Goal: Task Accomplishment & Management: Use online tool/utility

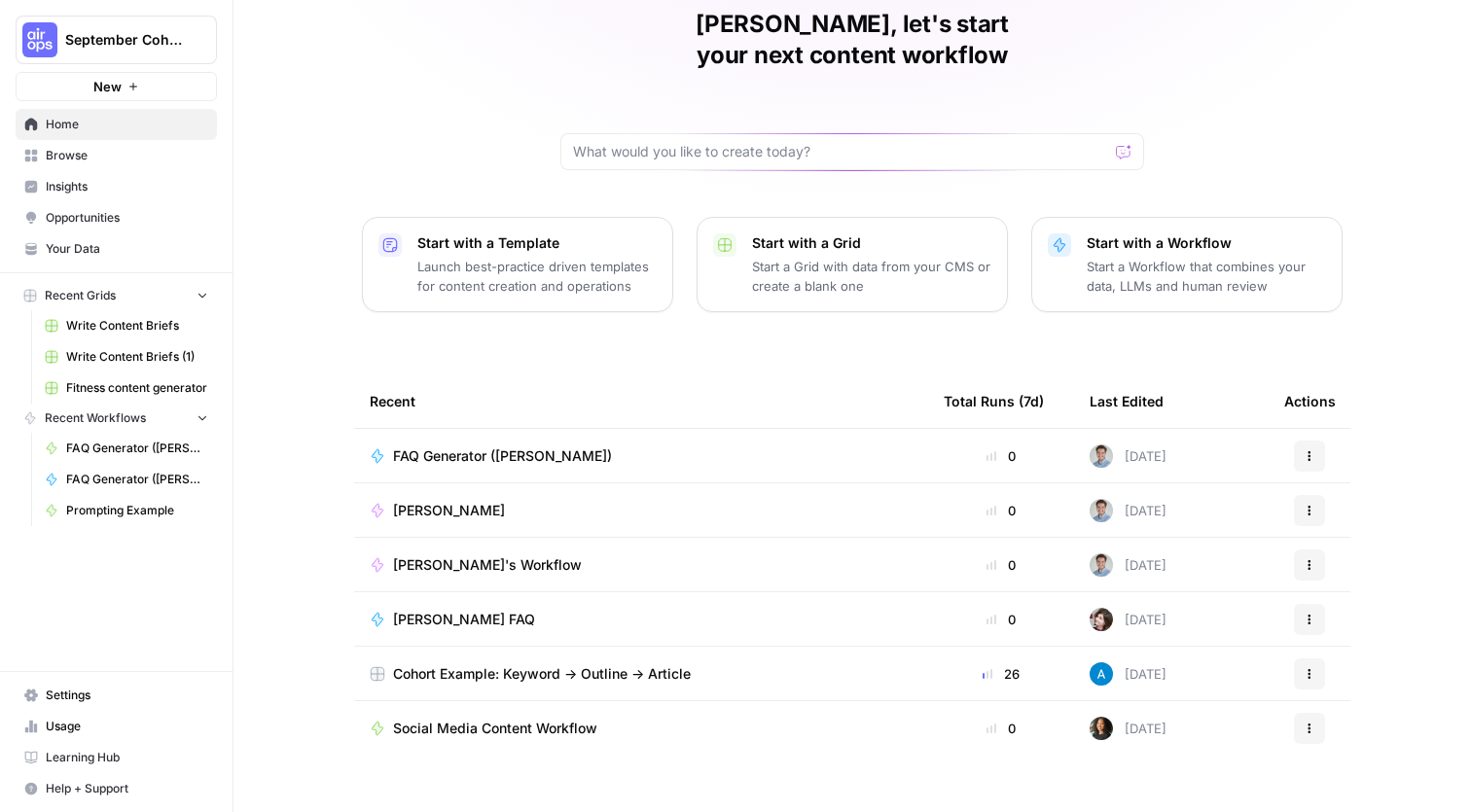
scroll to position [82, 0]
click at [78, 159] on span "Browse" at bounding box center [126, 156] width 162 height 18
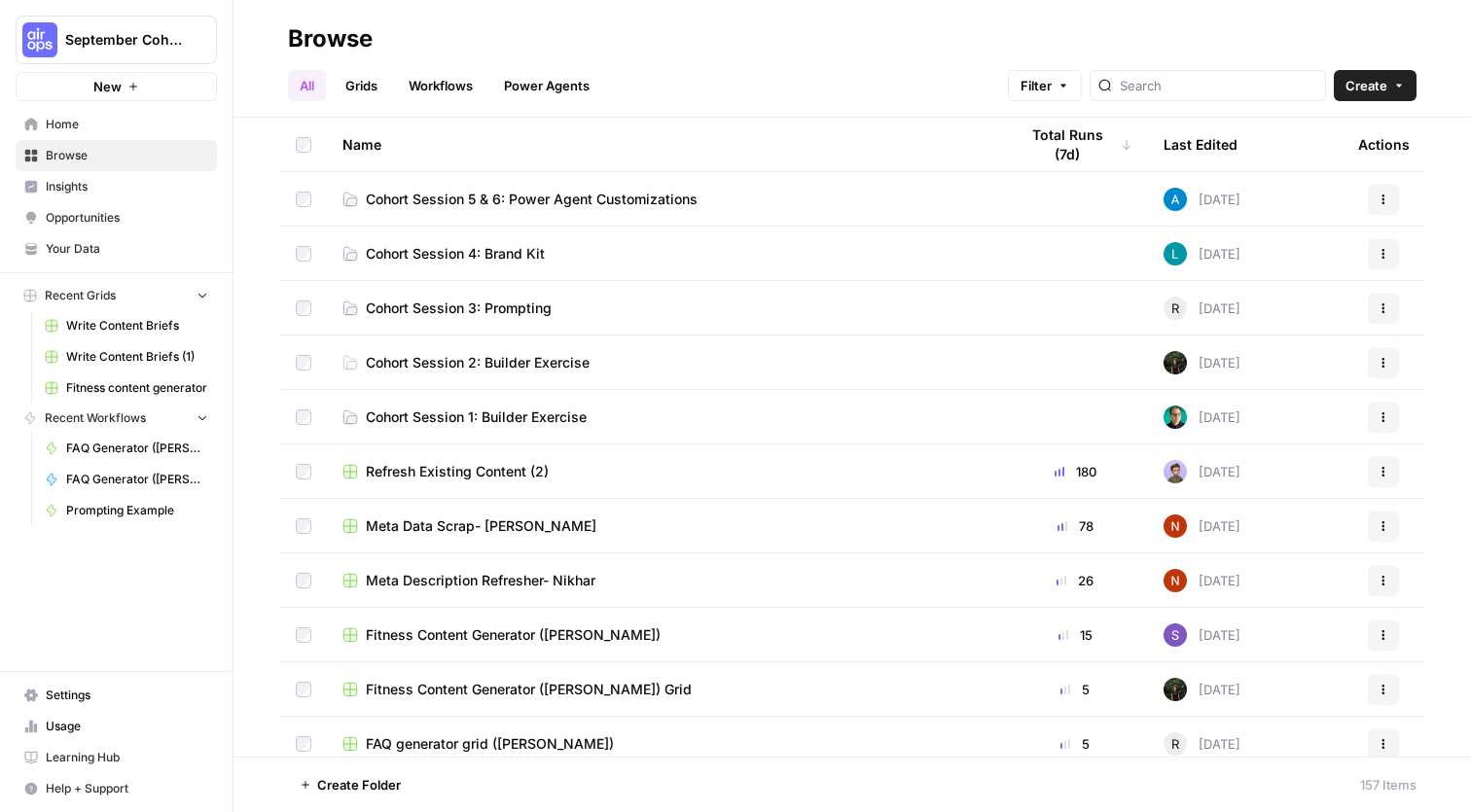
click at [518, 208] on span "Cohort Session 5 & 6: Power Agent Customizations" at bounding box center [532, 200] width 332 height 20
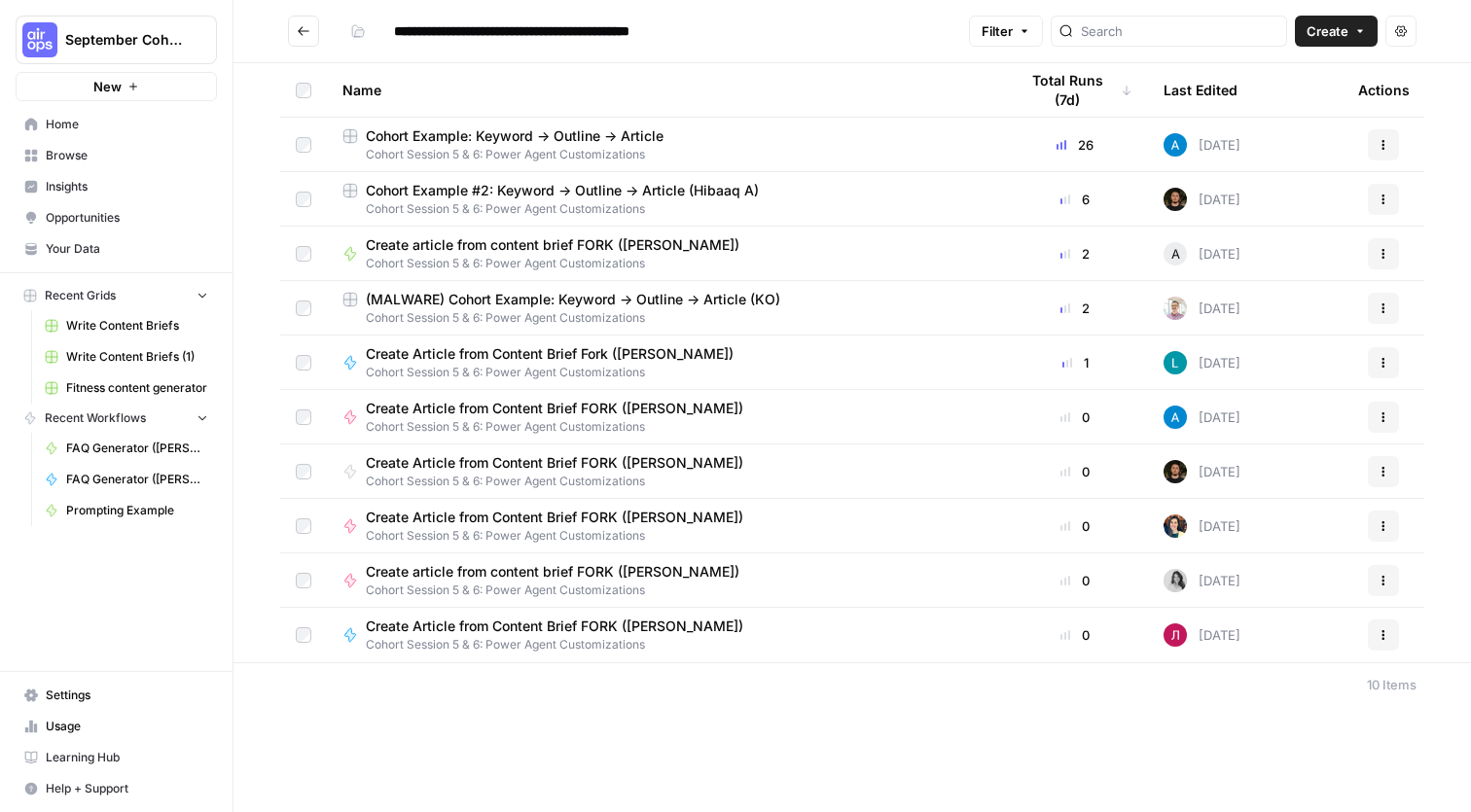
click at [788, 152] on span "Cohort Session 5 & 6: Power Agent Customizations" at bounding box center [665, 155] width 644 height 18
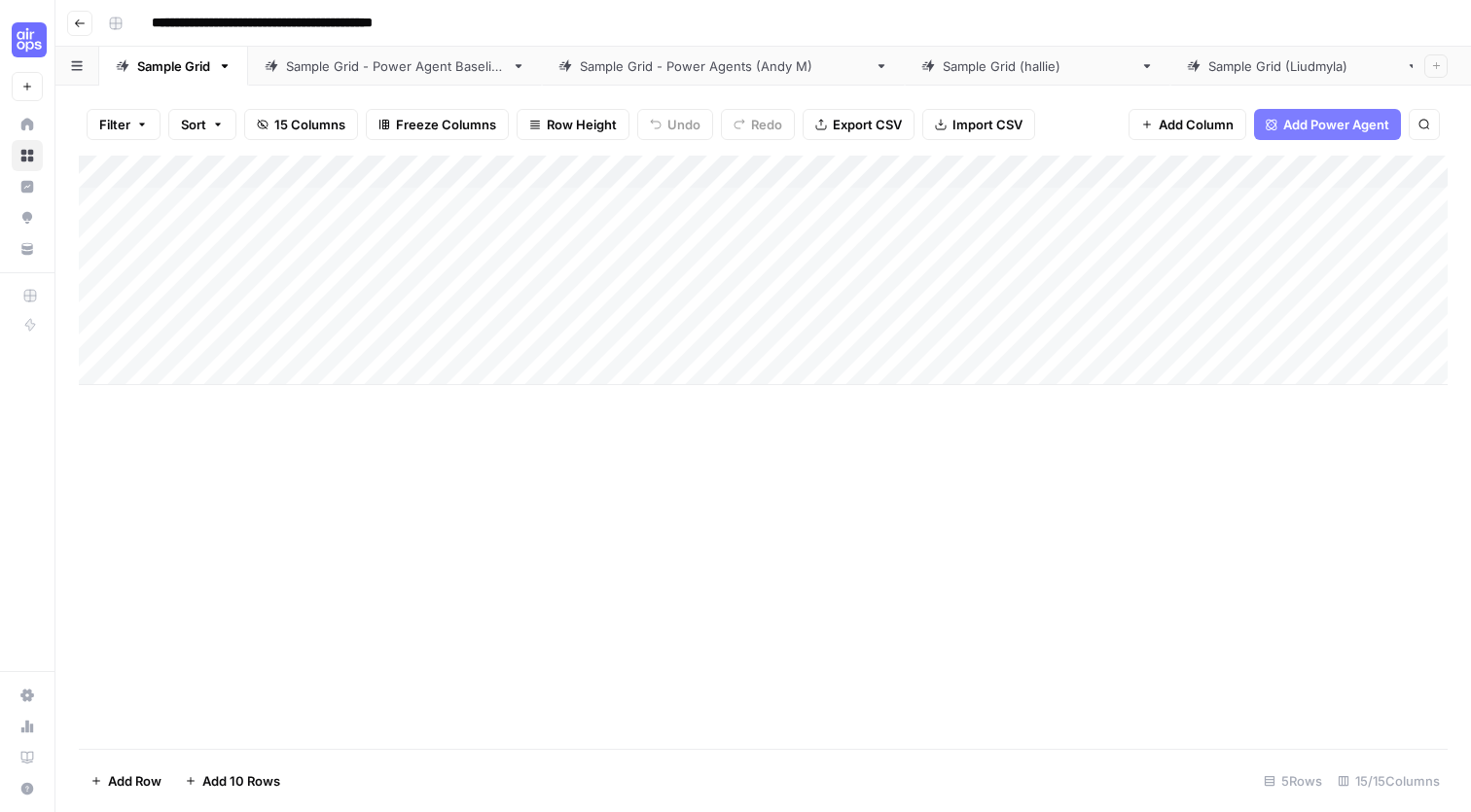
click at [86, 35] on button "Go back" at bounding box center [80, 23] width 25 height 25
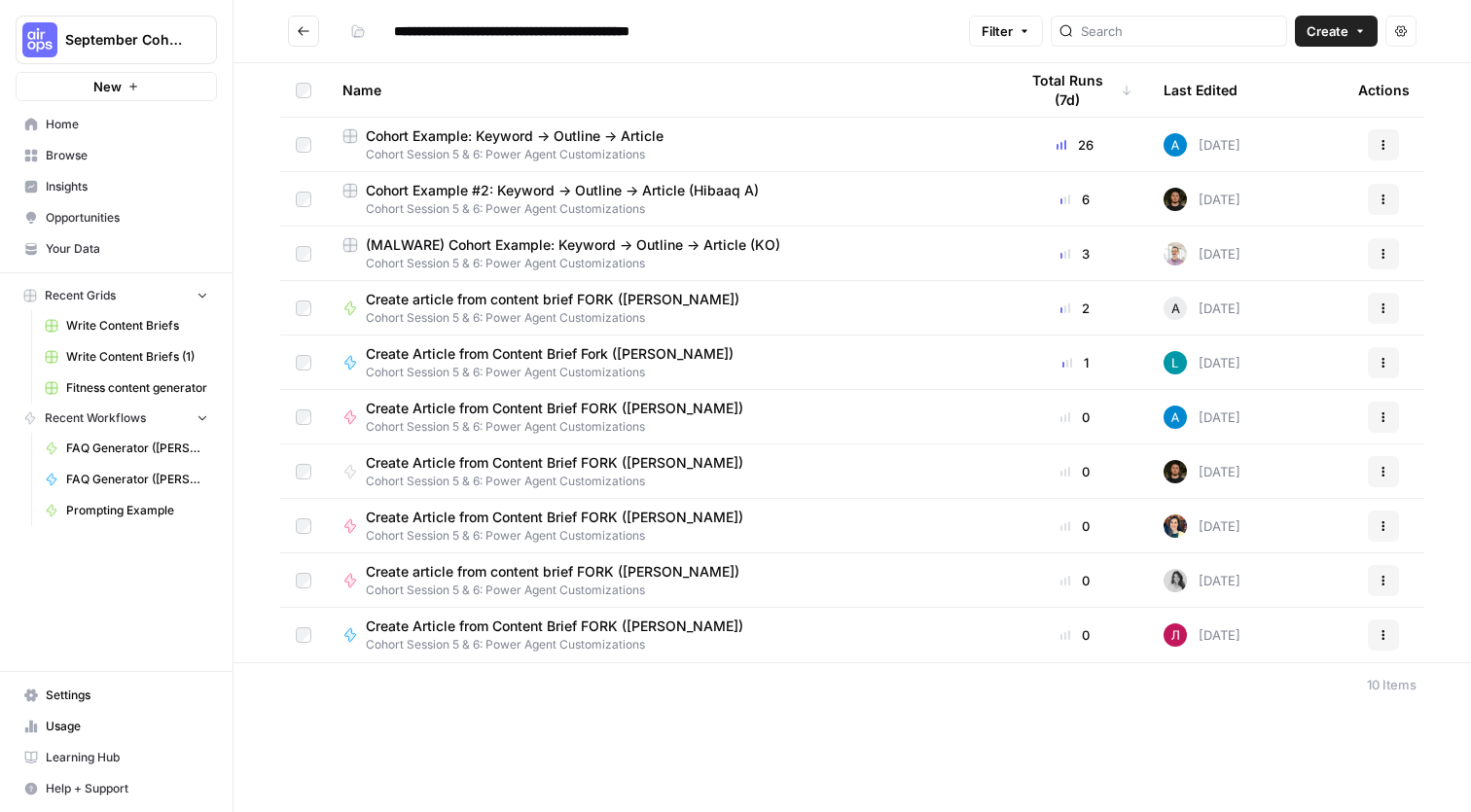
click at [1384, 145] on icon "button" at bounding box center [1384, 144] width 3 height 3
click at [1301, 189] on span "Duplicate" at bounding box center [1296, 191] width 156 height 20
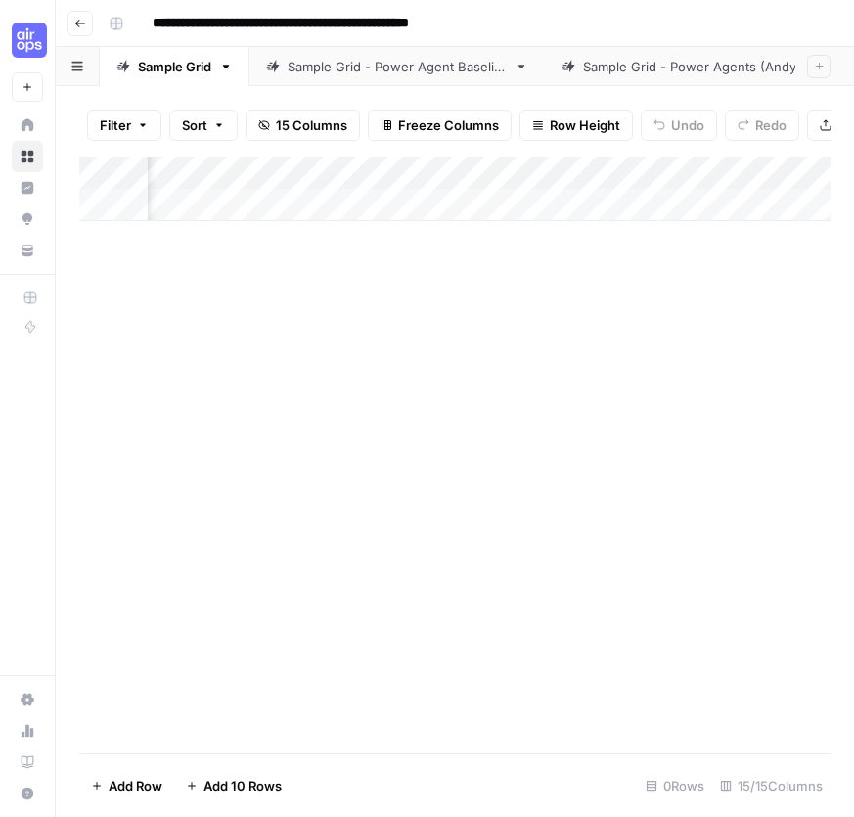
scroll to position [0, 421]
click at [477, 168] on div "Add Column" at bounding box center [455, 189] width 752 height 65
click at [553, 168] on div "Add Column" at bounding box center [455, 189] width 752 height 65
click at [457, 164] on div "Add Column" at bounding box center [455, 189] width 752 height 65
click at [459, 524] on div "Add Column" at bounding box center [455, 455] width 752 height 597
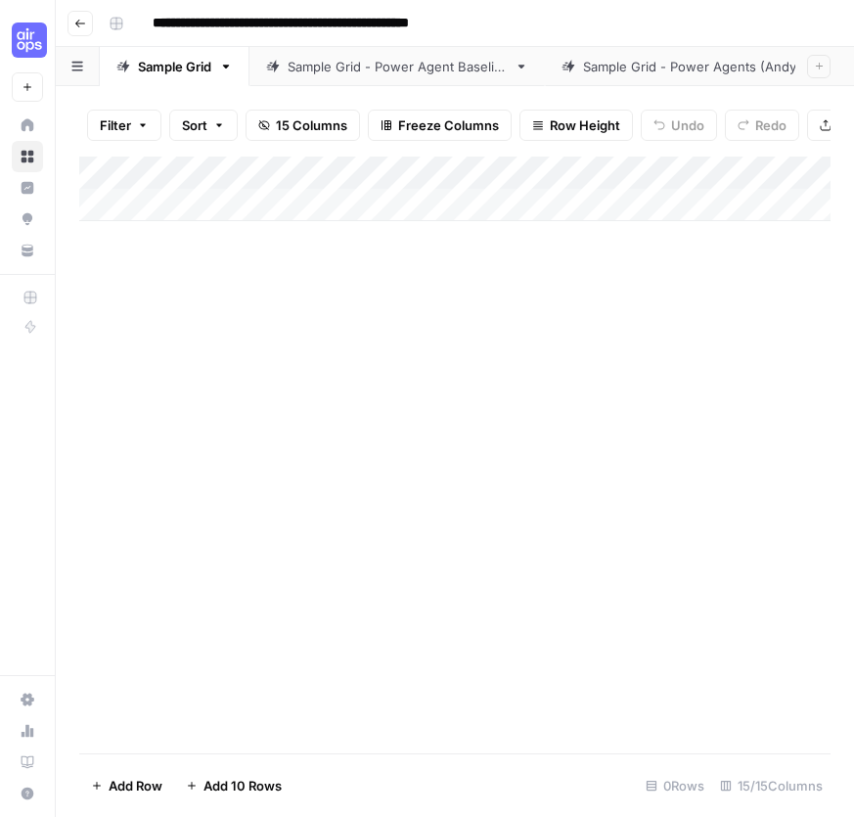
scroll to position [0, 0]
click at [191, 196] on div "Add Column" at bounding box center [455, 189] width 752 height 65
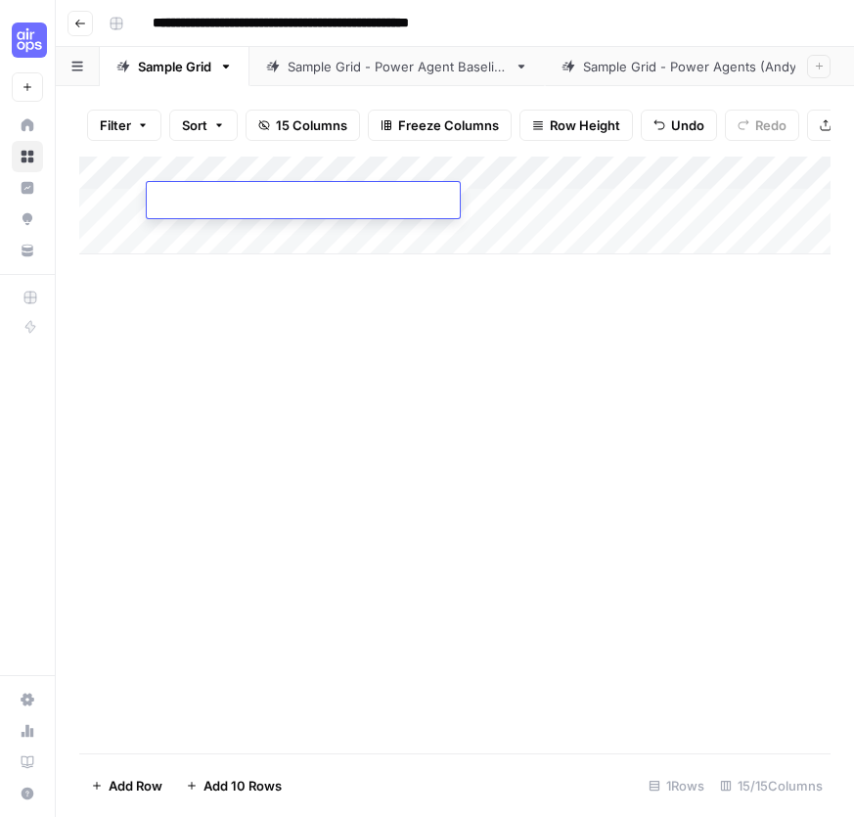
click at [190, 77] on link "Sample Grid" at bounding box center [175, 66] width 150 height 39
click at [442, 20] on input "**********" at bounding box center [329, 23] width 370 height 31
drag, startPoint x: 461, startPoint y: 22, endPoint x: 531, endPoint y: 23, distance: 69.5
click at [531, 23] on div "**********" at bounding box center [468, 23] width 734 height 31
click at [466, 304] on div "Add Column" at bounding box center [455, 455] width 752 height 597
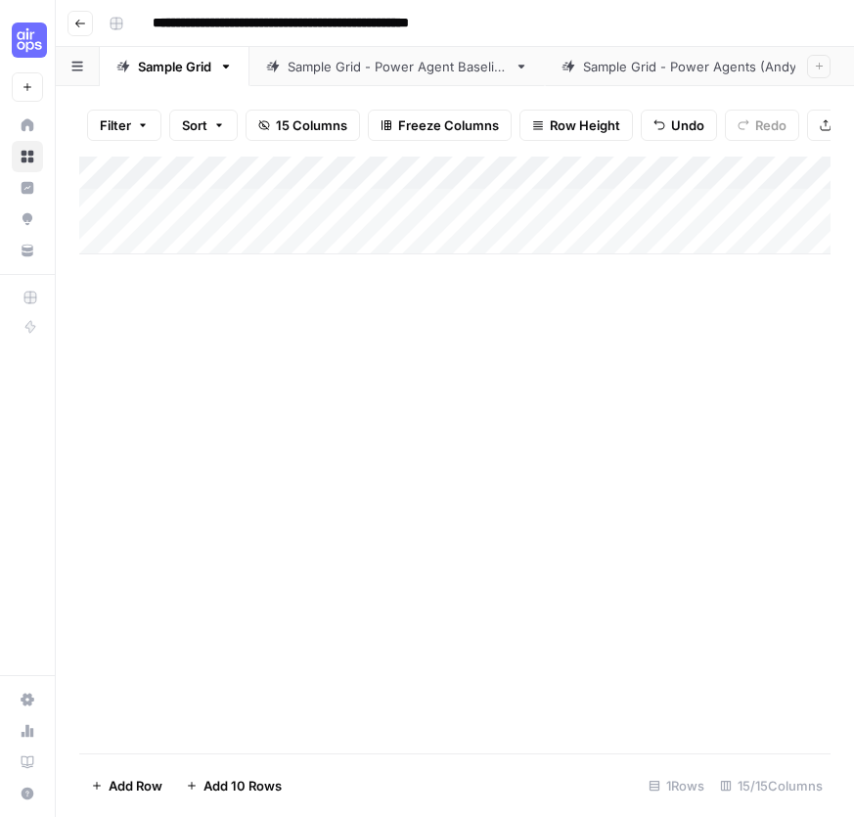
click at [338, 73] on div "Sample Grid - Power Agent Baseline" at bounding box center [397, 67] width 219 height 20
click at [662, 72] on div "Sample Grid - Power Agents (Andy M)" at bounding box center [727, 67] width 289 height 20
click at [78, 21] on icon "button" at bounding box center [80, 24] width 10 height 8
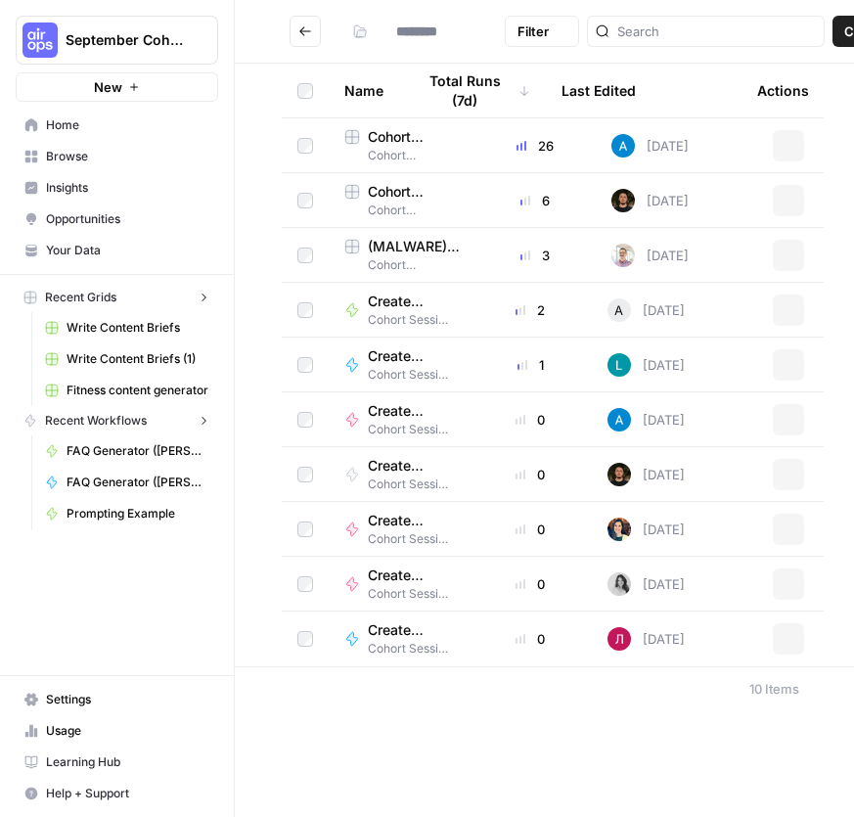
type input "**********"
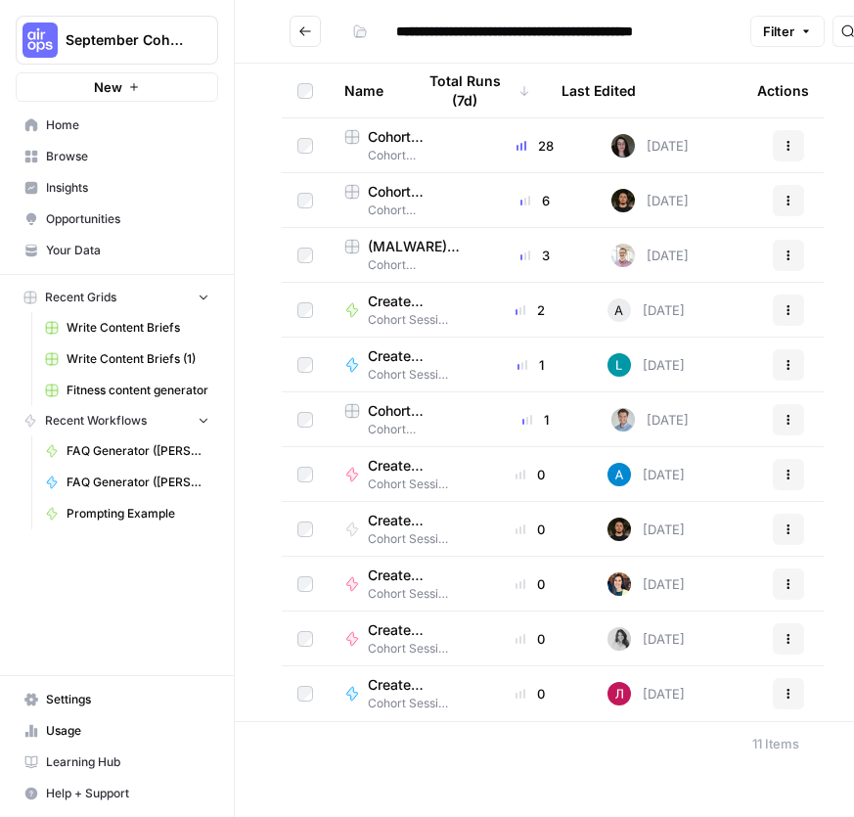
click at [470, 145] on td "Cohort Example: Keyword -> Outline -> Article Cohort Session 5 & 6: Power Agent…" at bounding box center [402, 145] width 147 height 54
click at [409, 138] on span "Cohort Example: Keyword -> Outline -> Article" at bounding box center [414, 137] width 92 height 20
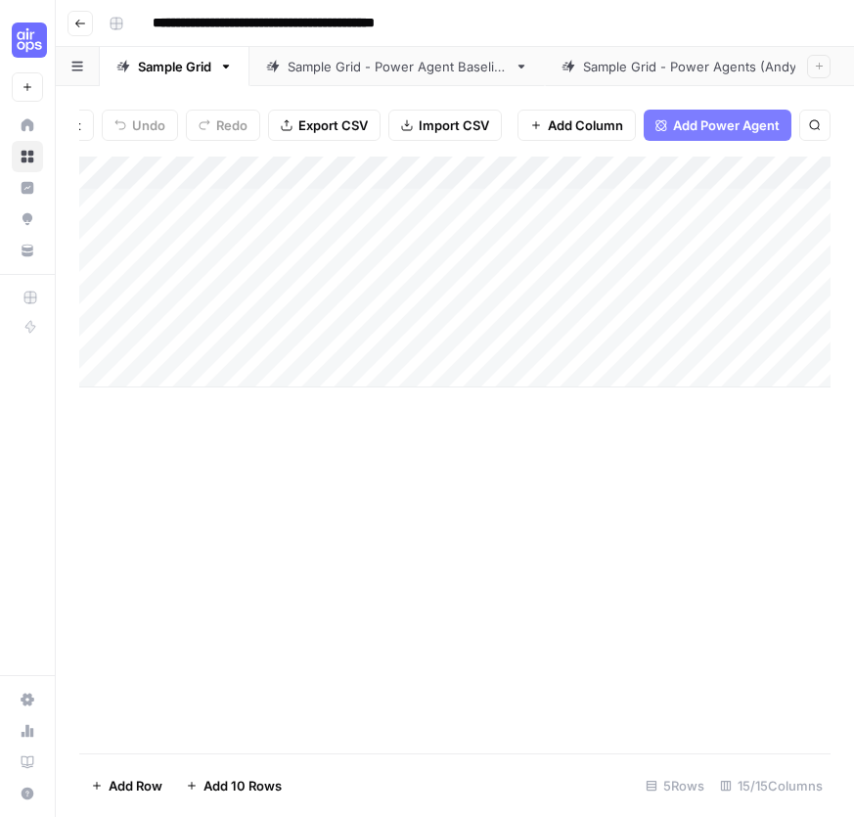
scroll to position [0, 538]
click at [81, 19] on icon "button" at bounding box center [80, 24] width 12 height 12
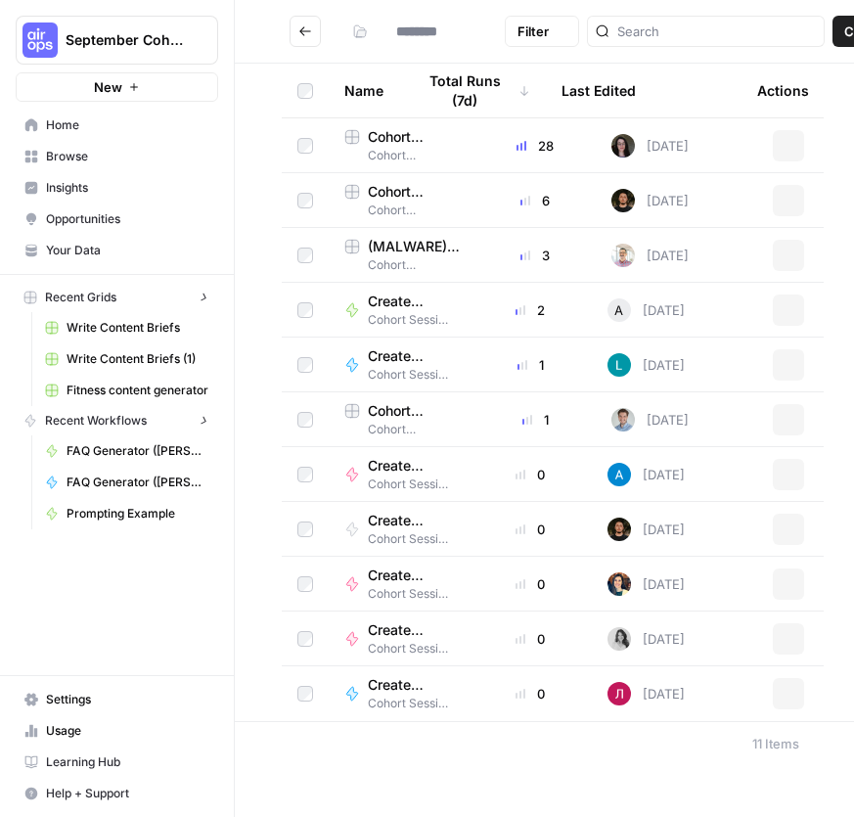
type input "**********"
click at [457, 194] on span "Cohort Example #2: Keyword -> Outline -> Article (Hibaaq A)" at bounding box center [414, 192] width 92 height 20
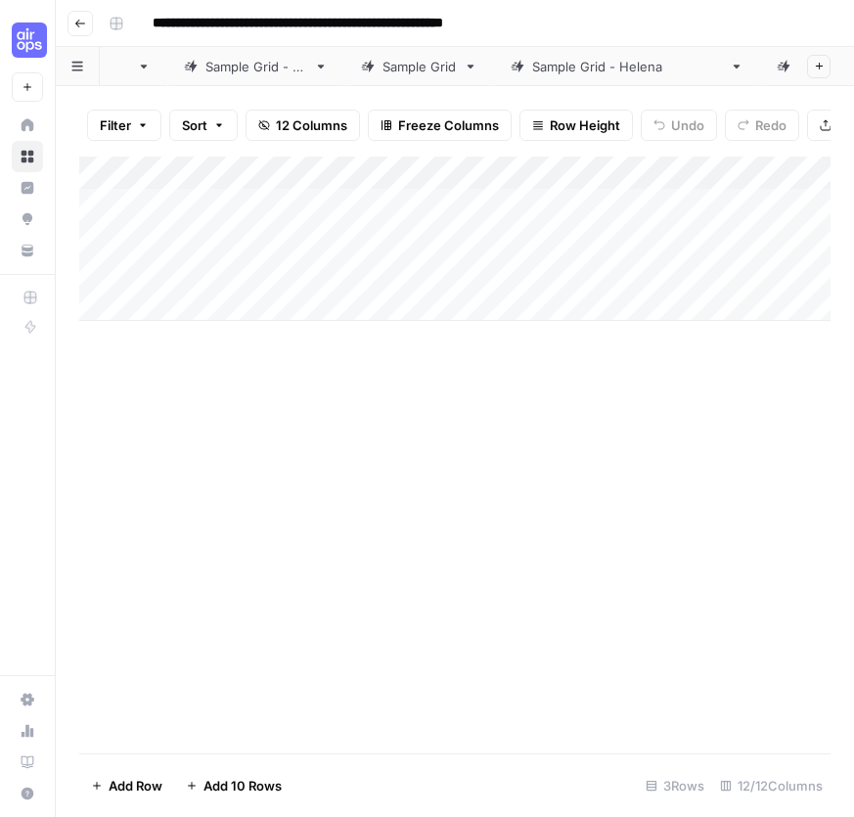
click at [80, 74] on button "button" at bounding box center [78, 66] width 44 height 38
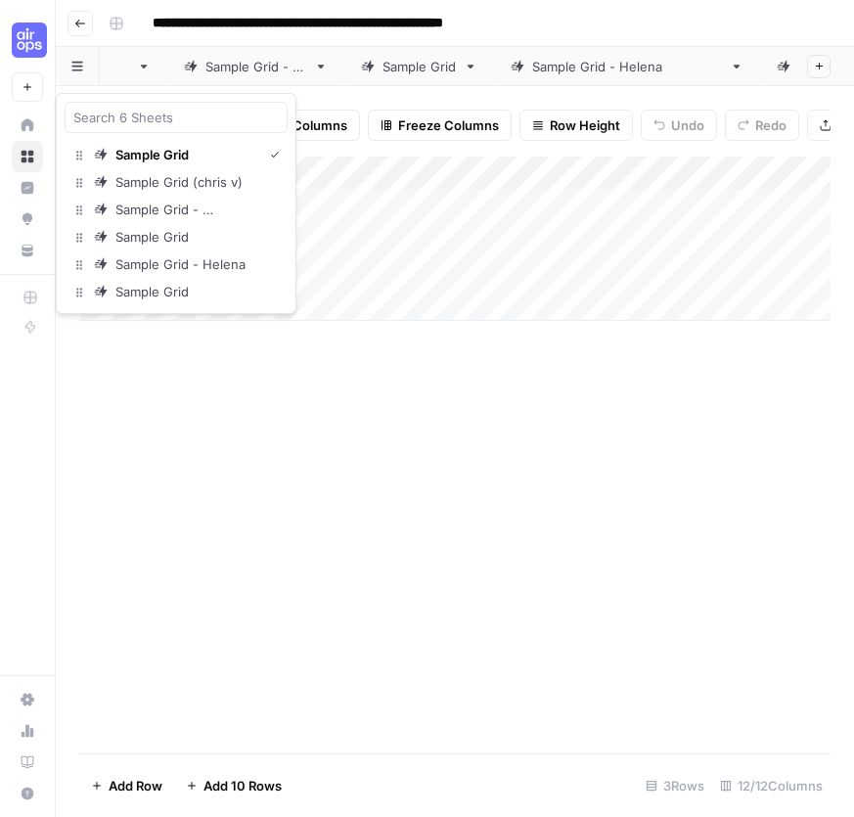
click at [384, 445] on div "Add Column" at bounding box center [455, 455] width 752 height 597
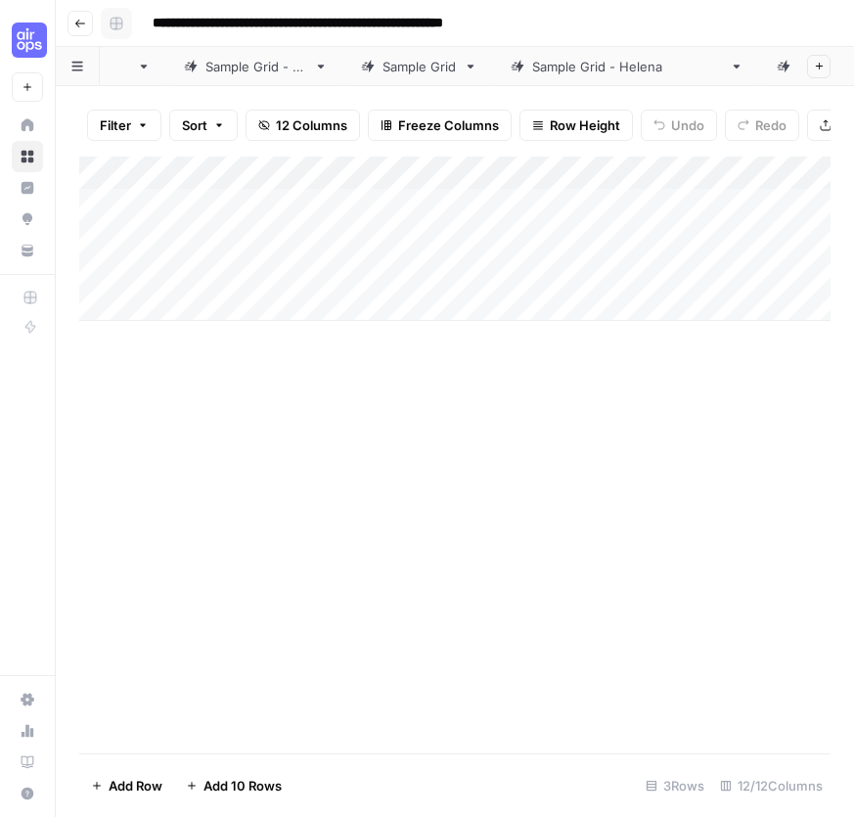
click at [115, 20] on rect "button" at bounding box center [117, 24] width 12 height 12
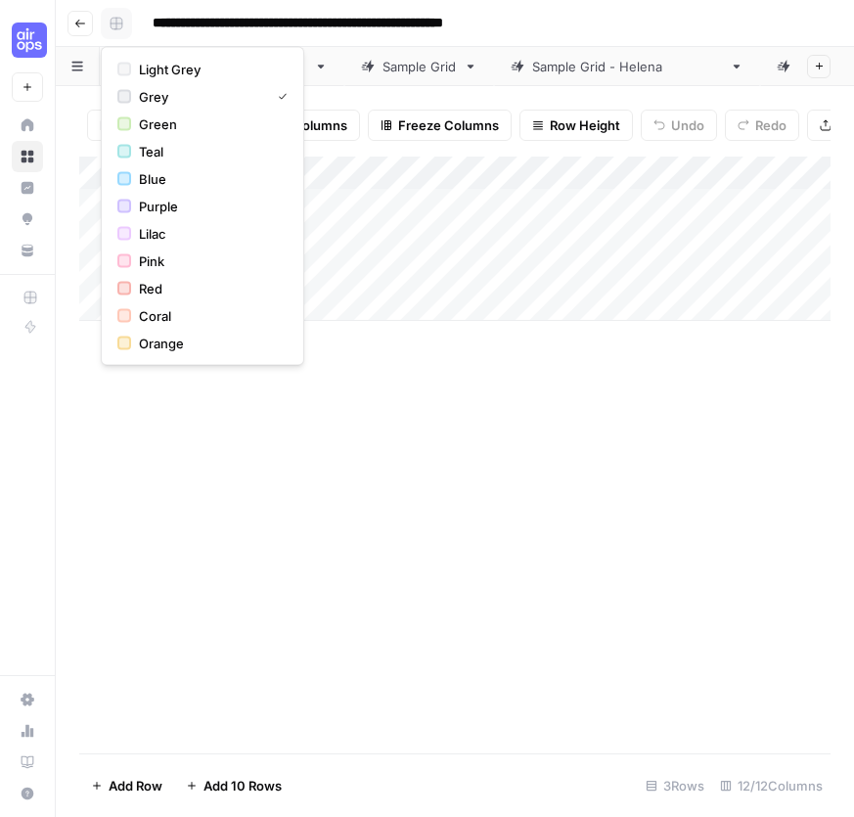
click at [115, 20] on rect "button" at bounding box center [117, 24] width 12 height 12
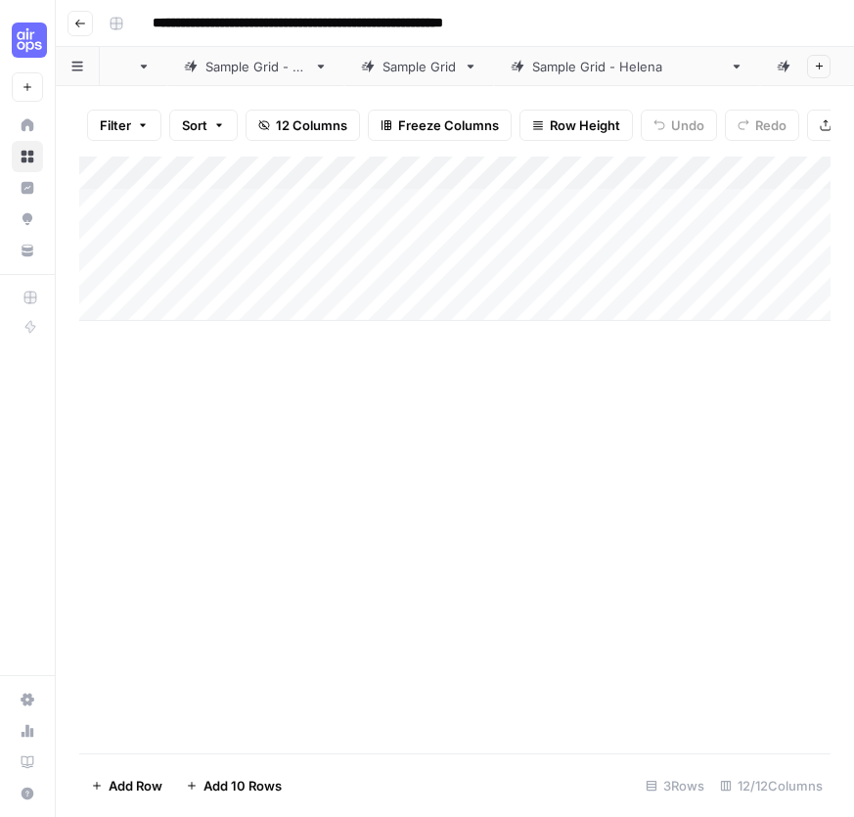
click at [112, 164] on div "Add Column" at bounding box center [455, 239] width 752 height 164
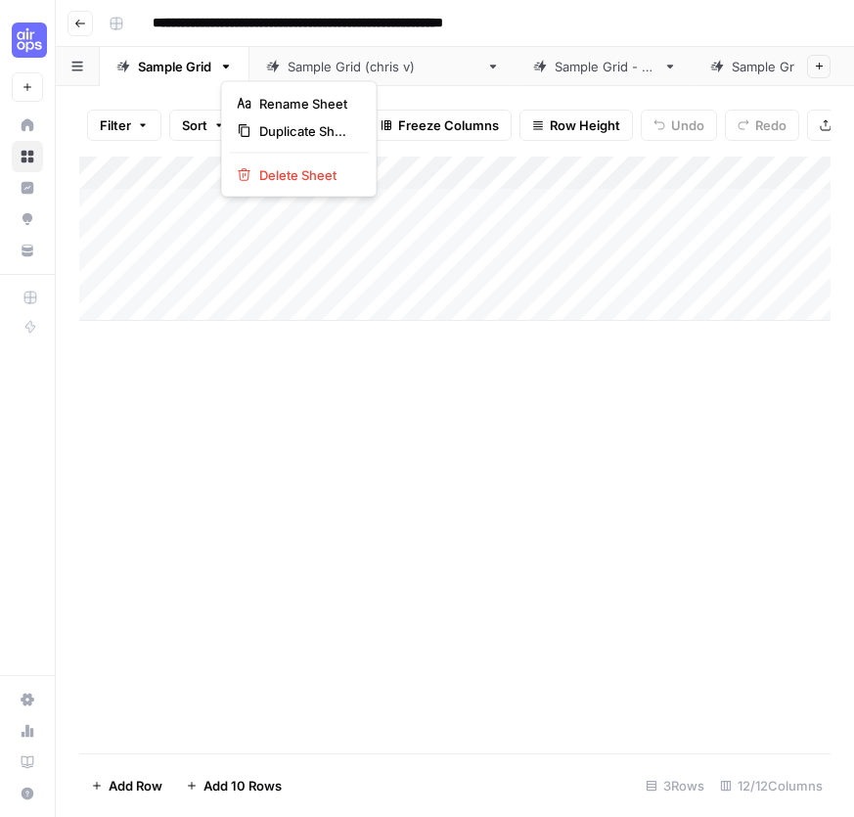
click at [224, 65] on icon "button" at bounding box center [226, 67] width 14 height 14
click at [259, 135] on span "Duplicate Sheet" at bounding box center [306, 131] width 94 height 20
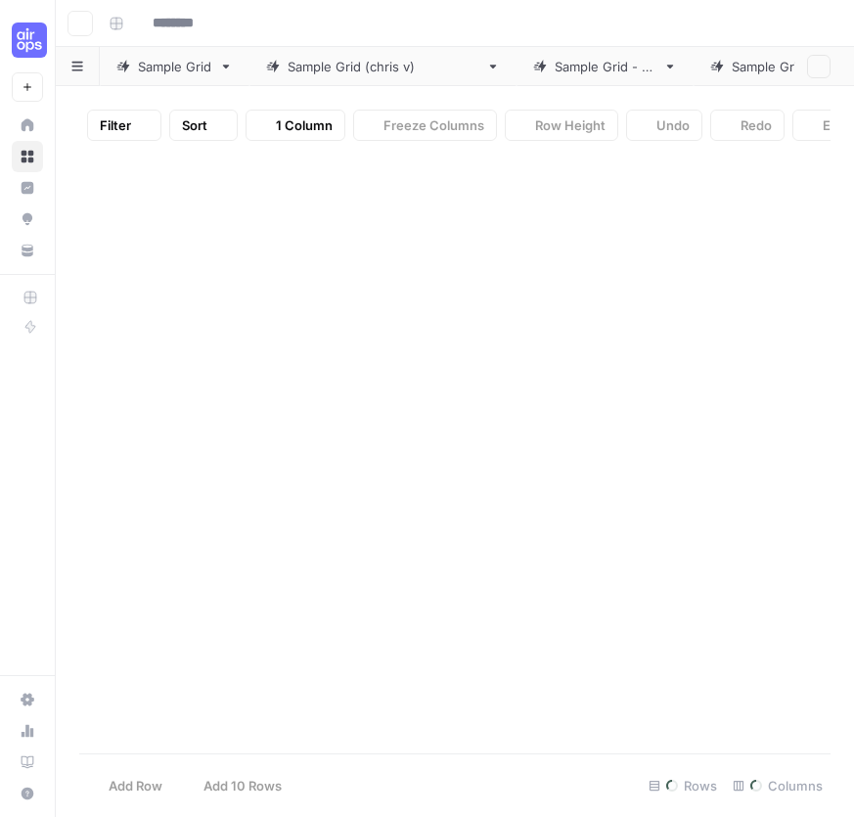
type input "**********"
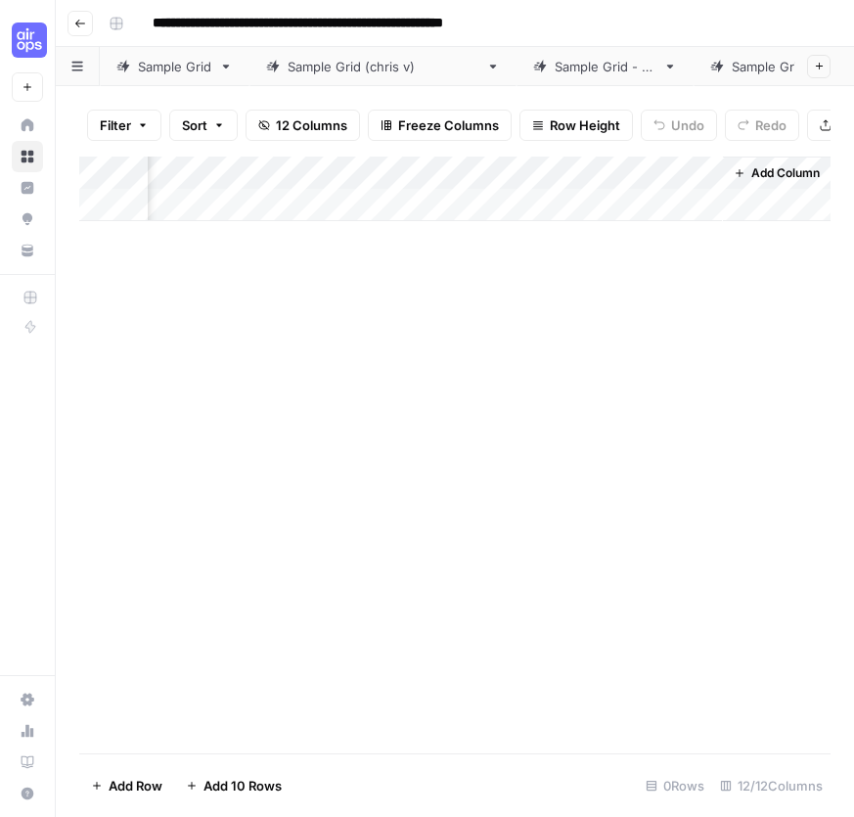
scroll to position [0, 1991]
click at [761, 76] on link "Sample Grid" at bounding box center [769, 66] width 150 height 39
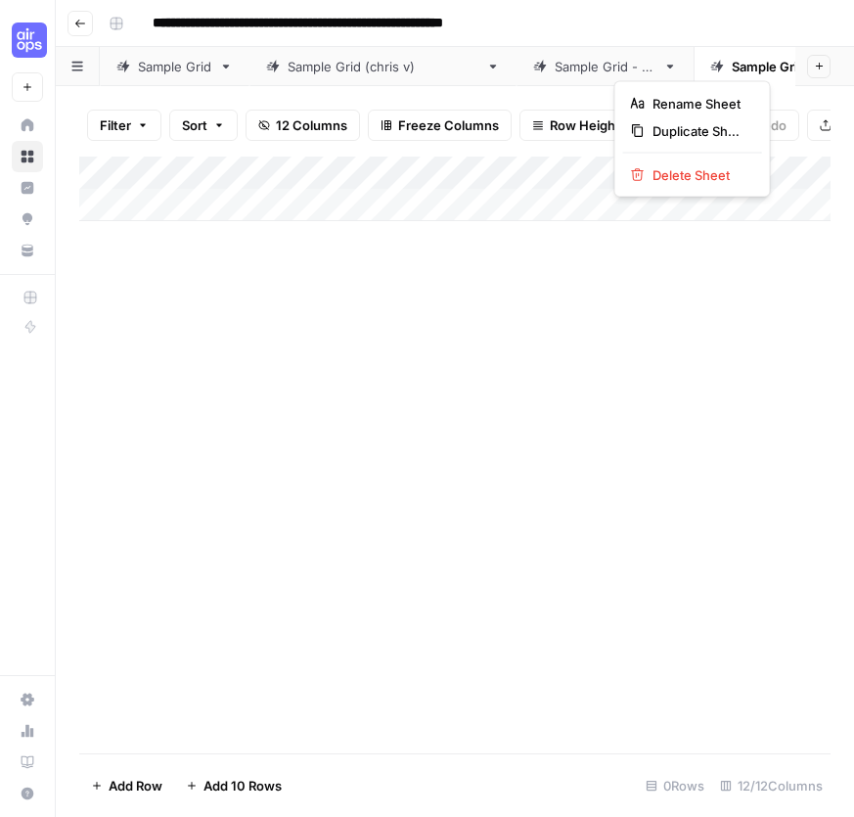
click at [817, 66] on icon "button" at bounding box center [820, 67] width 7 height 4
click at [722, 98] on span "Rename Sheet" at bounding box center [700, 104] width 94 height 20
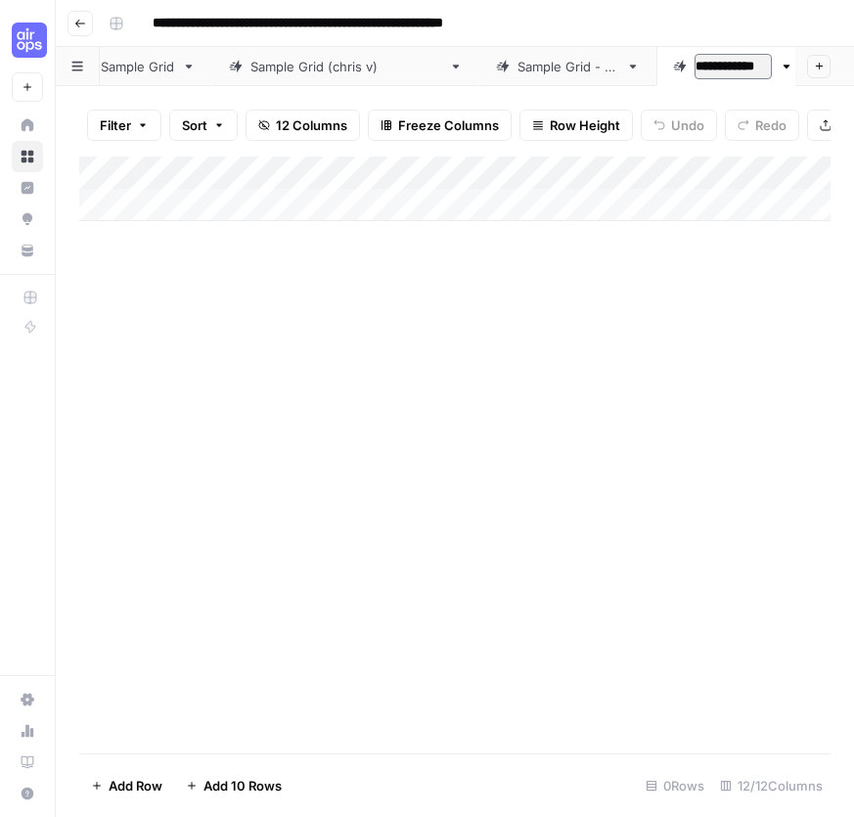
scroll to position [0, 39]
type input "**********"
click at [726, 353] on div "Add Column" at bounding box center [455, 455] width 752 height 597
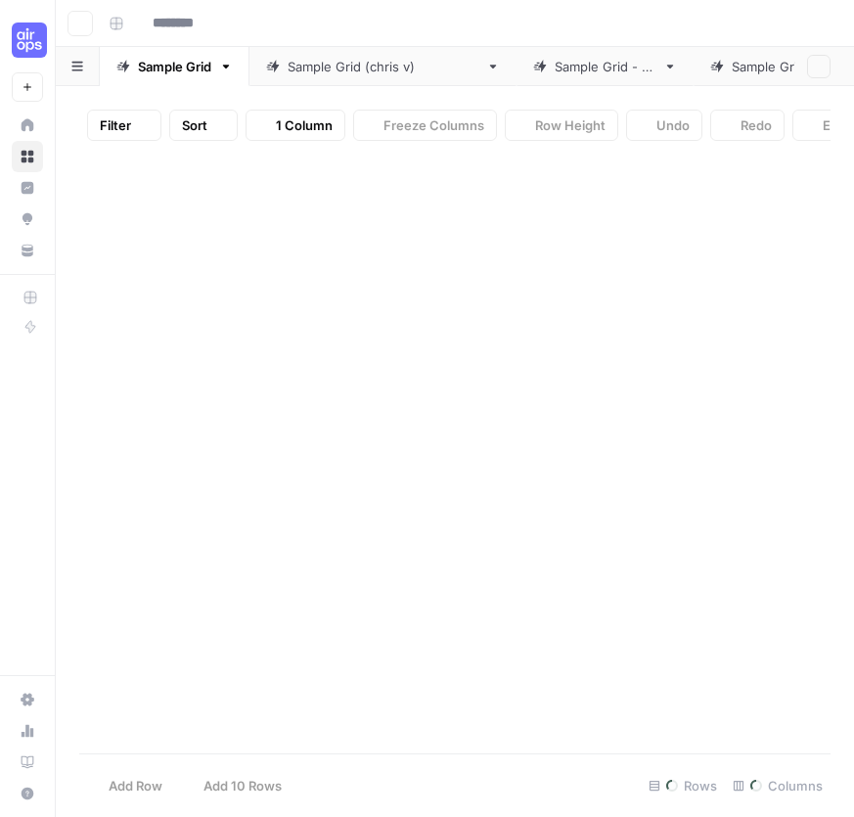
type input "**********"
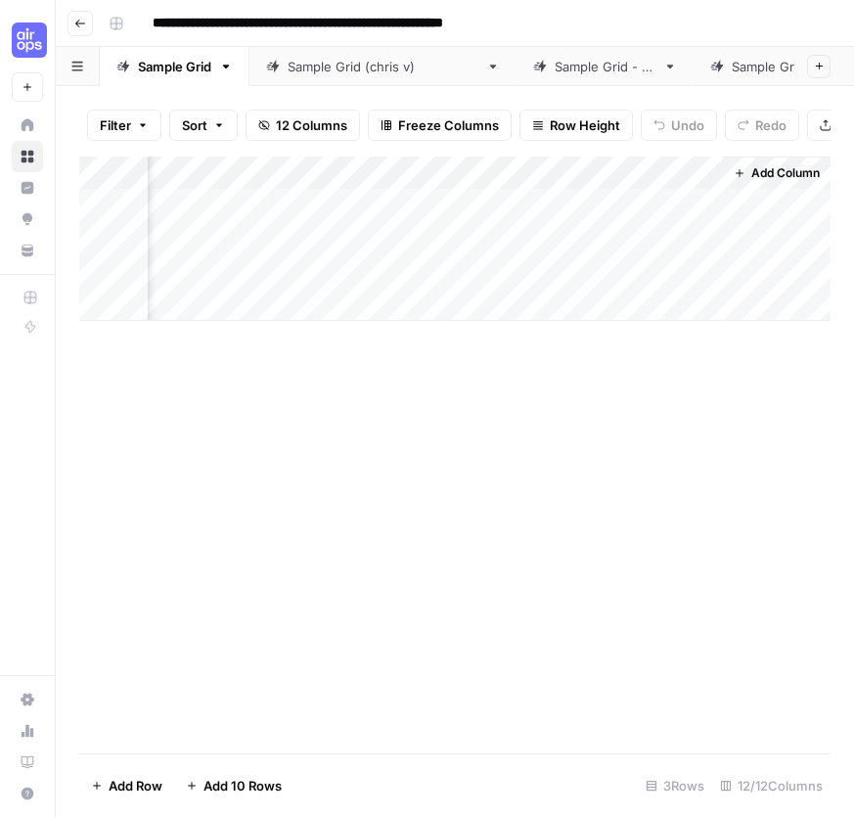
scroll to position [0, 1991]
click at [732, 69] on div "Sample Grid - GD" at bounding box center [784, 67] width 104 height 20
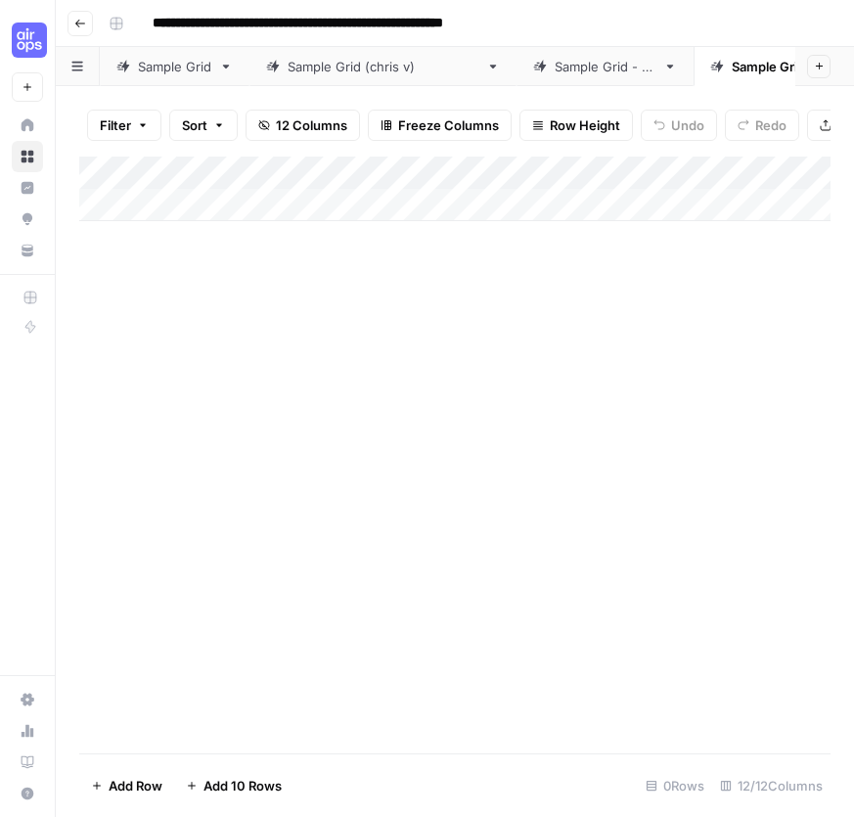
click at [282, 194] on div "Add Column" at bounding box center [455, 189] width 752 height 65
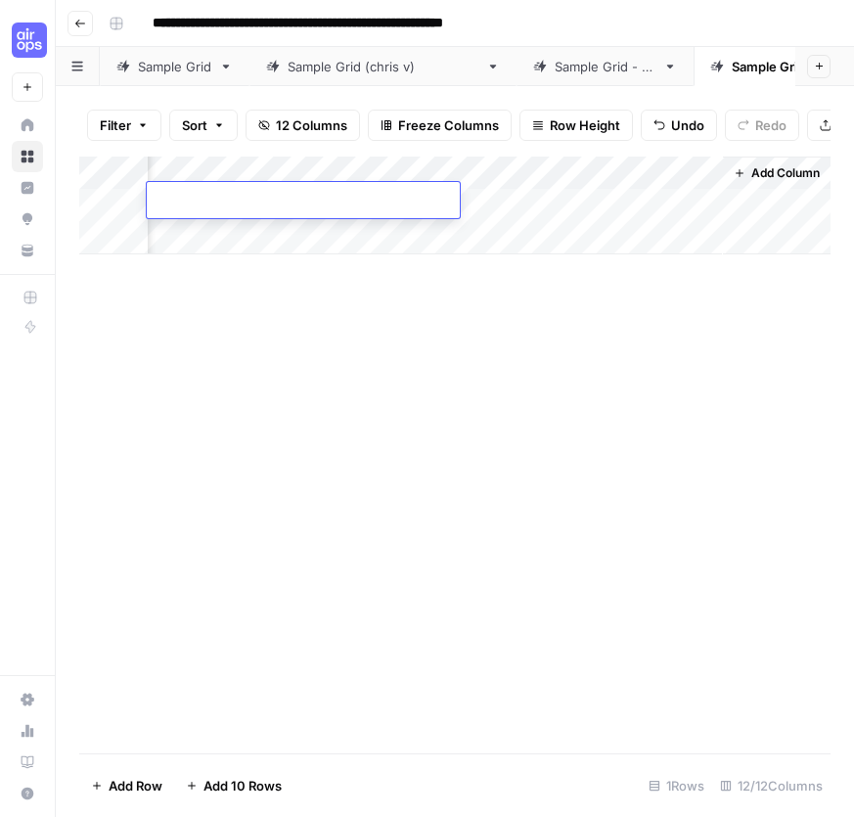
scroll to position [0, 1991]
click at [649, 400] on div "Add Column" at bounding box center [455, 455] width 752 height 597
click at [69, 27] on button "Go back" at bounding box center [80, 23] width 25 height 25
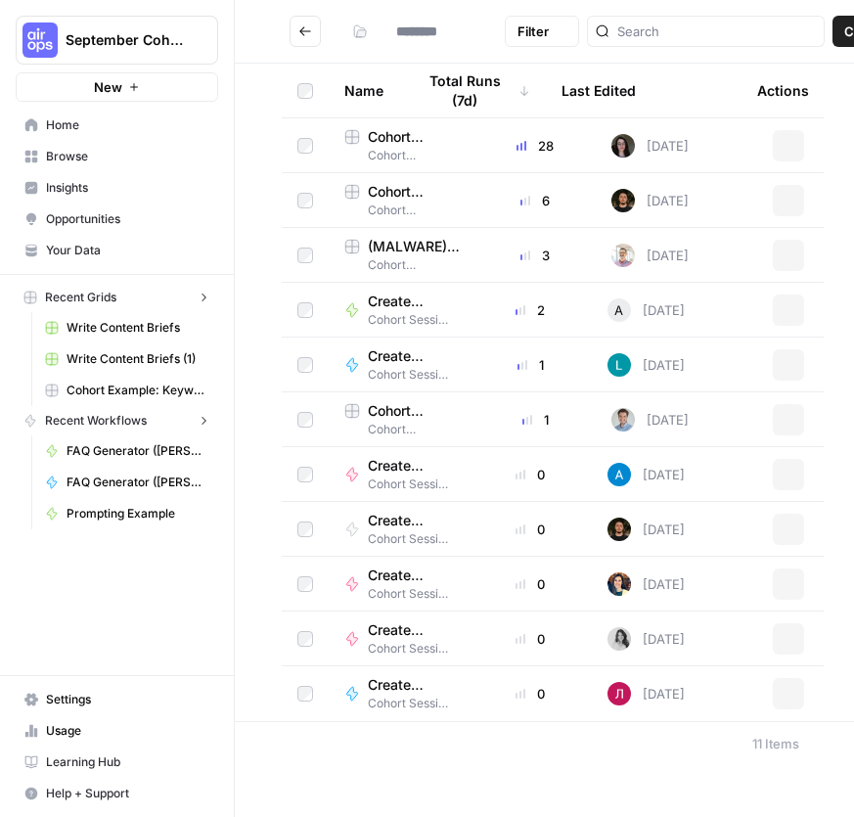
type input "**********"
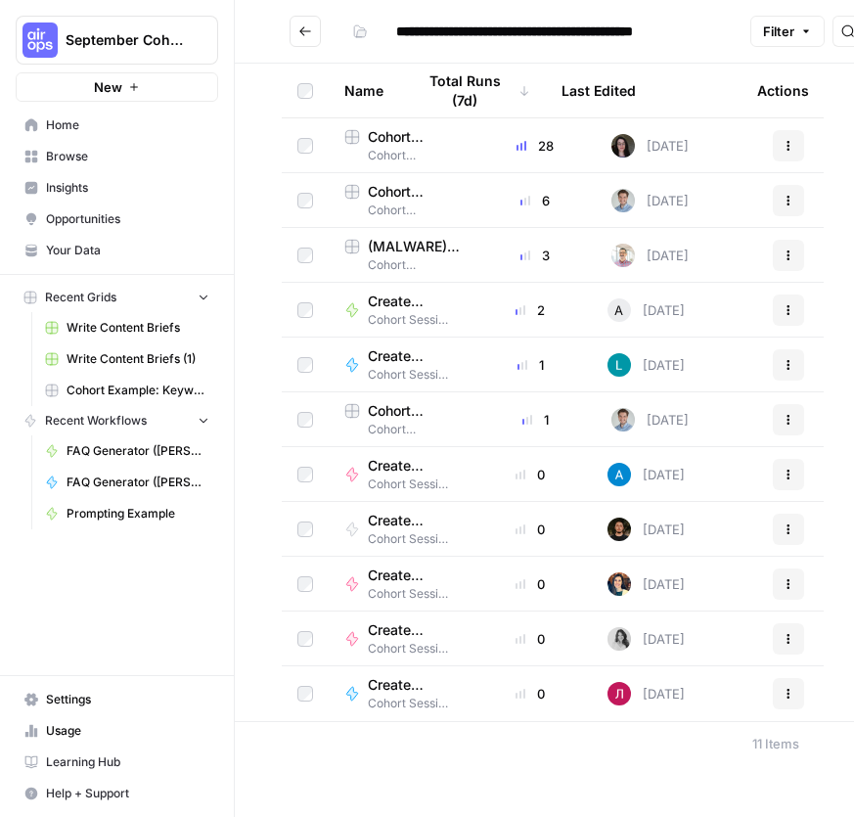
click at [484, 157] on td "28" at bounding box center [536, 145] width 120 height 54
click at [698, 144] on td "[DATE]" at bounding box center [675, 145] width 158 height 54
click at [547, 153] on div "28" at bounding box center [535, 146] width 89 height 20
click at [396, 139] on span "Cohort Example: Keyword -> Outline -> Article" at bounding box center [414, 137] width 92 height 20
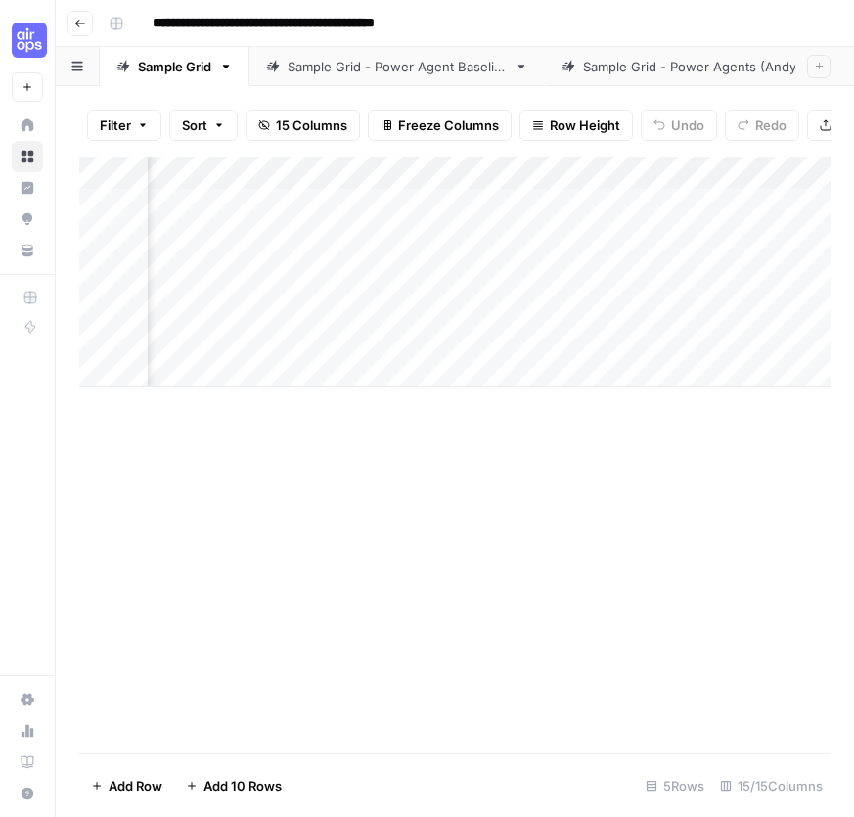
scroll to position [0, 19]
click at [77, 28] on icon "button" at bounding box center [80, 24] width 12 height 12
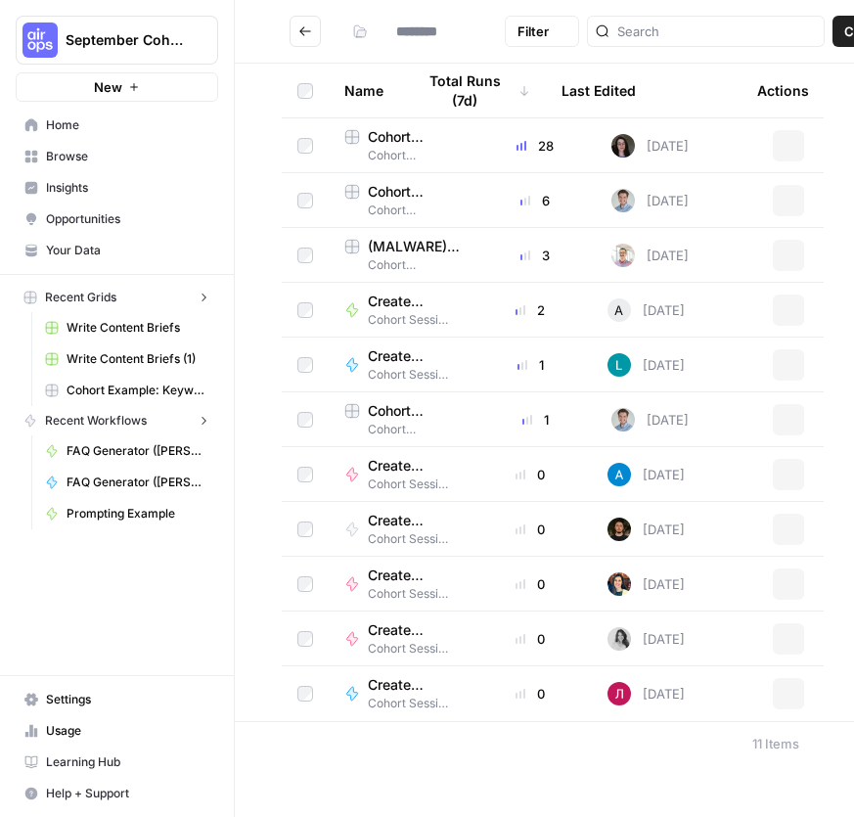
type input "**********"
click at [396, 196] on span "Cohort Example #2: Keyword -> Outline -> Article (Hibaaq A)" at bounding box center [414, 192] width 92 height 20
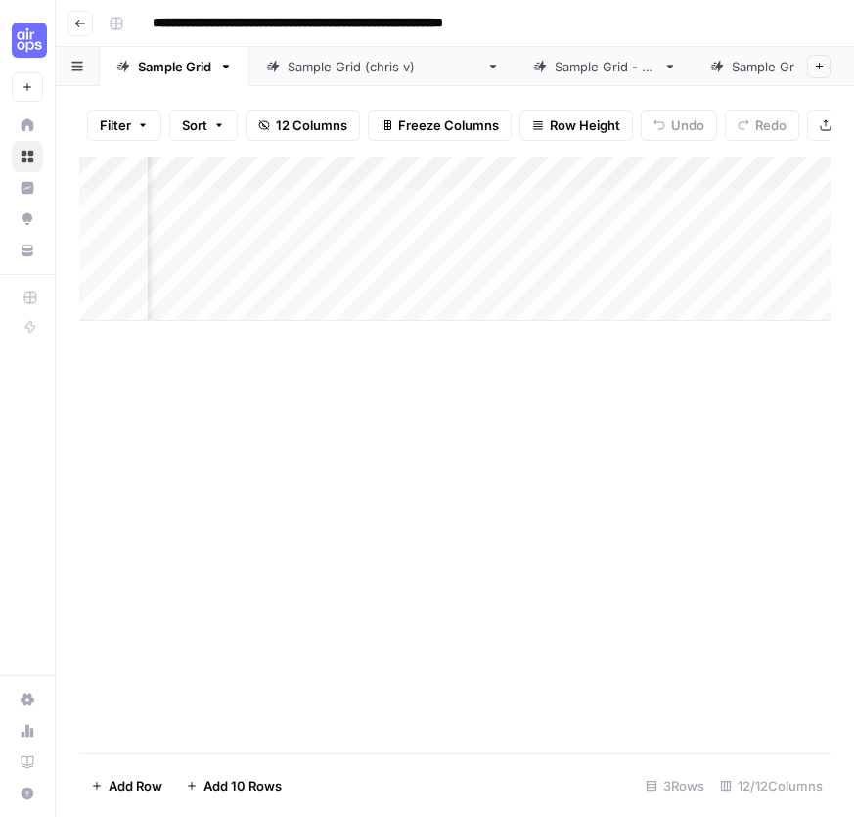
scroll to position [0, 722]
click at [353, 65] on div "Sample Grid (chris v)" at bounding box center [383, 67] width 191 height 20
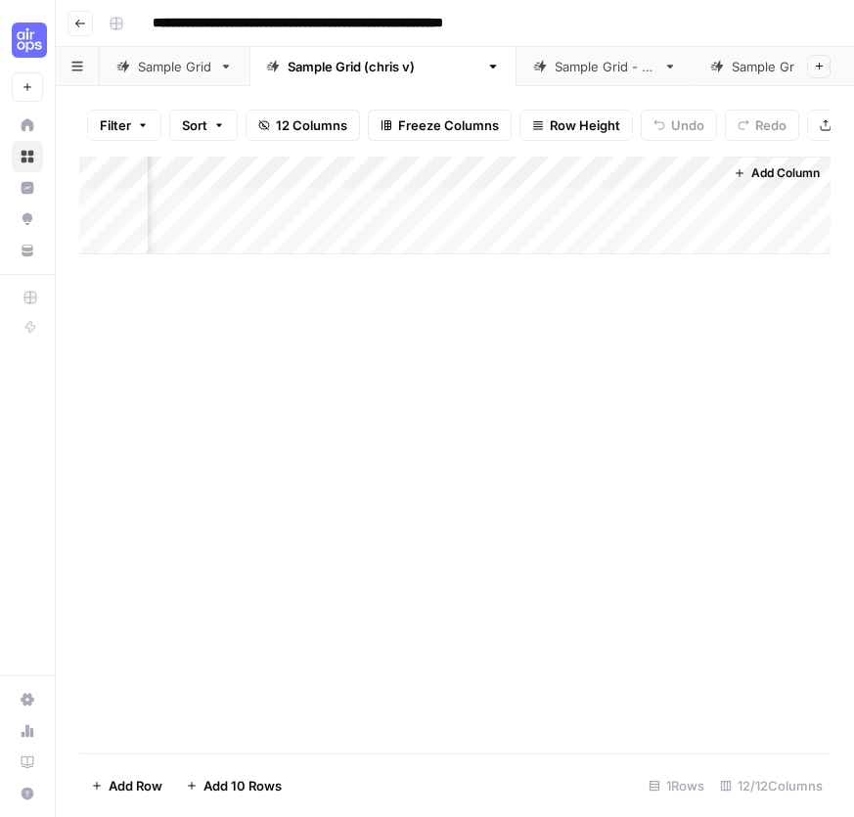
scroll to position [0, 1991]
click at [555, 60] on div "Sample Grid - LK" at bounding box center [605, 67] width 101 height 20
click at [709, 80] on link "Sample Grid - GD" at bounding box center [784, 66] width 180 height 39
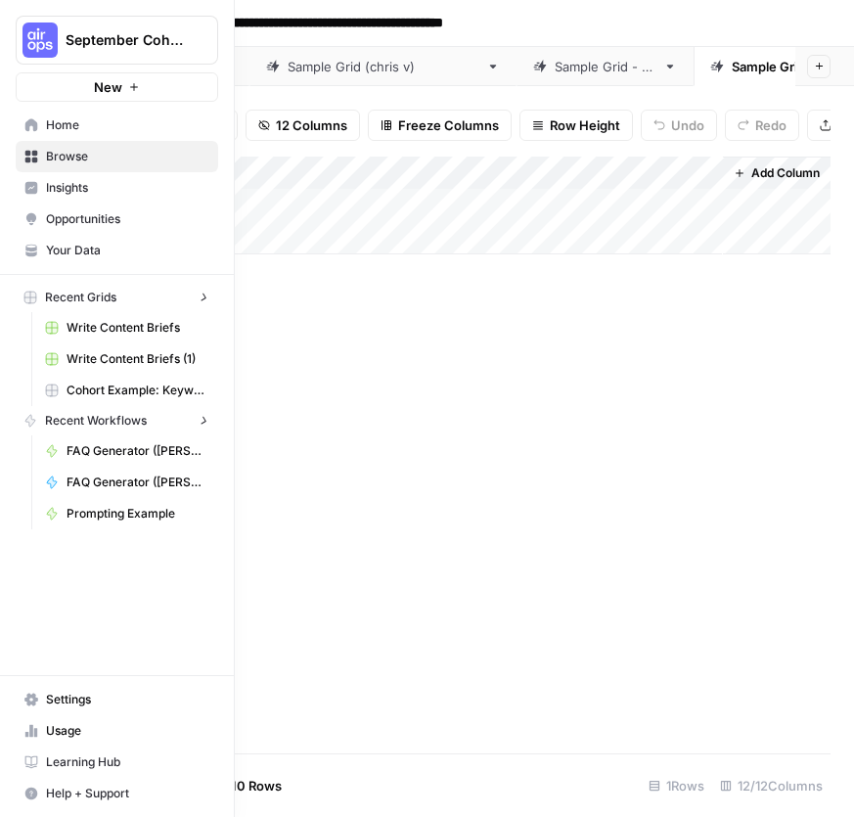
click at [74, 27] on button "September Cohort" at bounding box center [117, 40] width 203 height 49
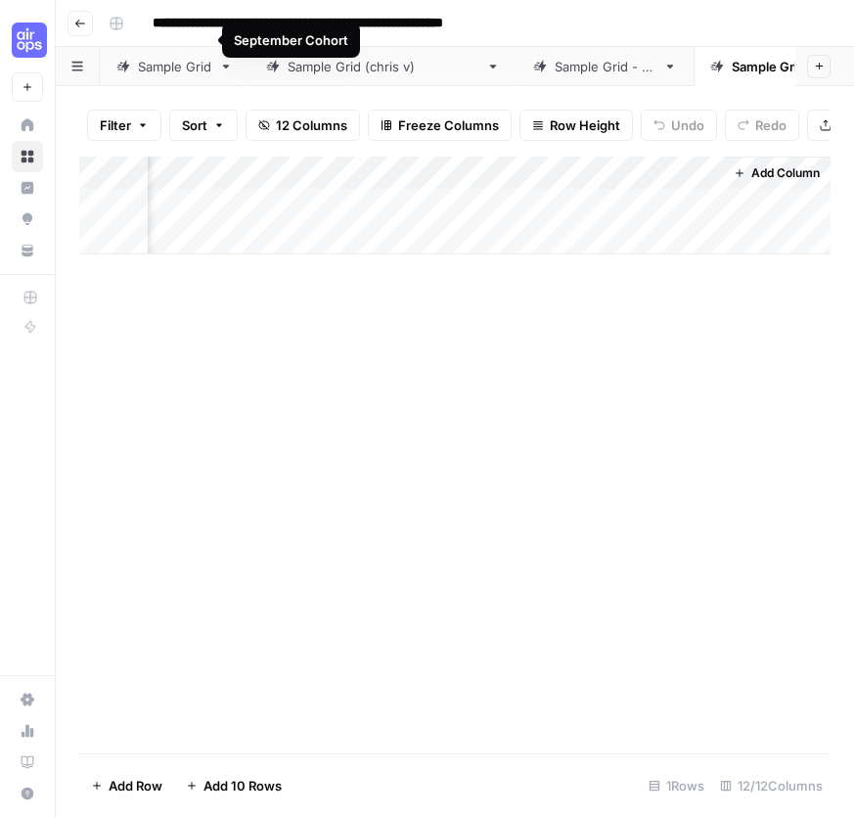
click at [536, 430] on div "Add Column" at bounding box center [455, 455] width 752 height 597
click at [78, 21] on icon "button" at bounding box center [80, 24] width 10 height 8
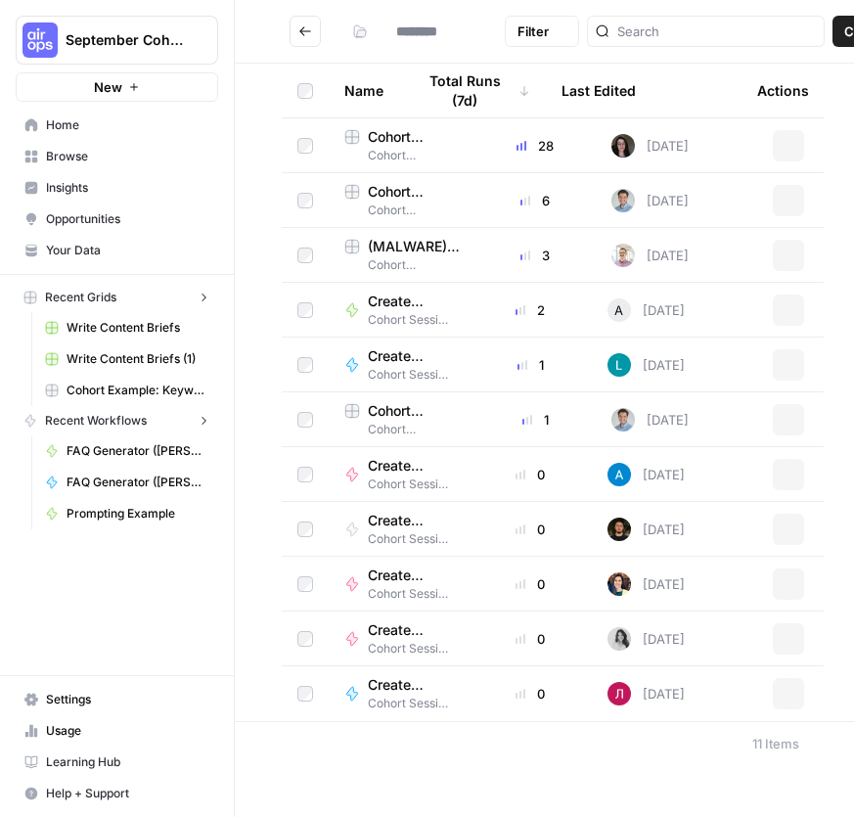
type input "**********"
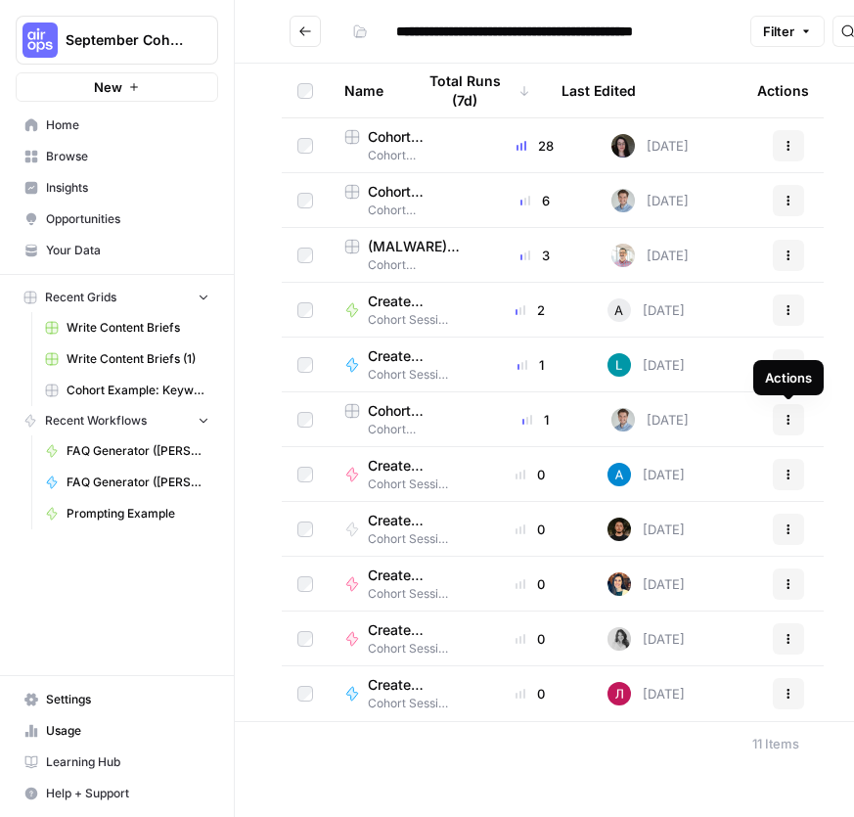
click at [784, 420] on icon "button" at bounding box center [789, 420] width 12 height 12
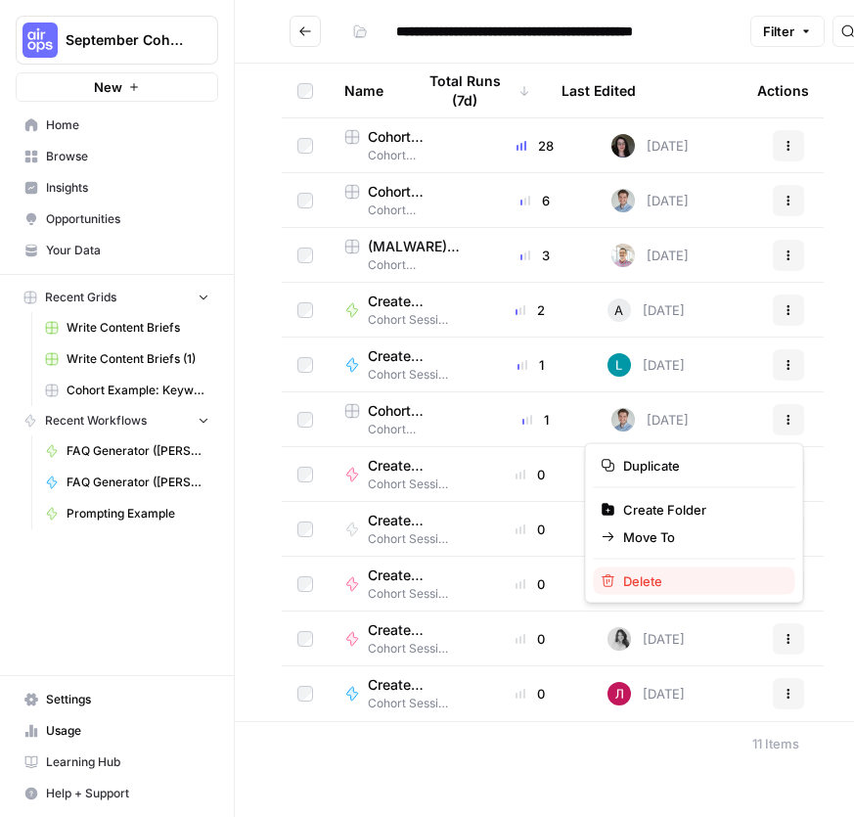
click at [732, 586] on span "Delete" at bounding box center [701, 582] width 157 height 20
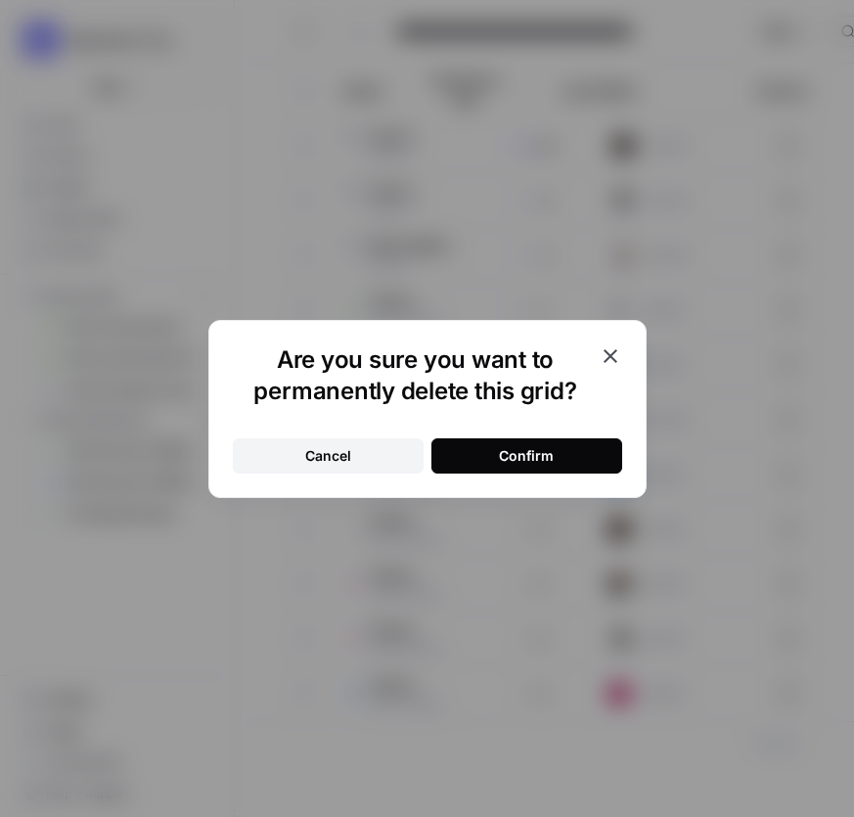
click at [545, 456] on div "Confirm" at bounding box center [526, 456] width 55 height 20
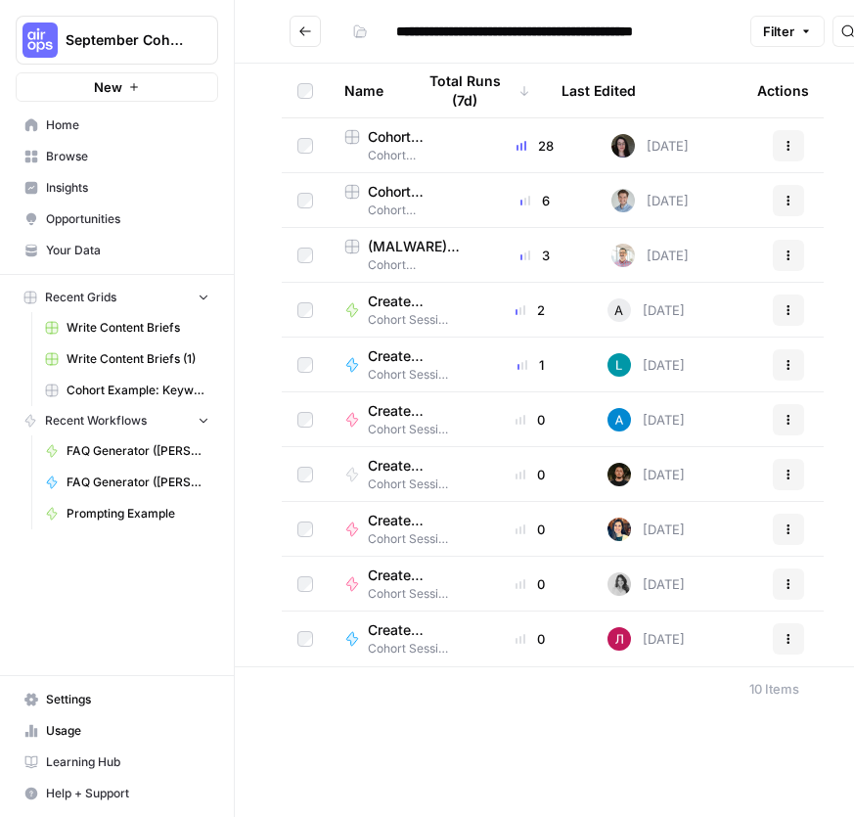
click at [412, 246] on span "(MALWARE) Cohort Example: Keyword -> Outline -> Article (KO)" at bounding box center [414, 247] width 92 height 20
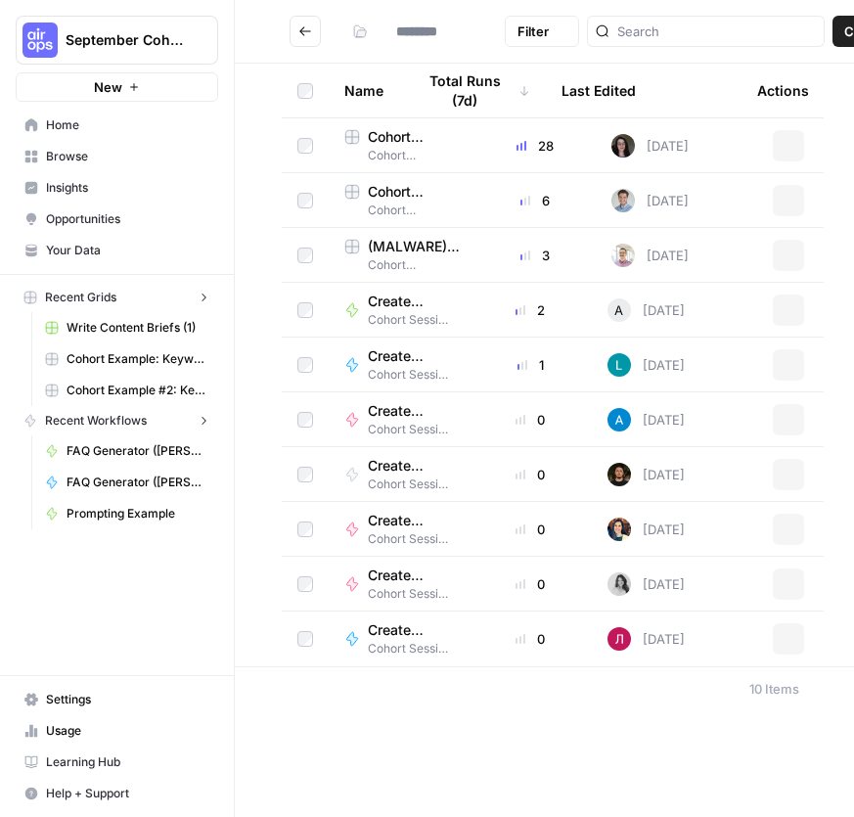
type input "**********"
click at [397, 123] on td "Cohort Example: Keyword -> Outline -> Article Cohort Session 5 & 6: Power Agent…" at bounding box center [402, 145] width 147 height 54
click at [397, 131] on span "Cohort Example: Keyword -> Outline -> Article" at bounding box center [414, 137] width 92 height 20
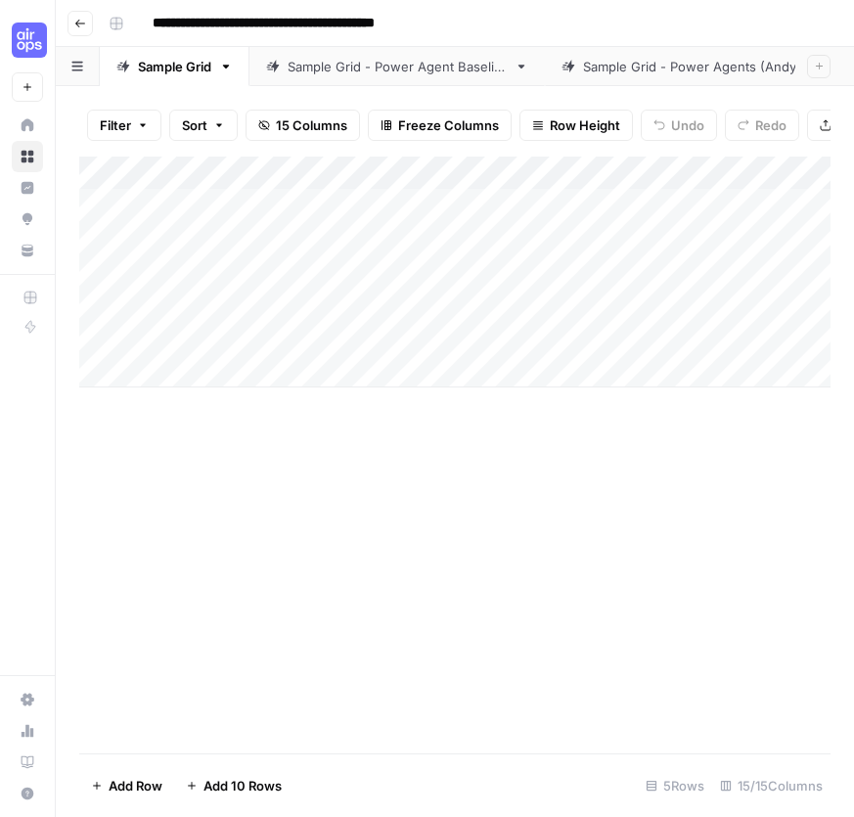
click at [229, 67] on icon "button" at bounding box center [226, 67] width 7 height 4
click at [228, 75] on link "Sample Grid" at bounding box center [175, 66] width 150 height 39
click at [226, 69] on icon "button" at bounding box center [226, 67] width 14 height 14
click at [248, 133] on icon "button" at bounding box center [245, 131] width 14 height 14
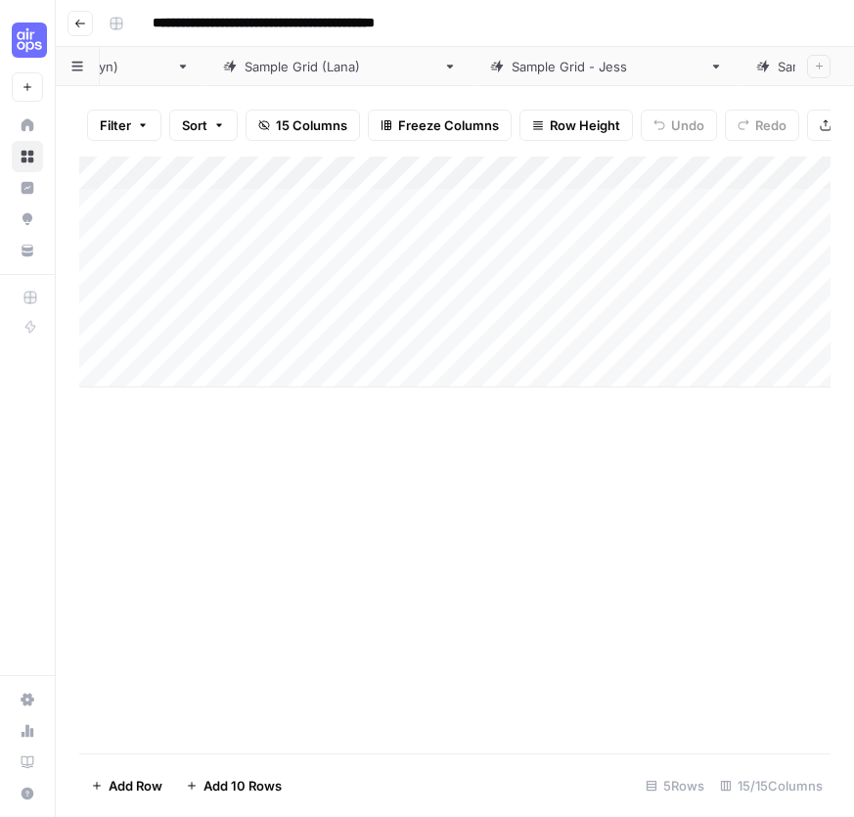
scroll to position [0, 1504]
click at [611, 613] on div "Add Column" at bounding box center [455, 455] width 752 height 597
click at [82, 21] on icon "button" at bounding box center [80, 24] width 12 height 12
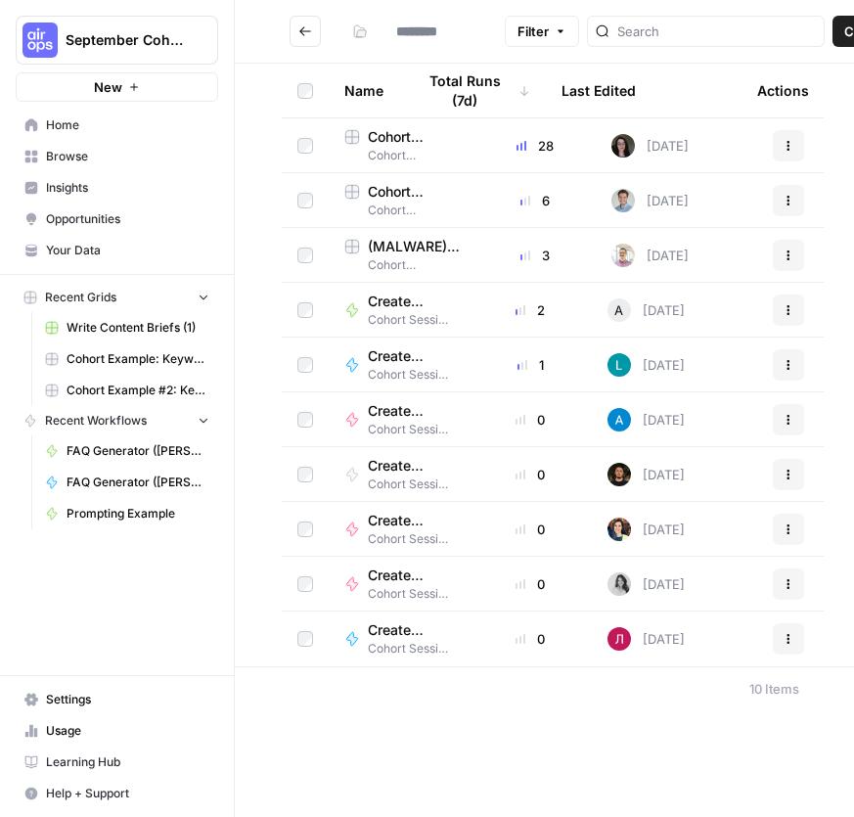
type input "**********"
click at [391, 193] on span "Cohort Example #2: Keyword -> Outline -> Article (Hibaaq A)" at bounding box center [414, 192] width 92 height 20
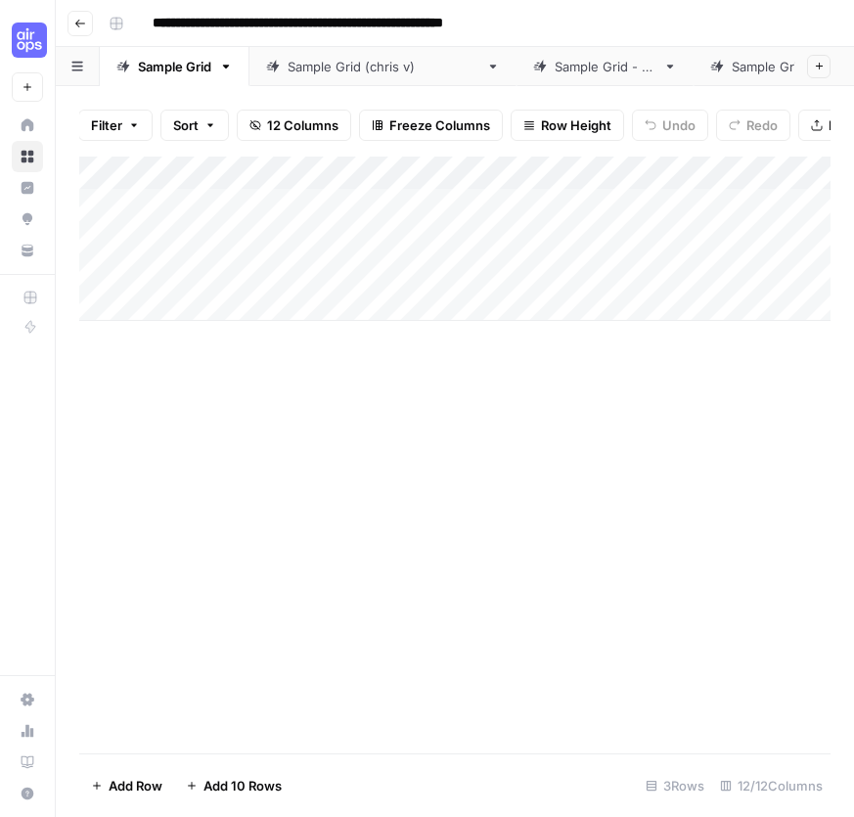
scroll to position [2, 9]
click at [367, 73] on div "Sample Grid (chris v)" at bounding box center [383, 67] width 191 height 20
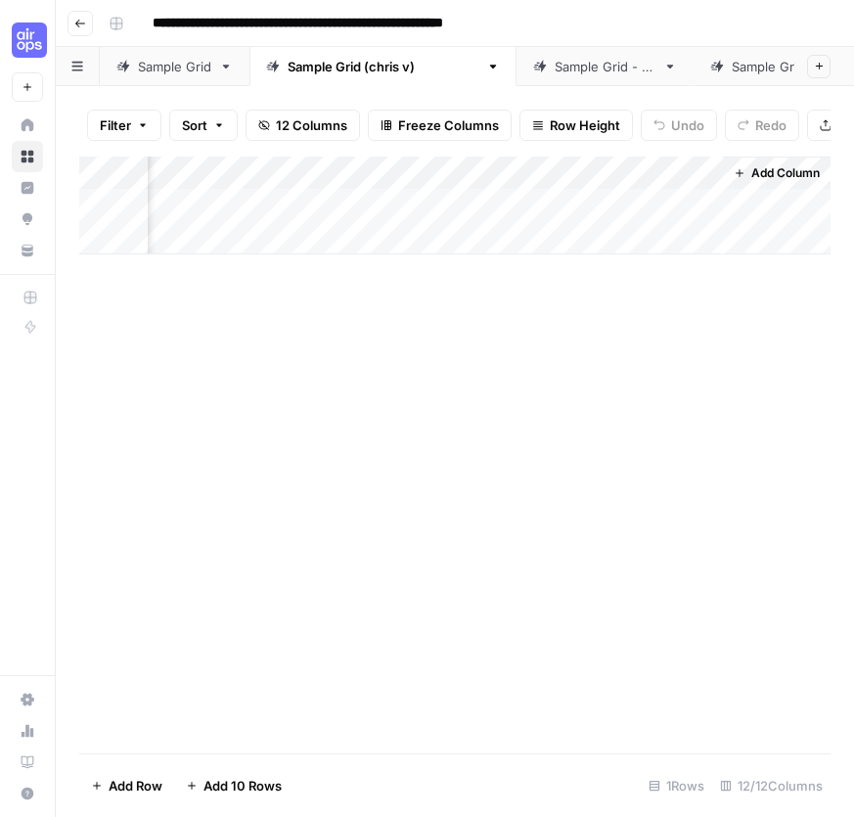
scroll to position [0, 1991]
click at [555, 66] on div "Sample Grid - LK" at bounding box center [605, 67] width 101 height 20
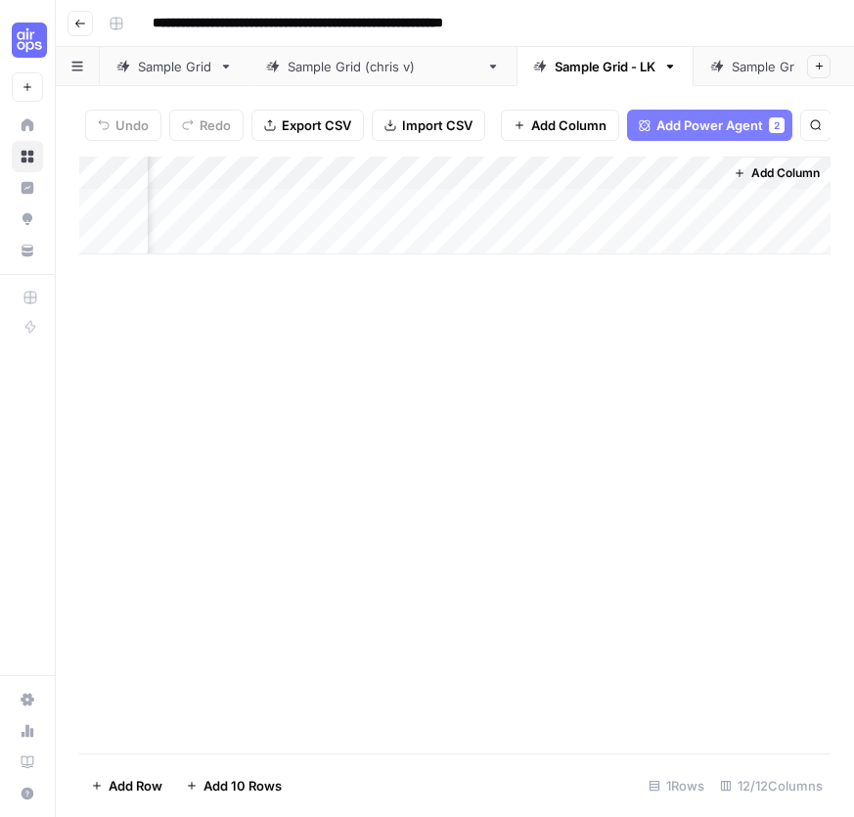
scroll to position [0, 1991]
click at [732, 70] on div "Sample Grid - GD" at bounding box center [784, 67] width 104 height 20
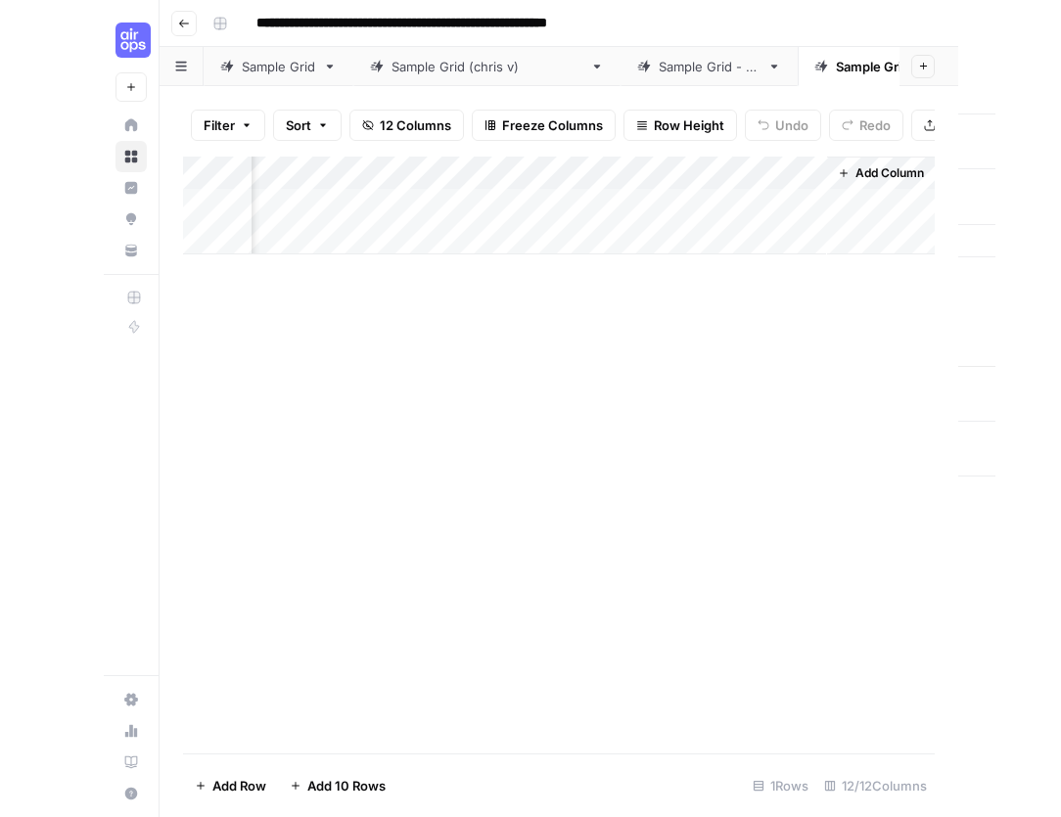
scroll to position [0, 1991]
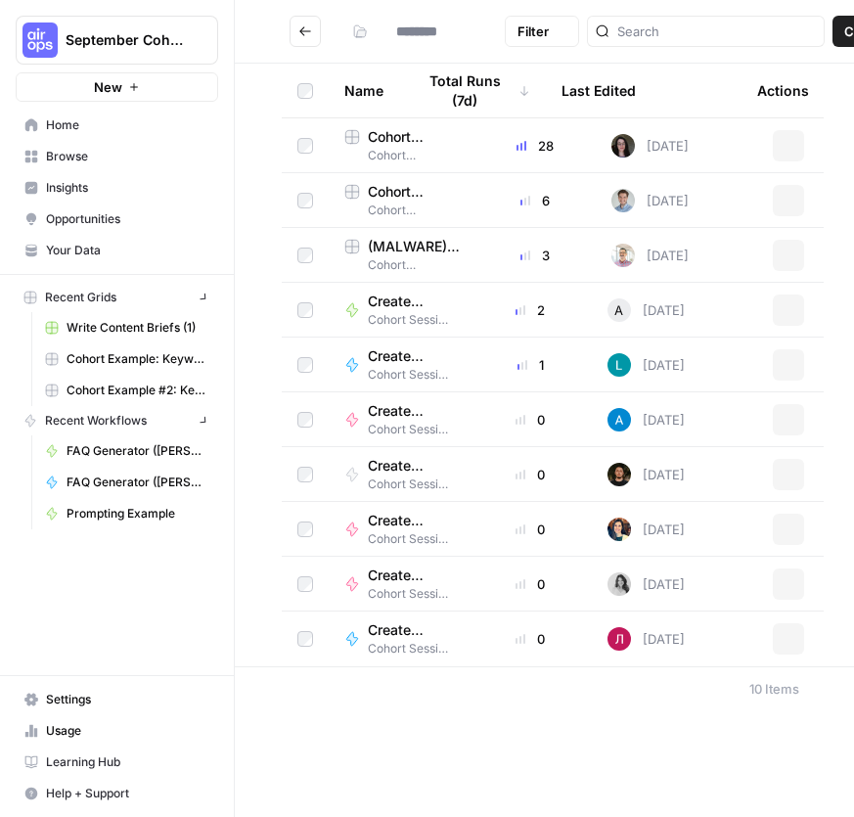
type input "**********"
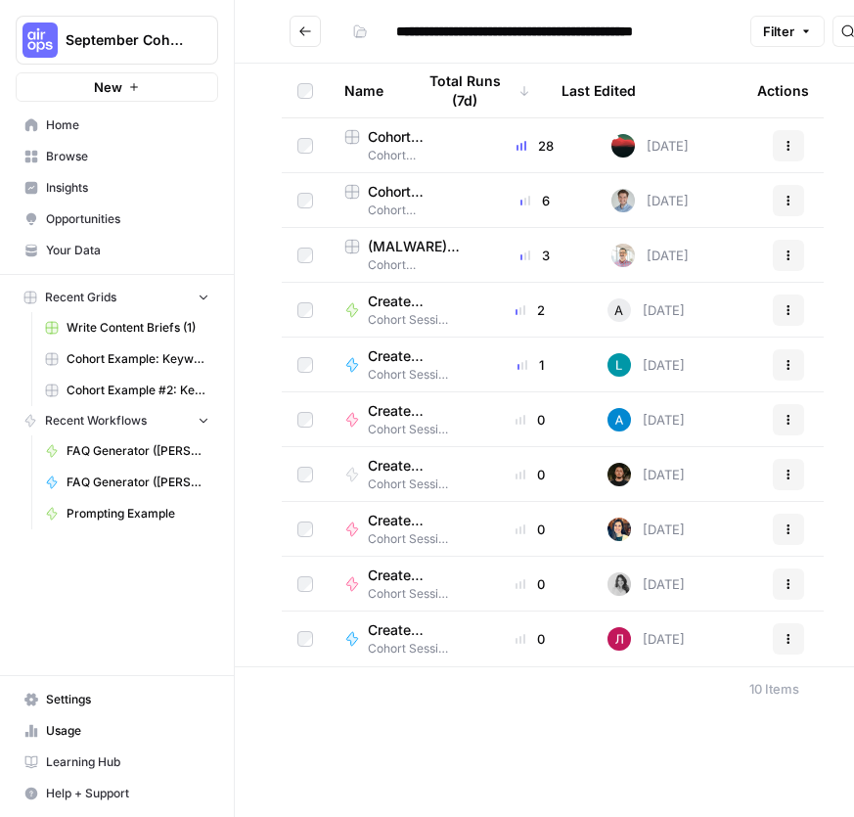
click at [303, 33] on icon "Go back" at bounding box center [306, 31] width 14 height 14
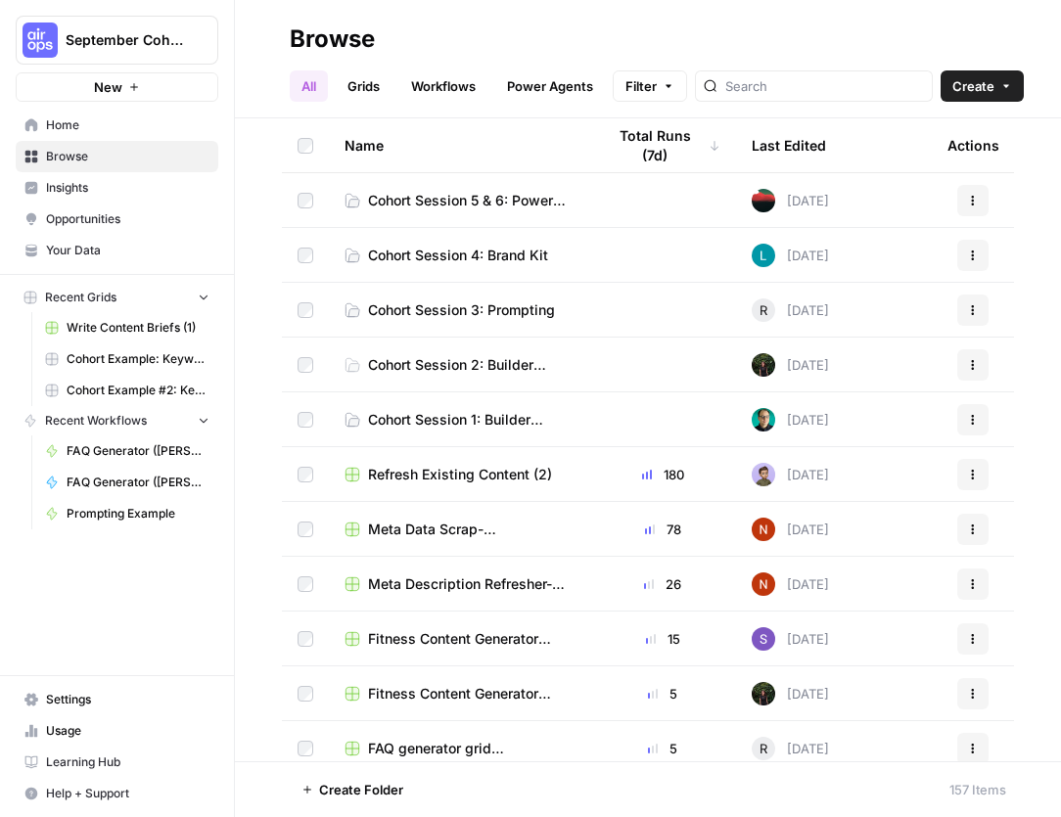
click at [469, 197] on span "Cohort Session 5 & 6: Power Agent Customizations" at bounding box center [471, 201] width 206 height 20
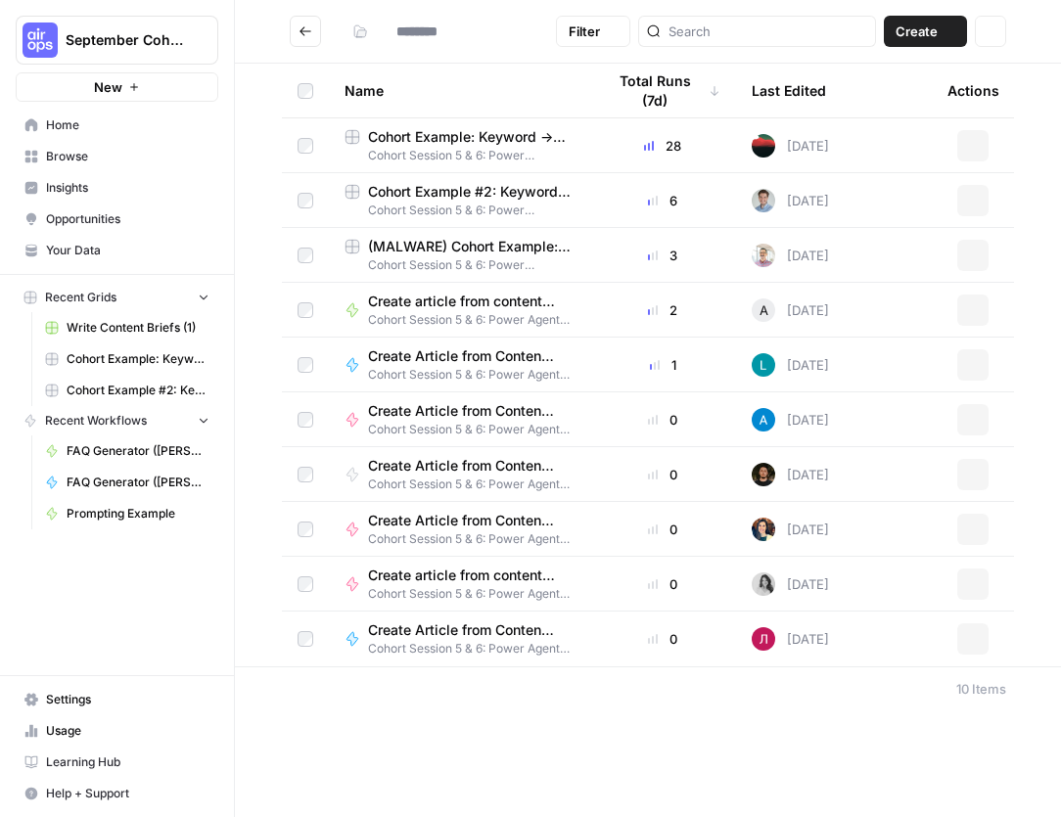
type input "**********"
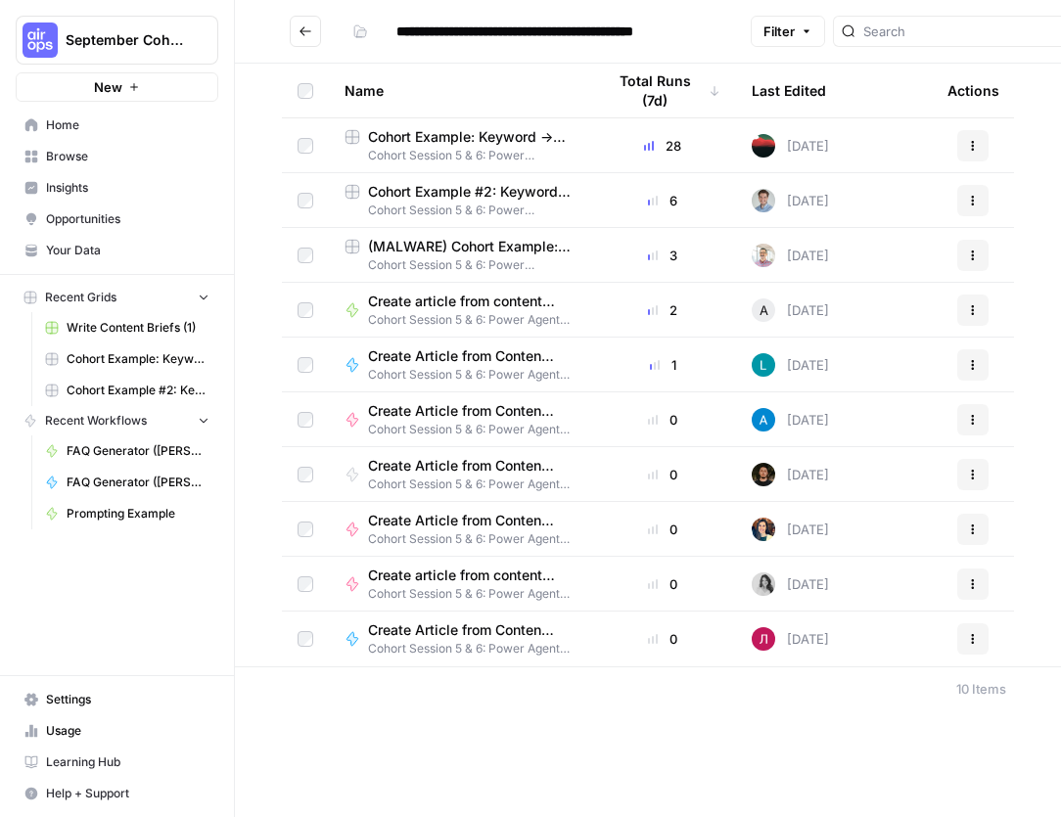
click at [505, 307] on span "Create article from content brief FORK ([PERSON_NAME])" at bounding box center [463, 302] width 190 height 20
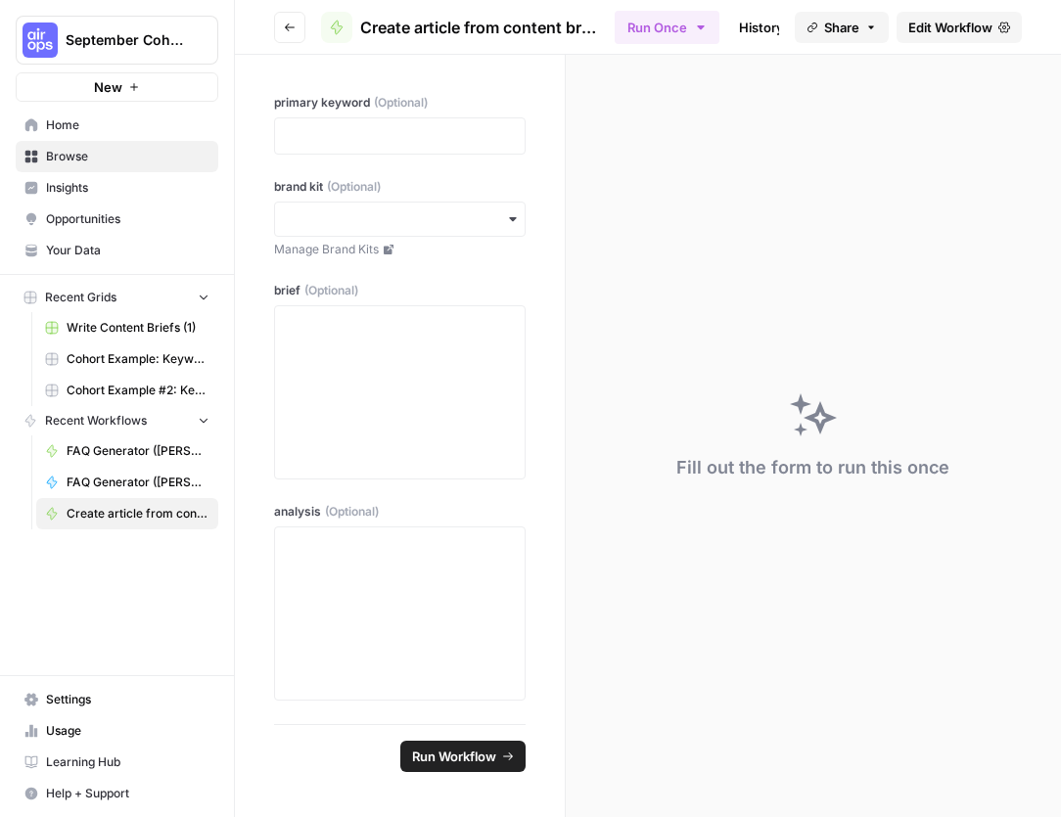
click at [293, 20] on button "Go back" at bounding box center [289, 27] width 31 height 31
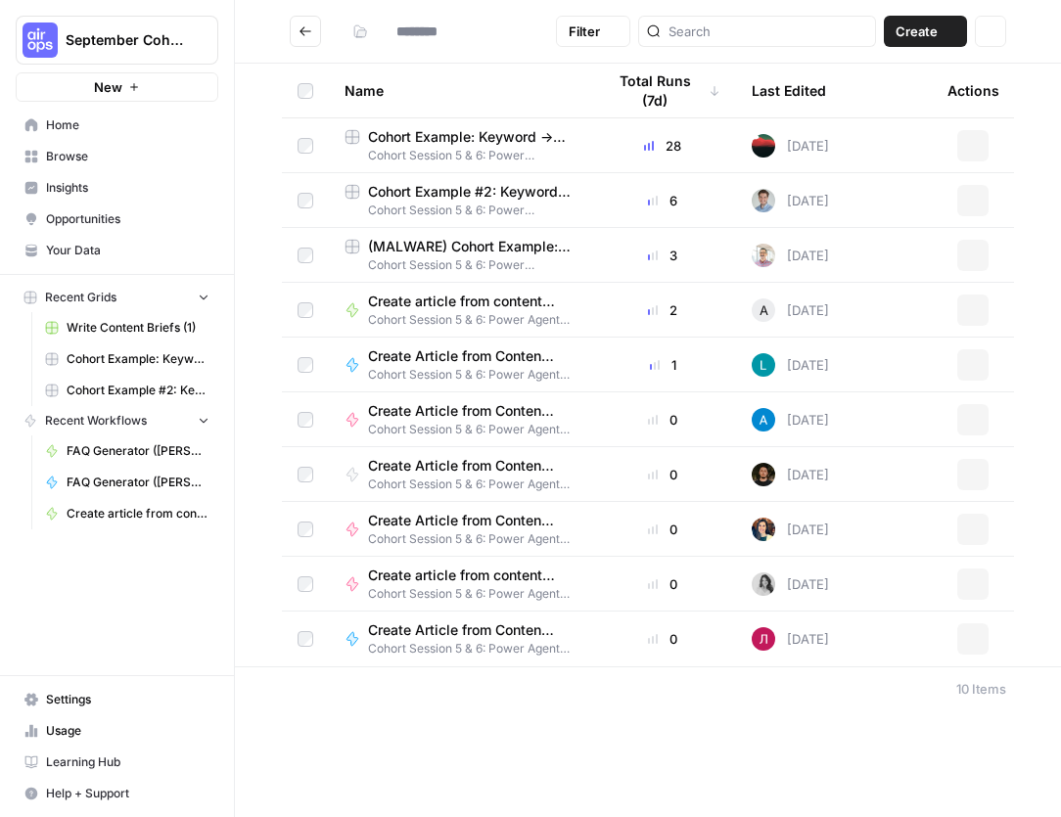
type input "**********"
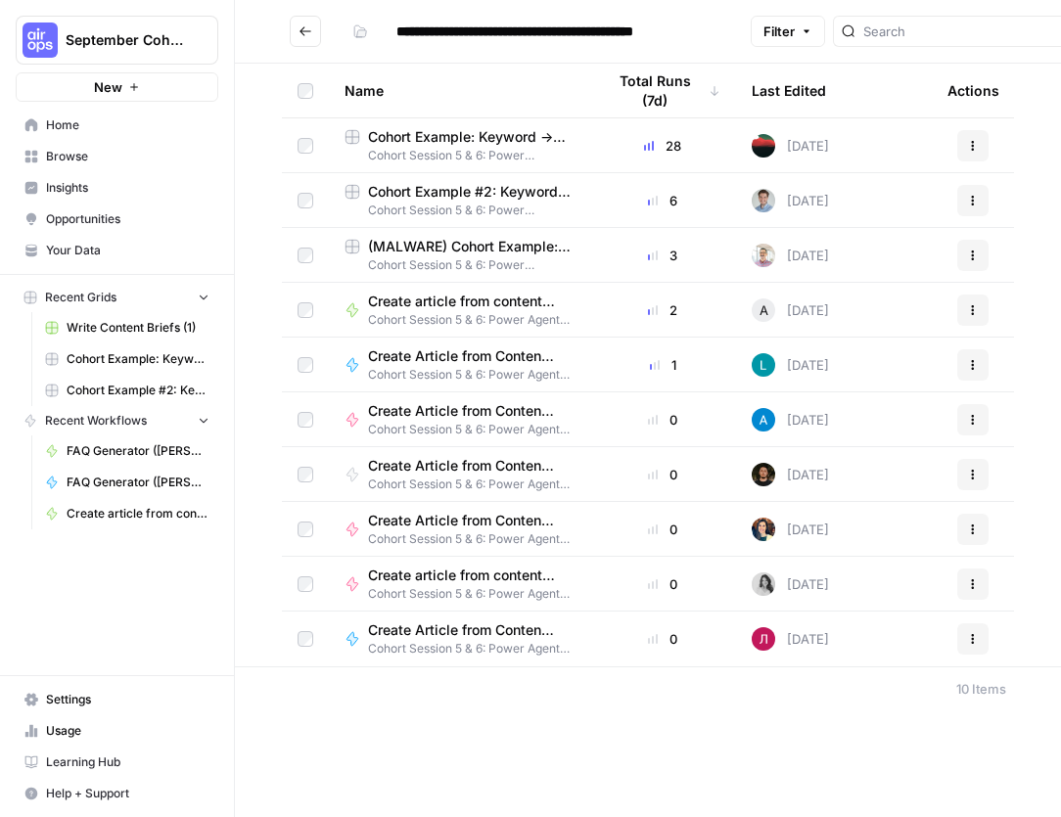
click at [500, 363] on span "Create Article from Content Brief Fork ([PERSON_NAME])" at bounding box center [463, 356] width 190 height 20
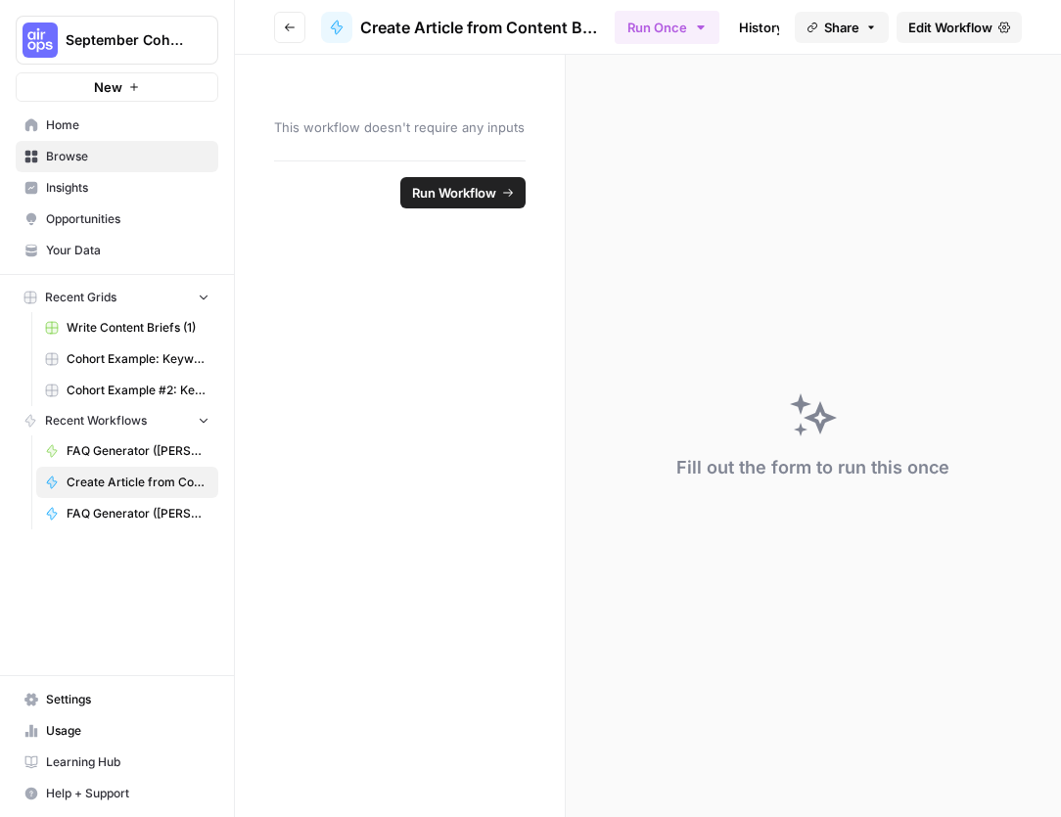
click at [282, 23] on button "Go back" at bounding box center [289, 27] width 31 height 31
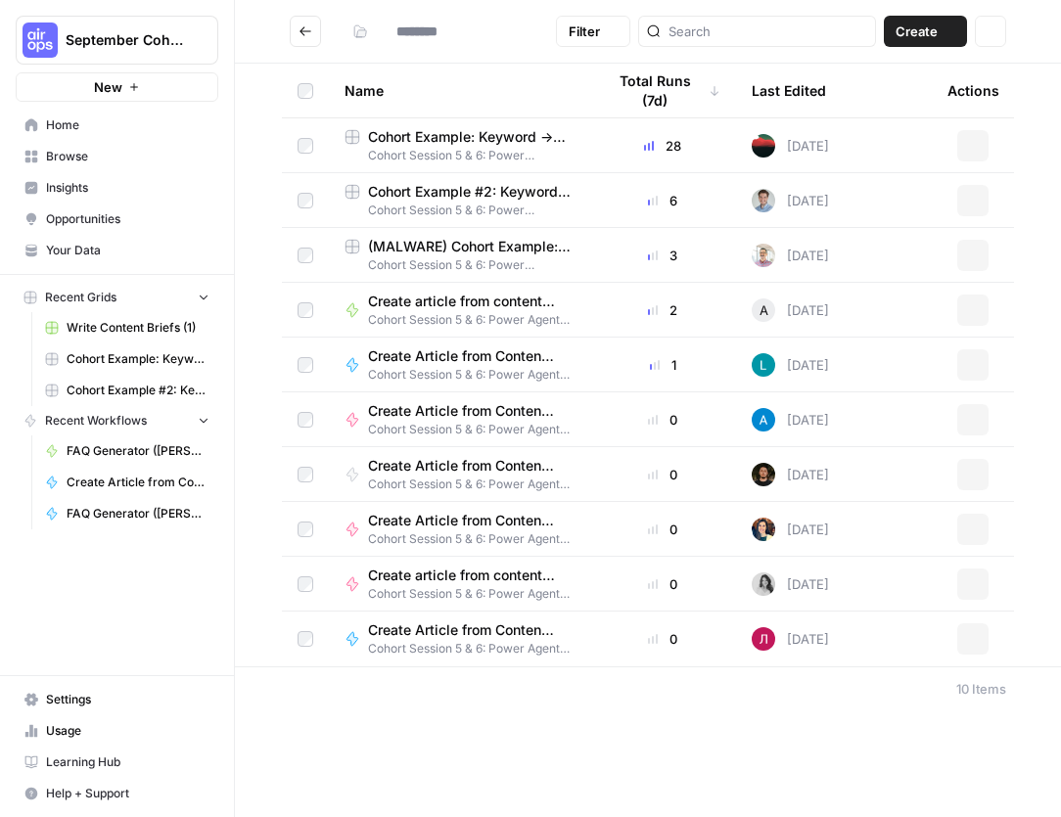
type input "**********"
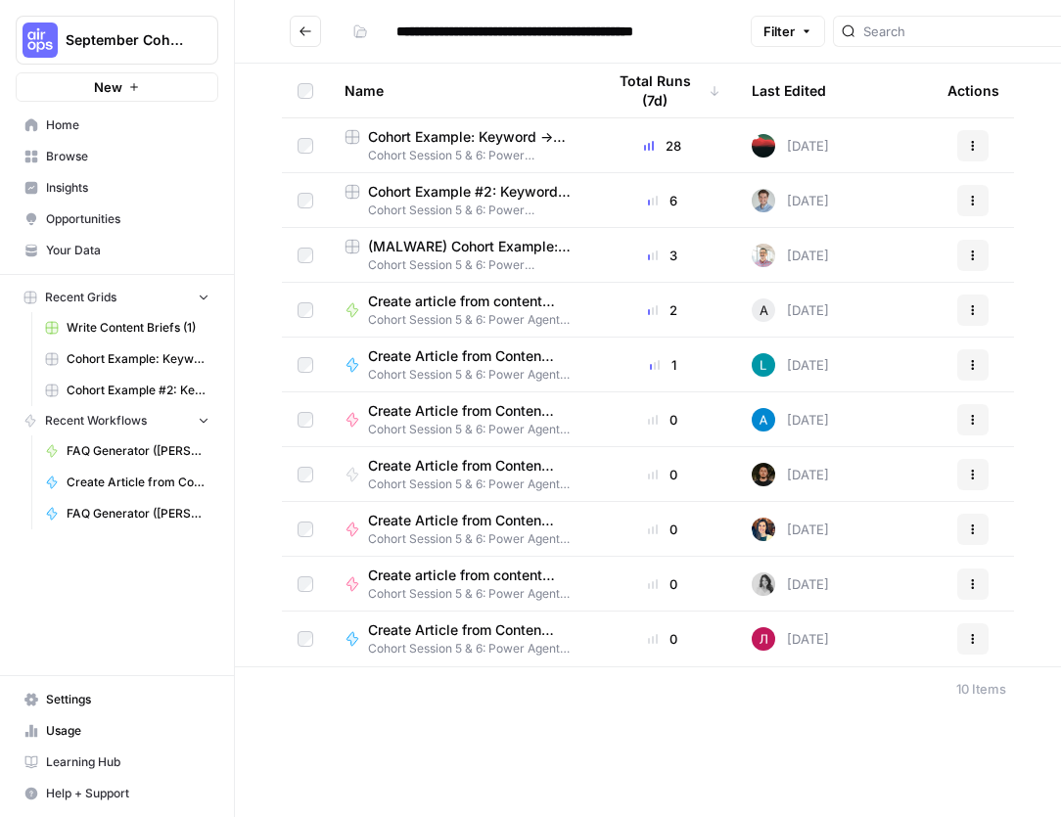
click at [524, 132] on span "Cohort Example: Keyword -> Outline -> Article" at bounding box center [471, 137] width 206 height 20
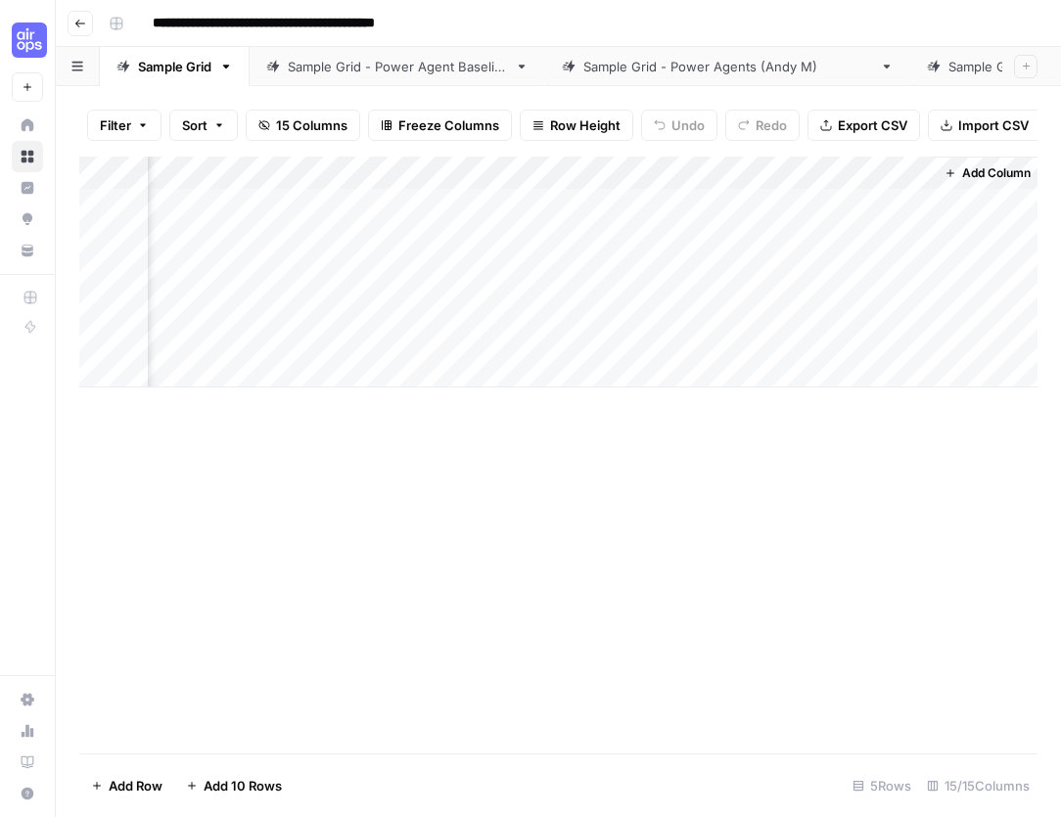
click at [229, 62] on icon "button" at bounding box center [226, 67] width 14 height 14
click at [319, 456] on div "Add Column" at bounding box center [558, 455] width 958 height 597
click at [373, 77] on link "Sample Grid - Power Agent Baseline" at bounding box center [398, 66] width 296 height 39
click at [185, 69] on div "Sample Grid" at bounding box center [174, 67] width 73 height 20
click at [77, 19] on icon "button" at bounding box center [80, 24] width 12 height 12
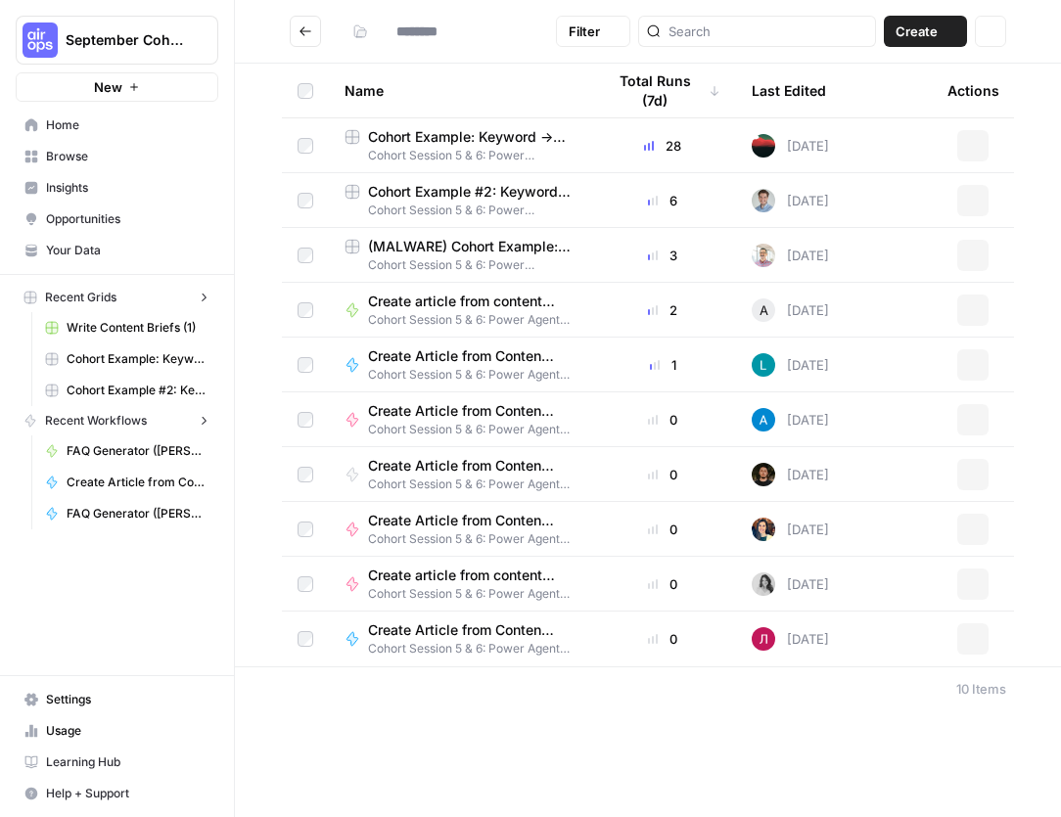
type input "**********"
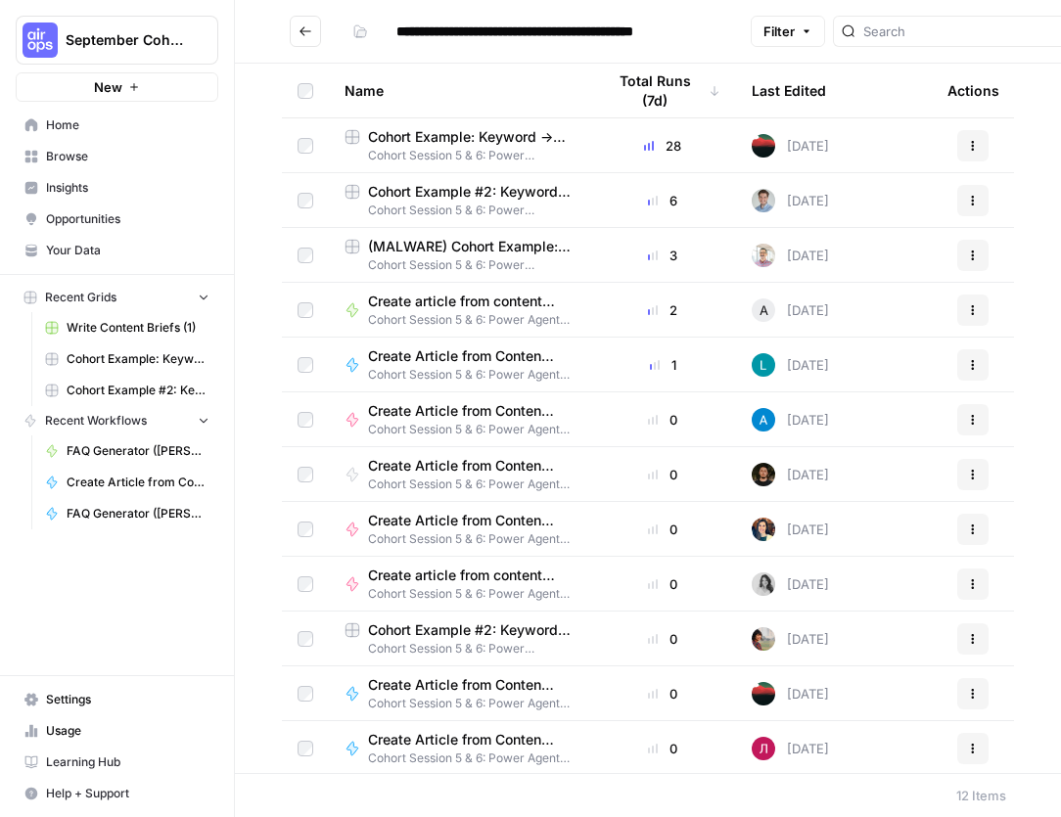
click at [977, 148] on icon "button" at bounding box center [973, 146] width 12 height 12
click at [912, 188] on span "Duplicate" at bounding box center [885, 192] width 157 height 20
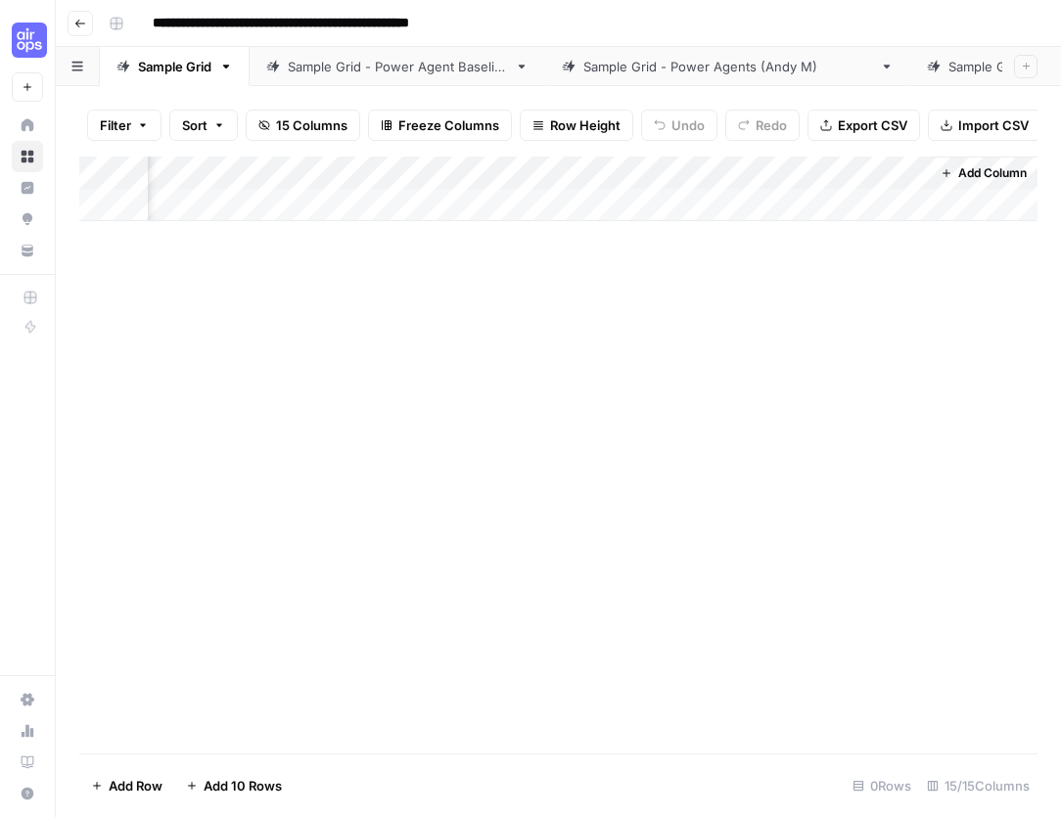
click at [468, 170] on div "Add Column" at bounding box center [558, 189] width 958 height 65
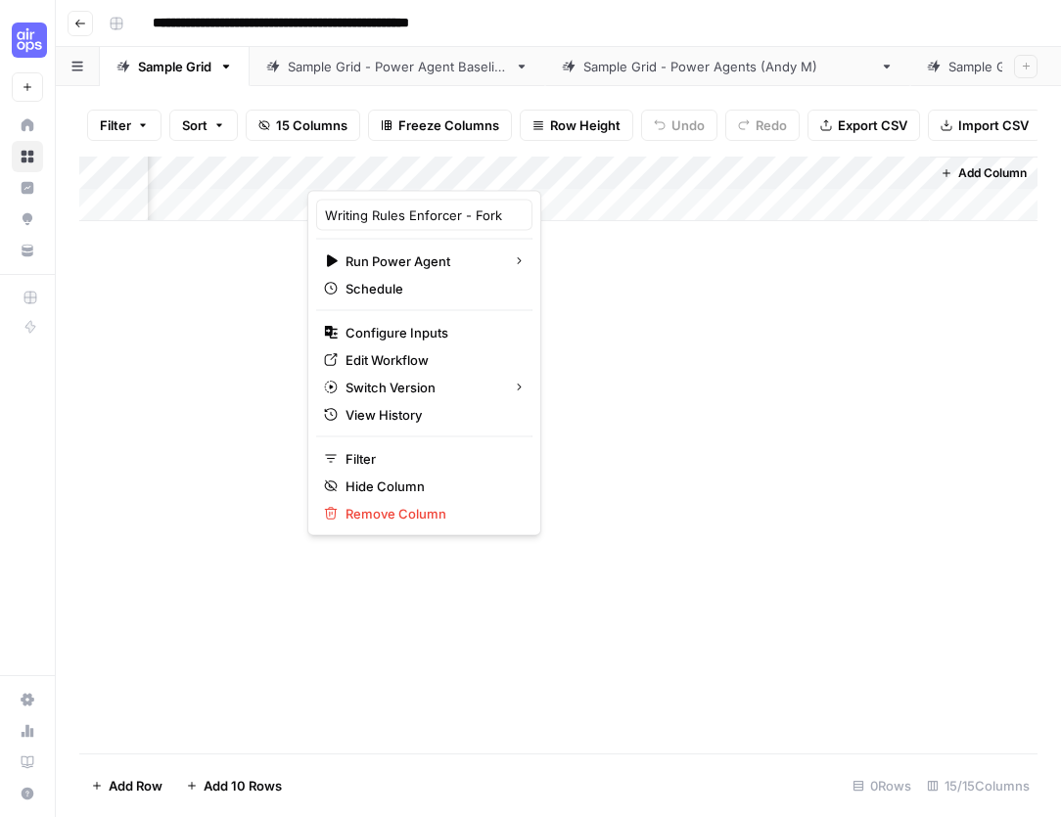
click at [524, 165] on div at bounding box center [441, 171] width 269 height 39
click at [438, 357] on span "Edit Workflow" at bounding box center [431, 360] width 171 height 20
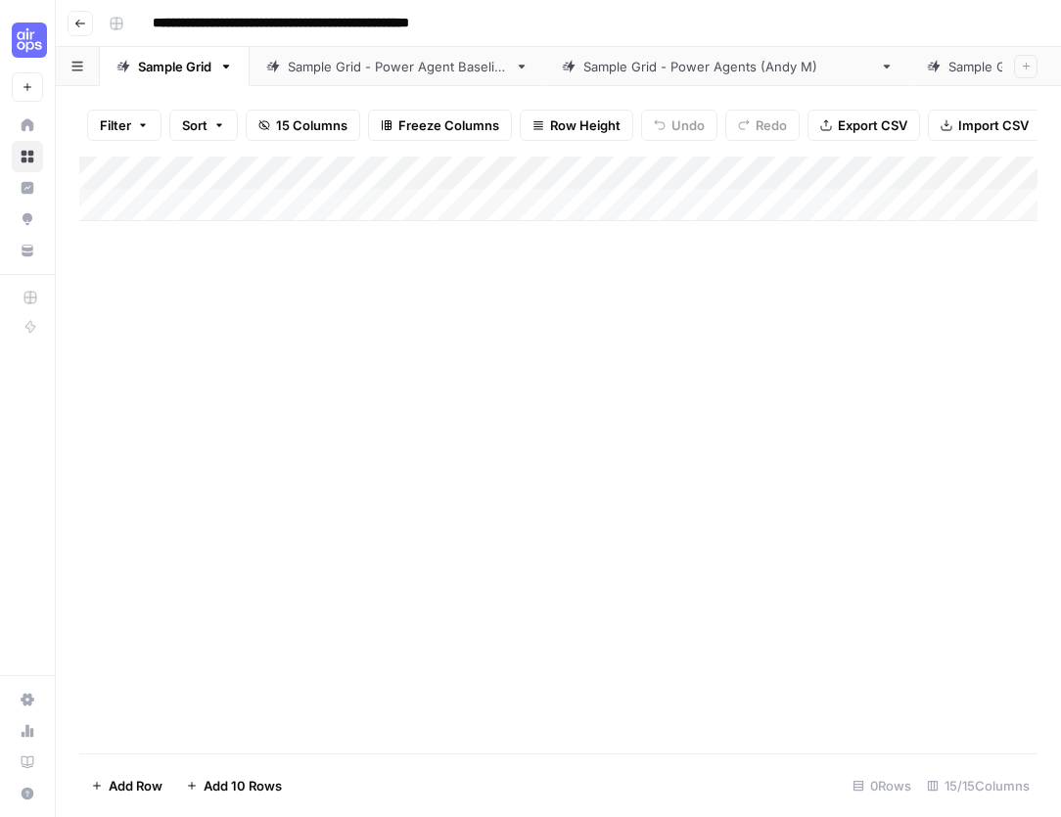
scroll to position [0, -1]
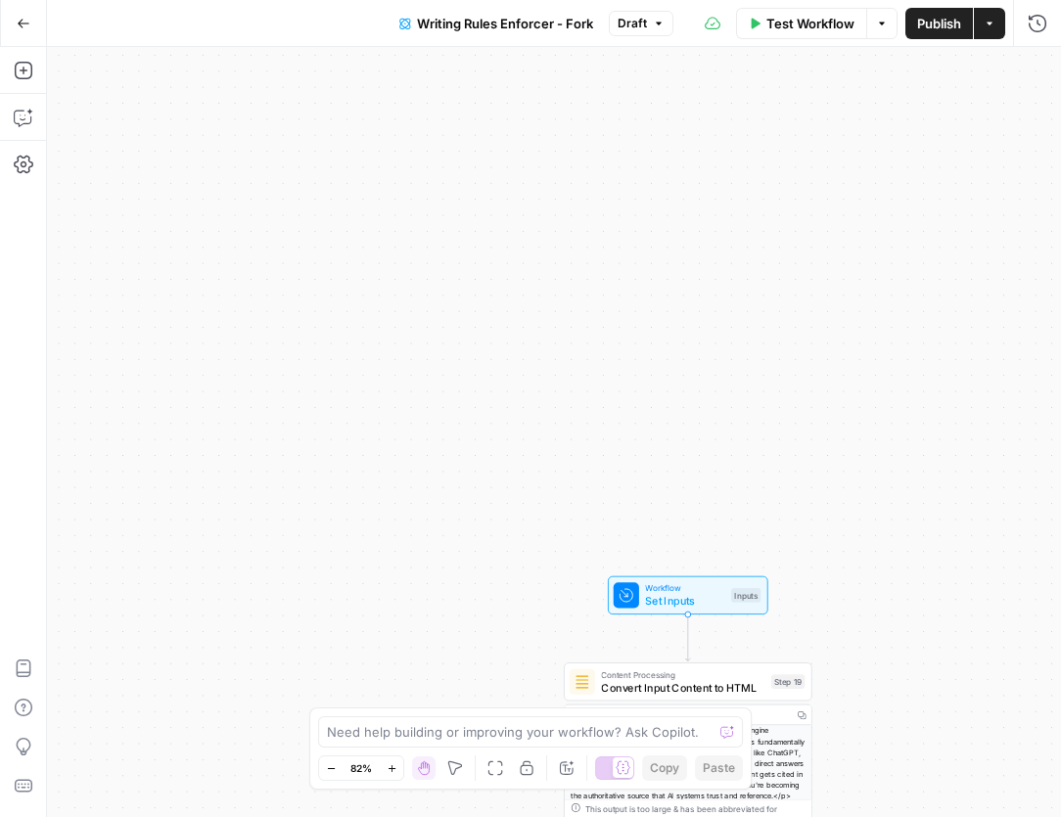
click at [23, 7] on button "Go Back" at bounding box center [23, 23] width 35 height 35
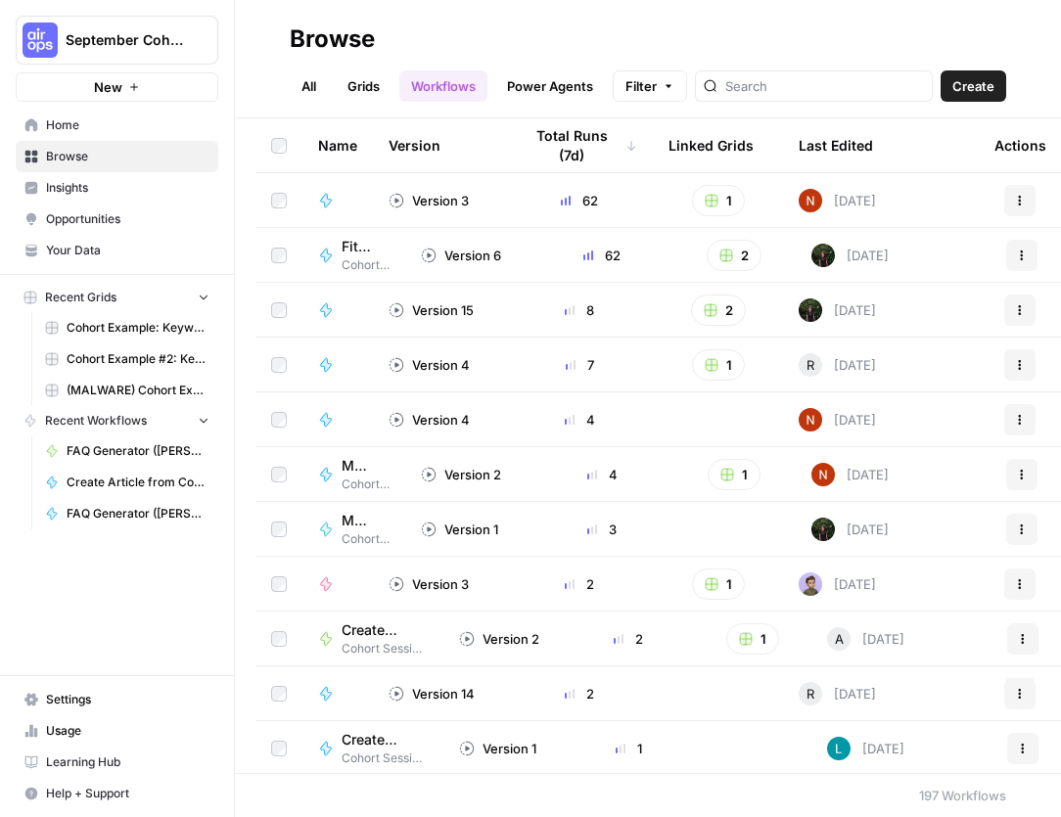
scroll to position [0, 26]
click at [72, 130] on span "Home" at bounding box center [127, 125] width 163 height 18
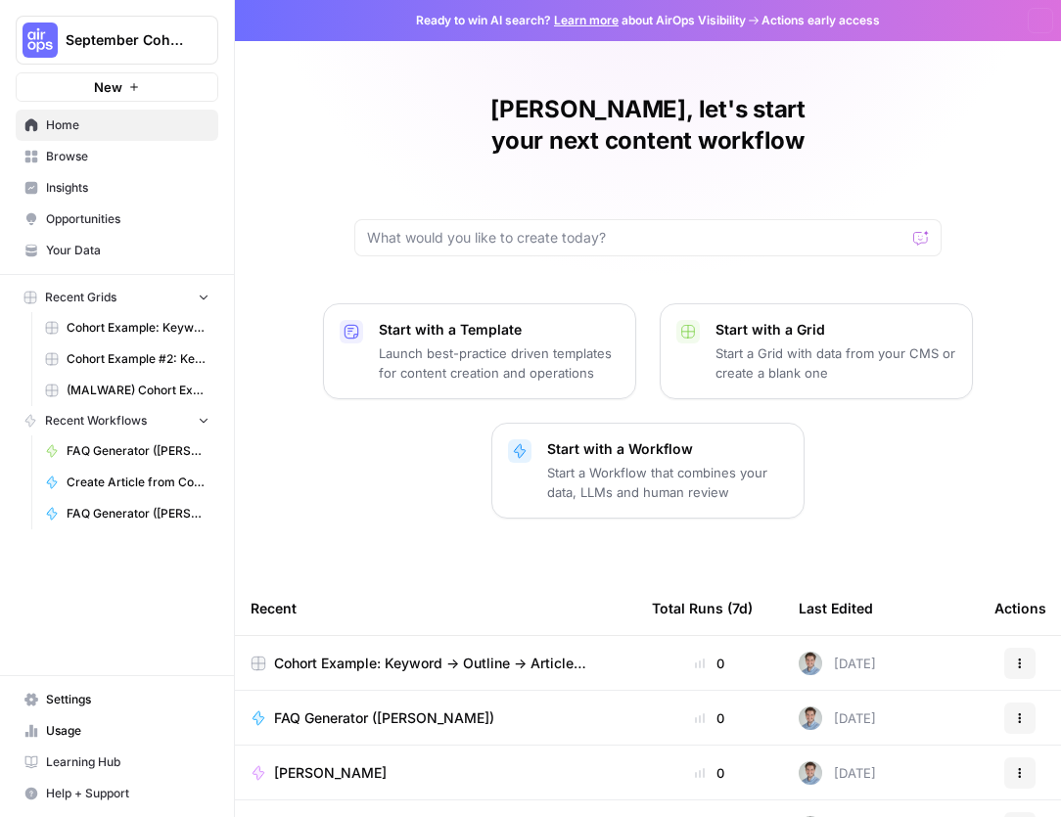
click at [72, 151] on span "Browse" at bounding box center [127, 157] width 163 height 18
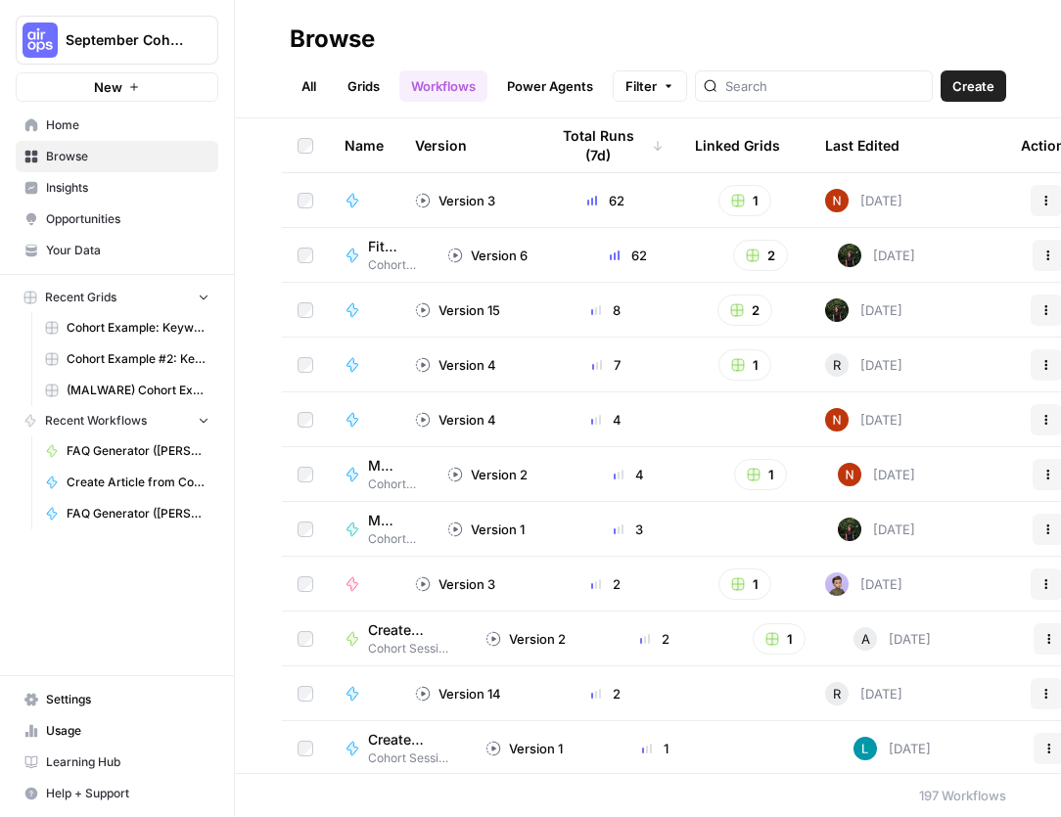
click at [93, 161] on span "Browse" at bounding box center [127, 157] width 163 height 18
click at [306, 96] on link "All" at bounding box center [309, 85] width 38 height 31
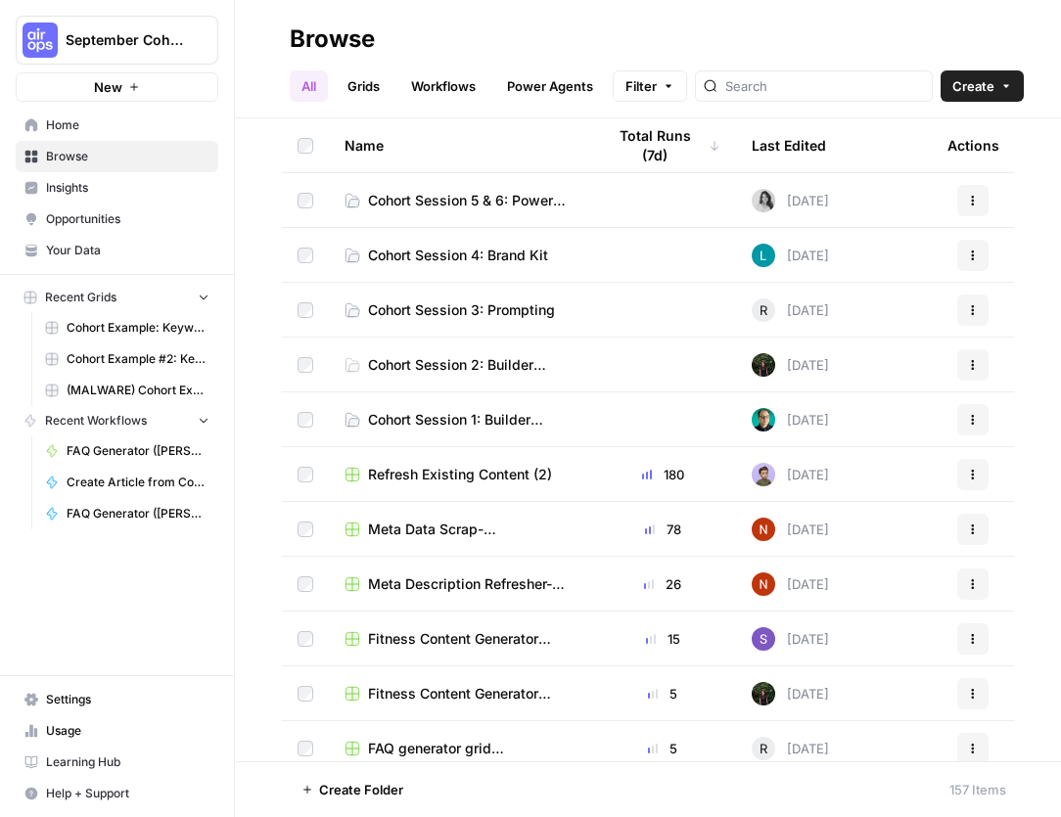
click at [363, 82] on link "Grids" at bounding box center [364, 85] width 56 height 31
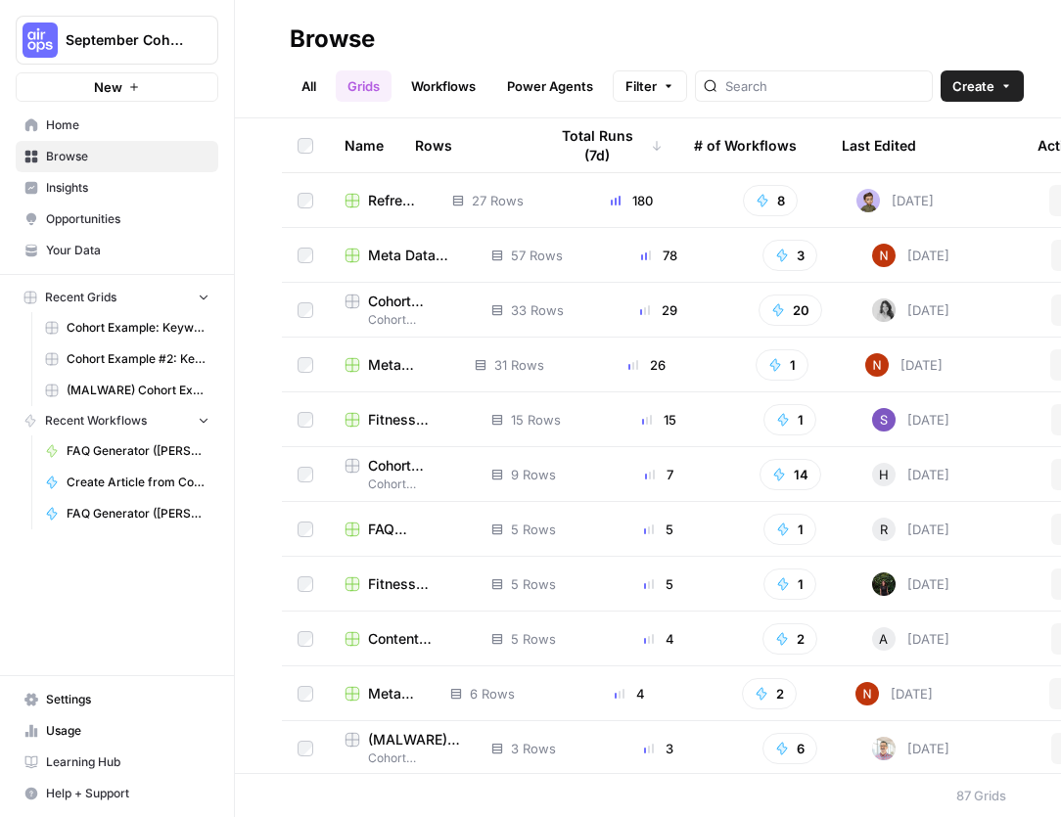
click at [309, 81] on link "All" at bounding box center [309, 85] width 38 height 31
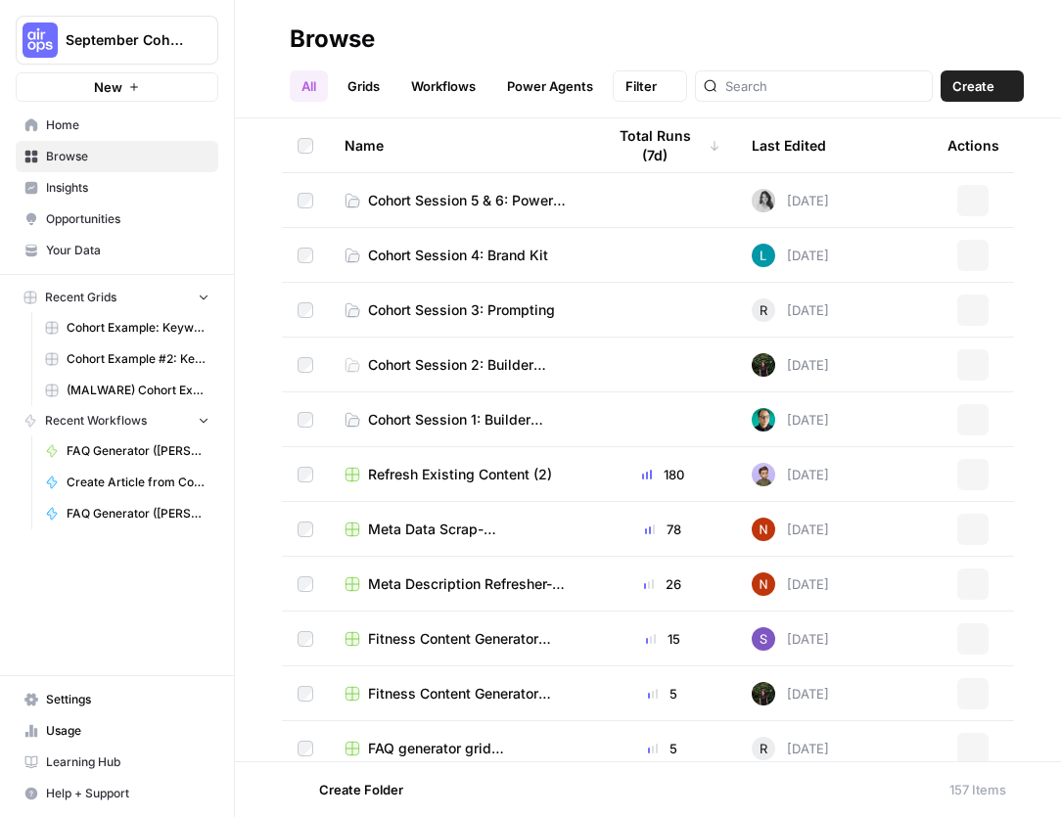
click at [429, 210] on td "Cohort Session 5 & 6: Power Agent Customizations" at bounding box center [459, 200] width 260 height 54
click at [494, 199] on span "Cohort Session 5 & 6: Power Agent Customizations" at bounding box center [471, 201] width 206 height 20
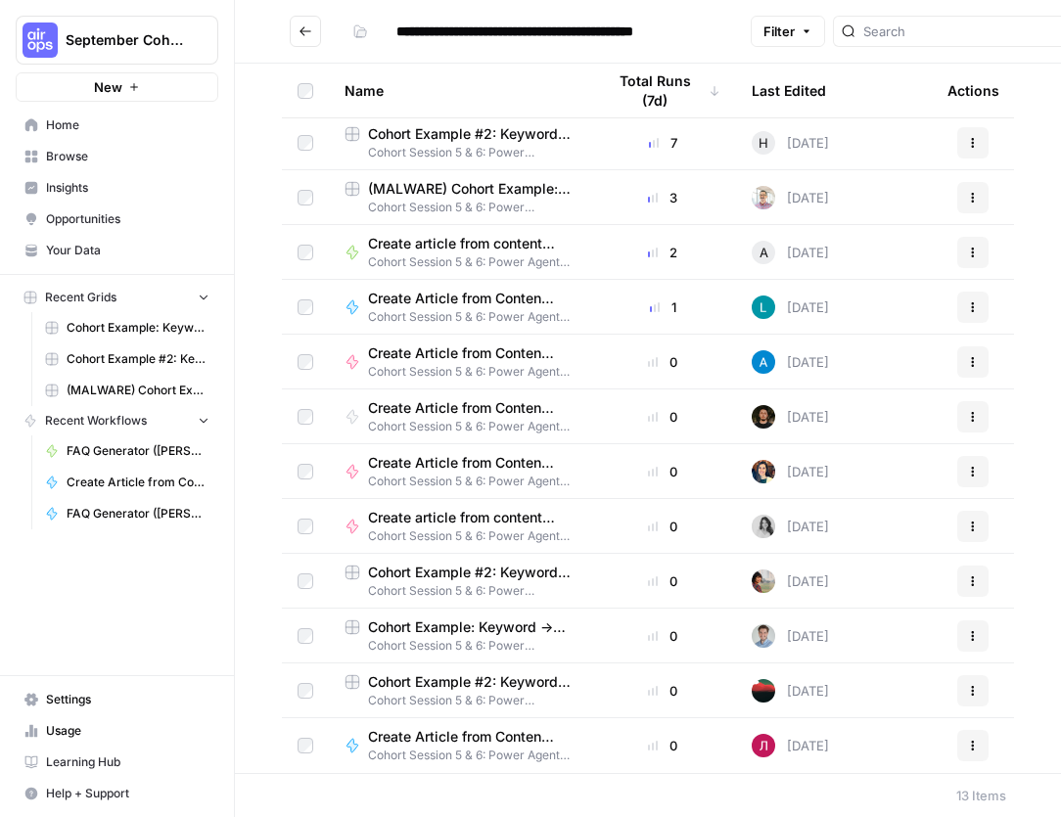
scroll to position [58, 0]
click at [444, 622] on span "Cohort Example: Keyword -> Outline -> Article (Copy)" at bounding box center [471, 628] width 206 height 20
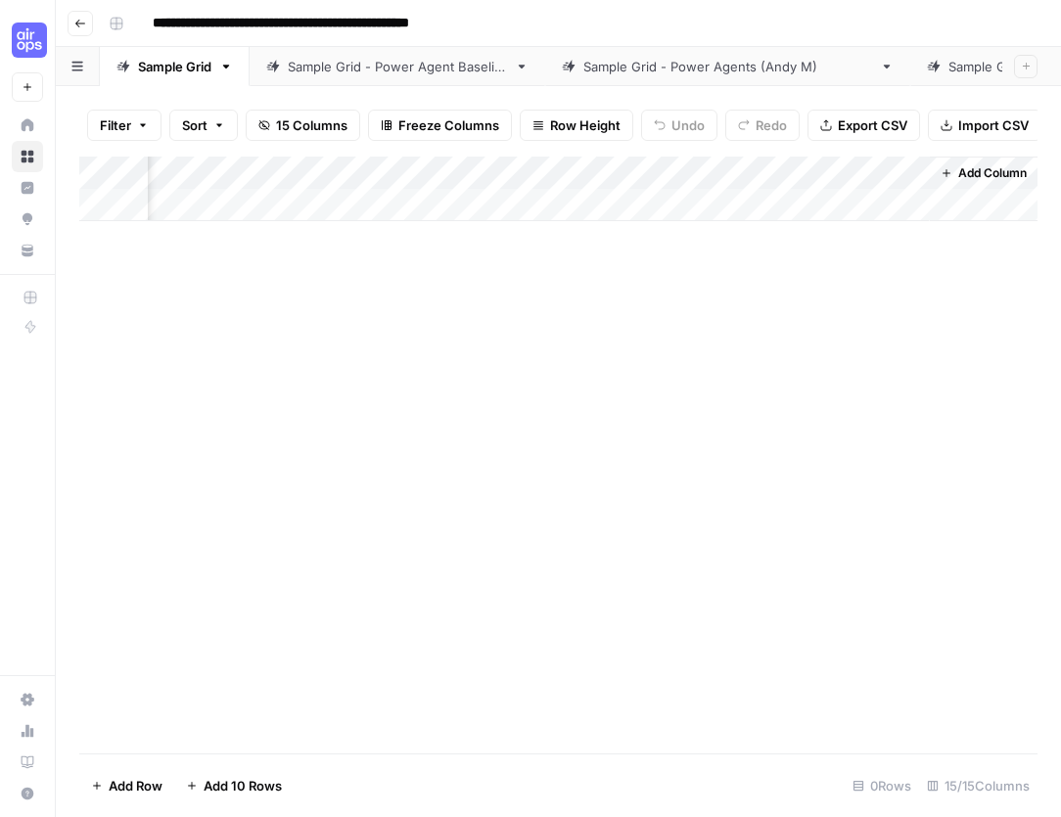
click at [445, 75] on div "Sample Grid - Power Agent Baseline" at bounding box center [397, 67] width 219 height 20
click at [173, 77] on link "Sample Grid" at bounding box center [175, 66] width 150 height 39
click at [648, 171] on div "Add Column" at bounding box center [558, 189] width 958 height 65
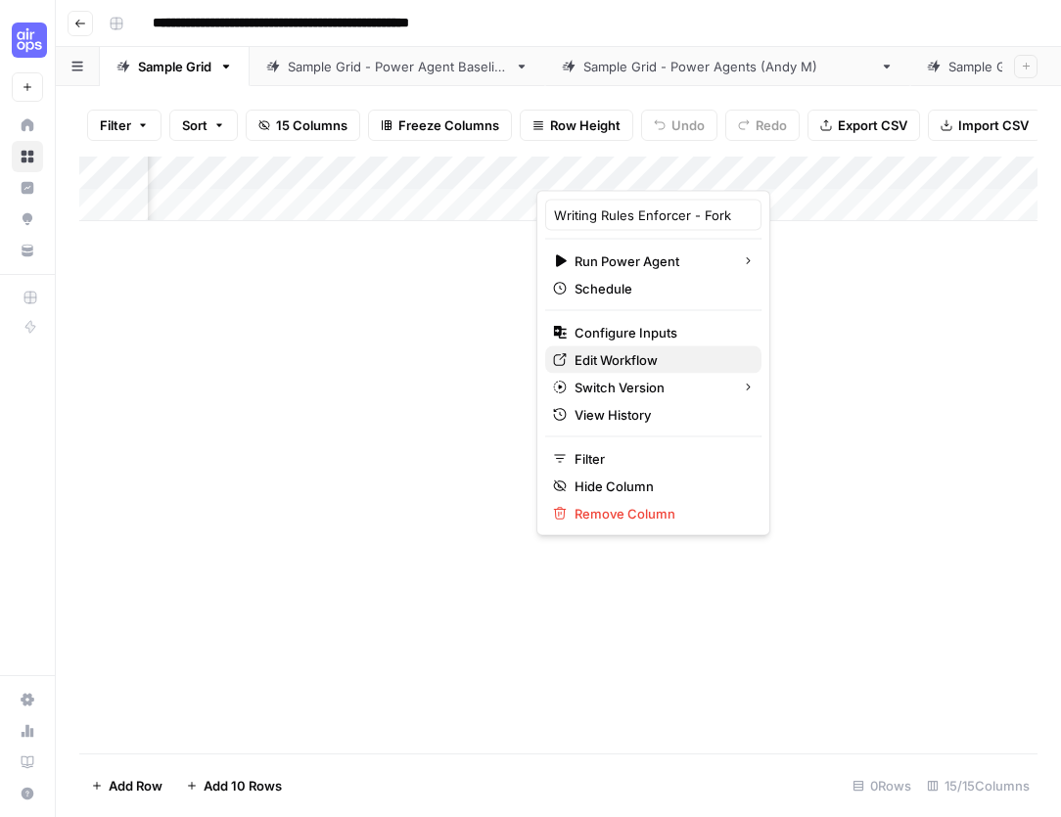
click at [672, 361] on span "Edit Workflow" at bounding box center [660, 360] width 171 height 20
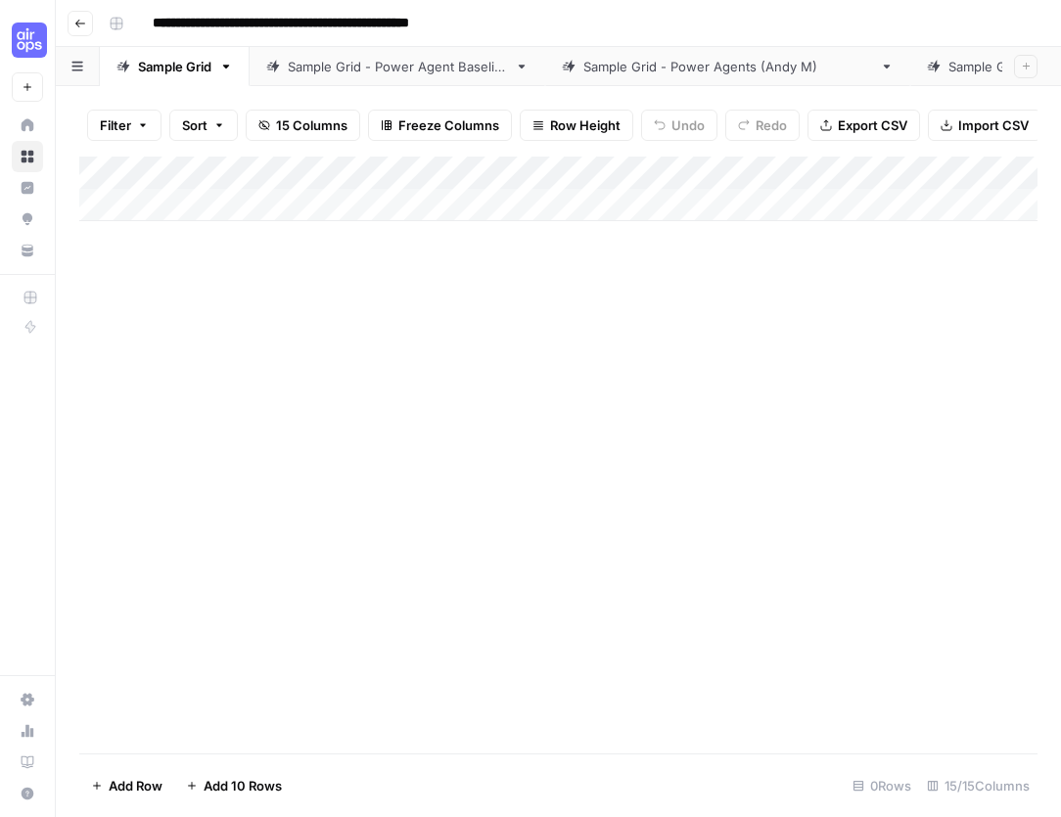
scroll to position [0, 0]
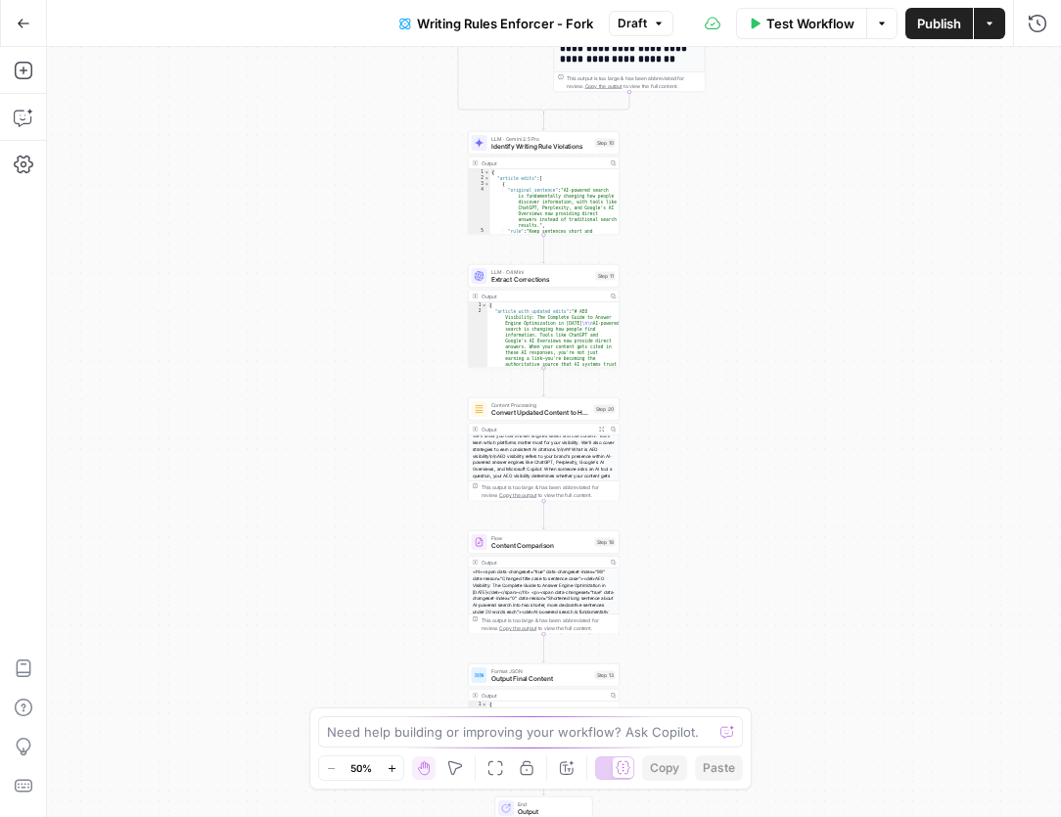
scroll to position [112, 0]
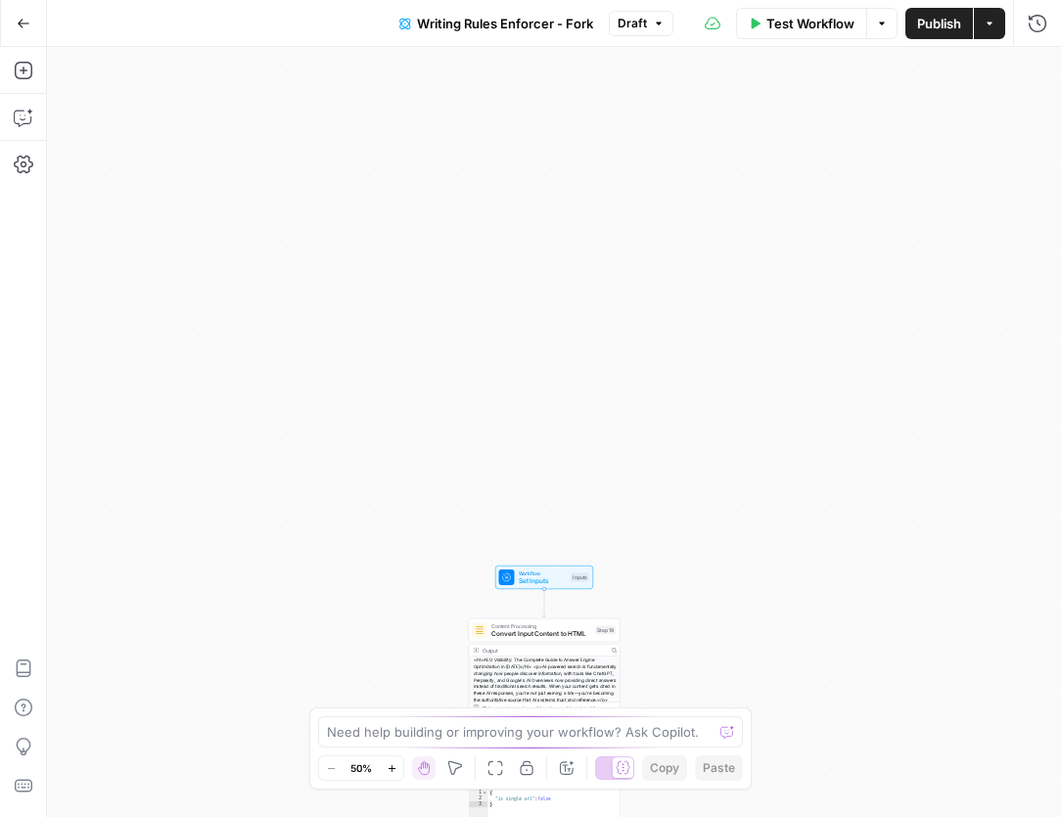
click at [27, 21] on icon "button" at bounding box center [24, 24] width 14 height 14
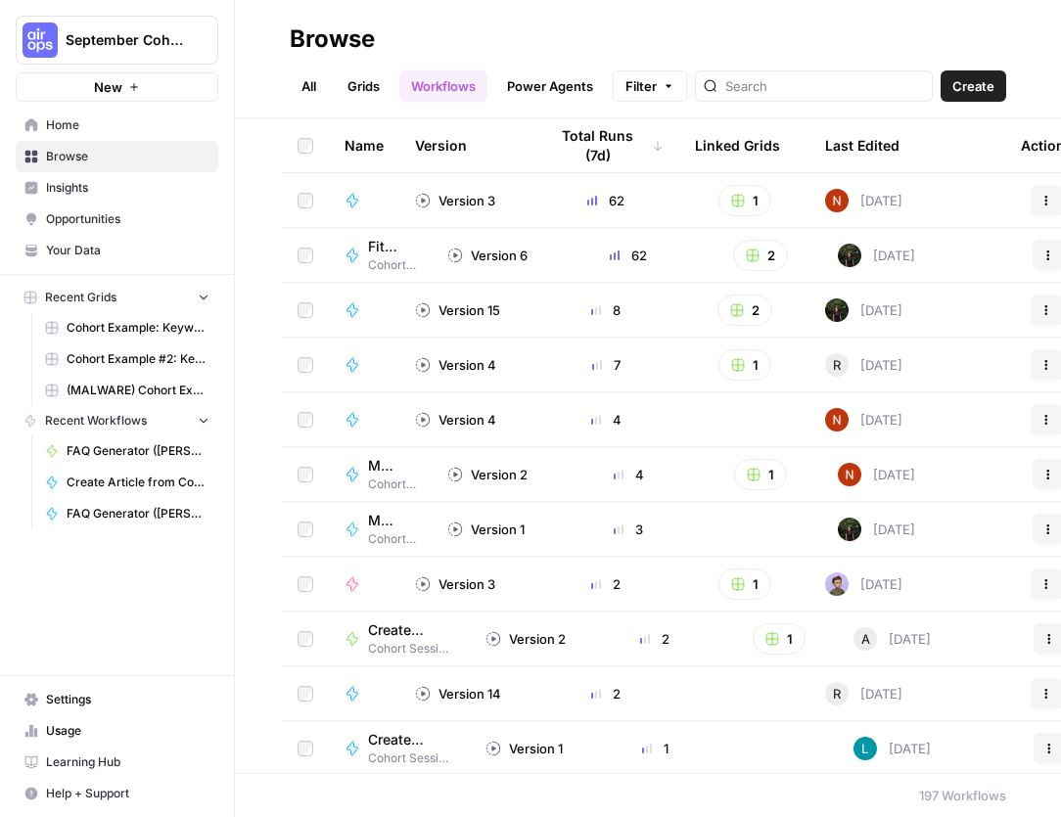
click at [138, 161] on span "Browse" at bounding box center [127, 157] width 163 height 18
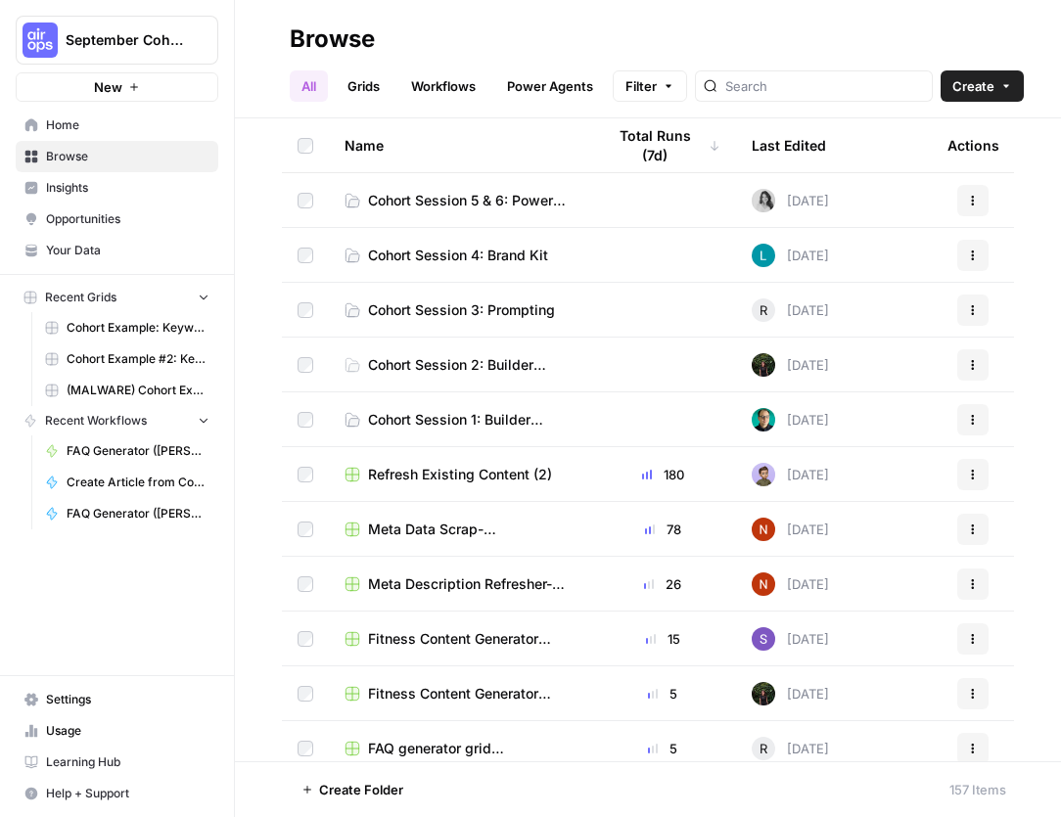
click at [440, 212] on td "Cohort Session 5 & 6: Power Agent Customizations" at bounding box center [459, 200] width 260 height 54
click at [485, 192] on span "Cohort Session 5 & 6: Power Agent Customizations" at bounding box center [471, 201] width 206 height 20
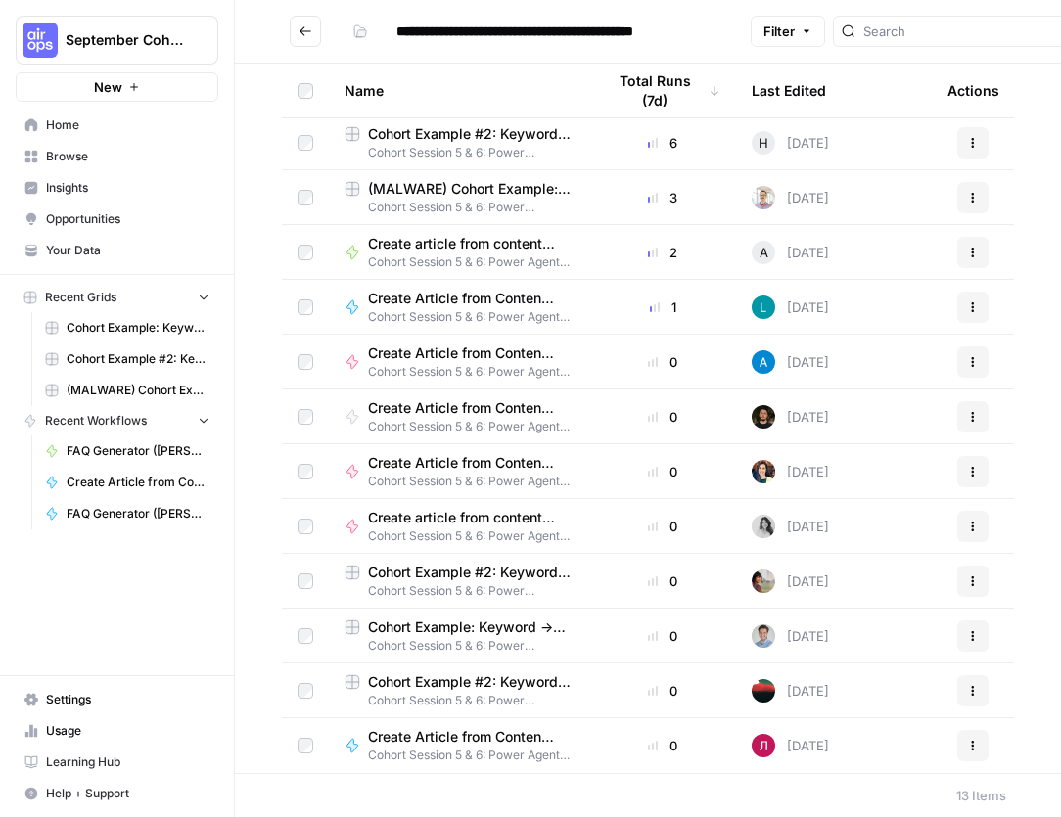
scroll to position [58, 0]
click at [453, 634] on span "Cohort Example: Keyword -> Outline -> Article (Copy)" at bounding box center [471, 628] width 206 height 20
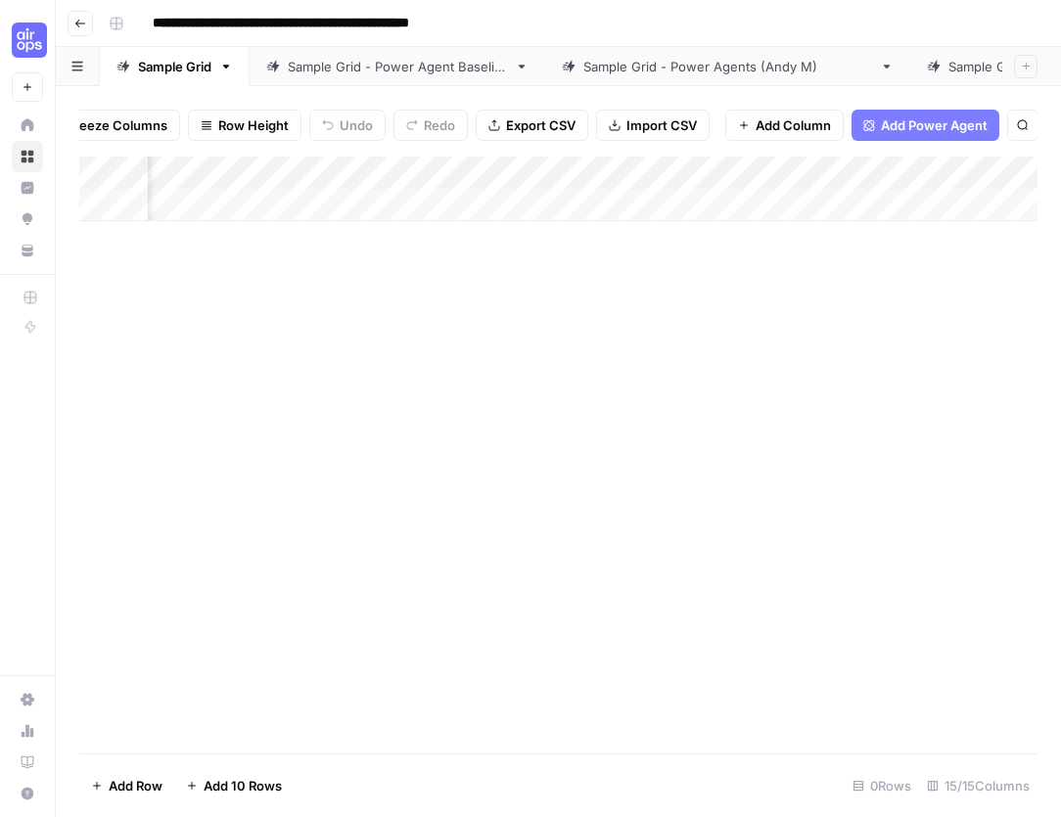
scroll to position [0, 1968]
click at [526, 166] on div "Add Column" at bounding box center [558, 189] width 958 height 65
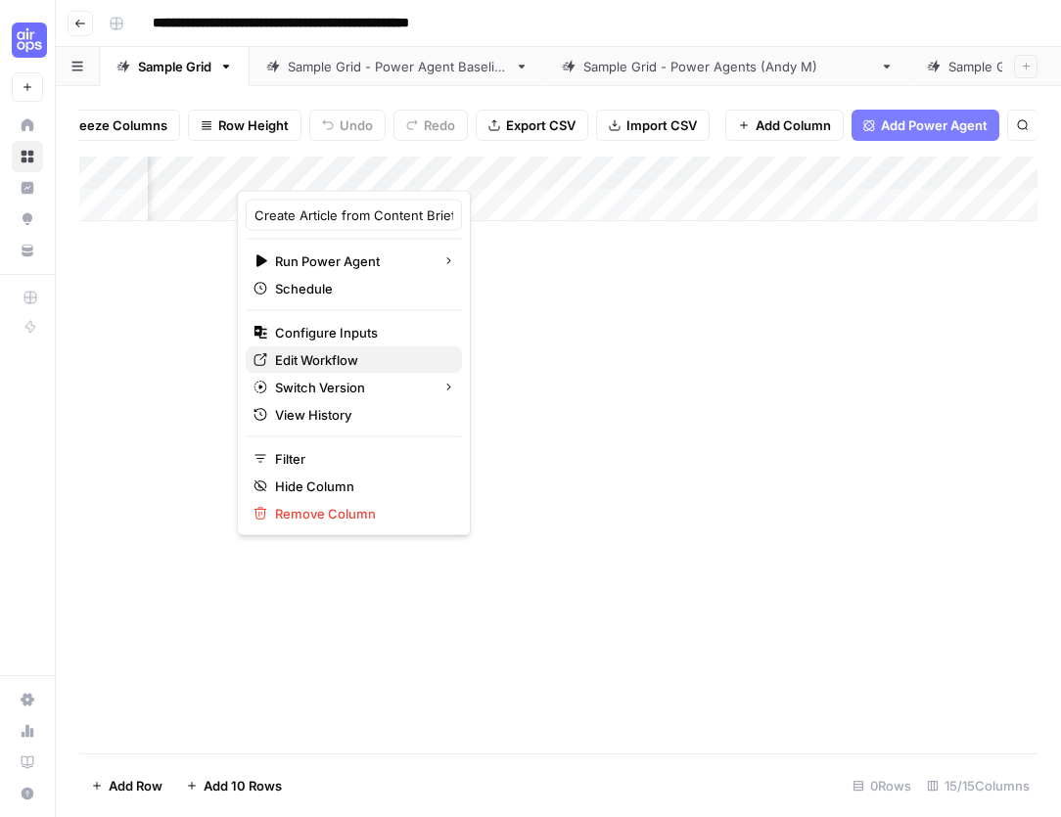
click at [356, 352] on span "Edit Workflow" at bounding box center [360, 360] width 171 height 20
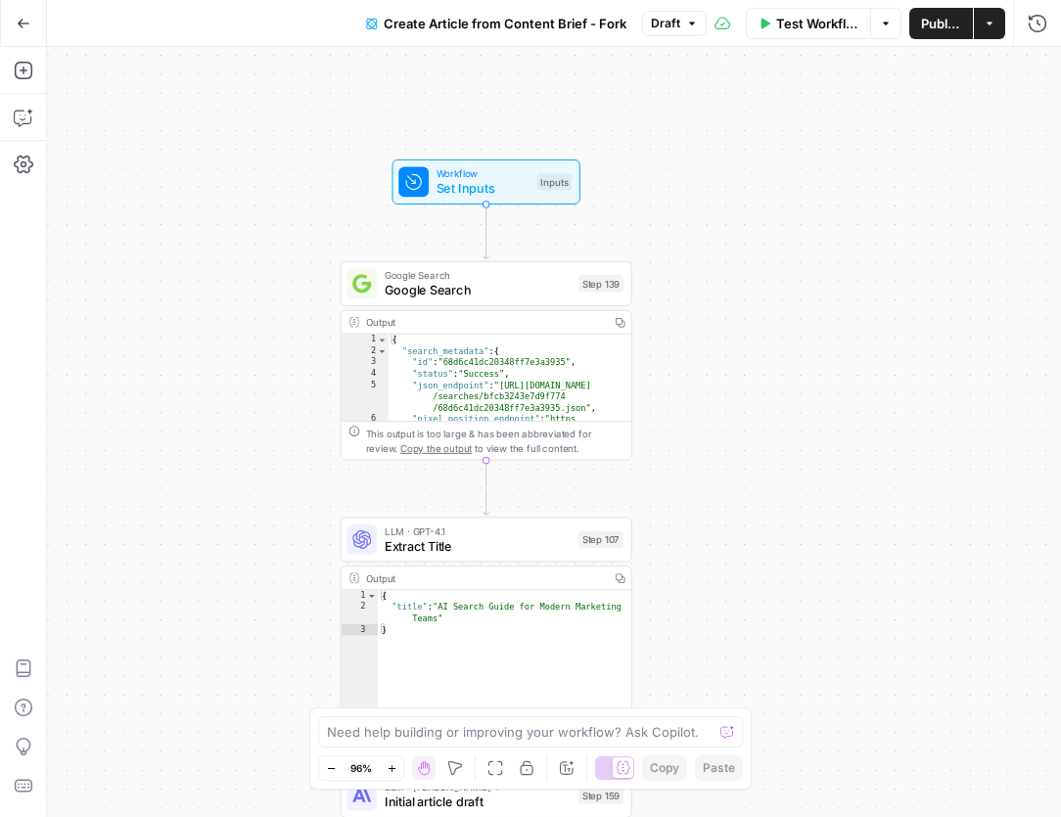
click at [17, 25] on icon "button" at bounding box center [24, 24] width 14 height 14
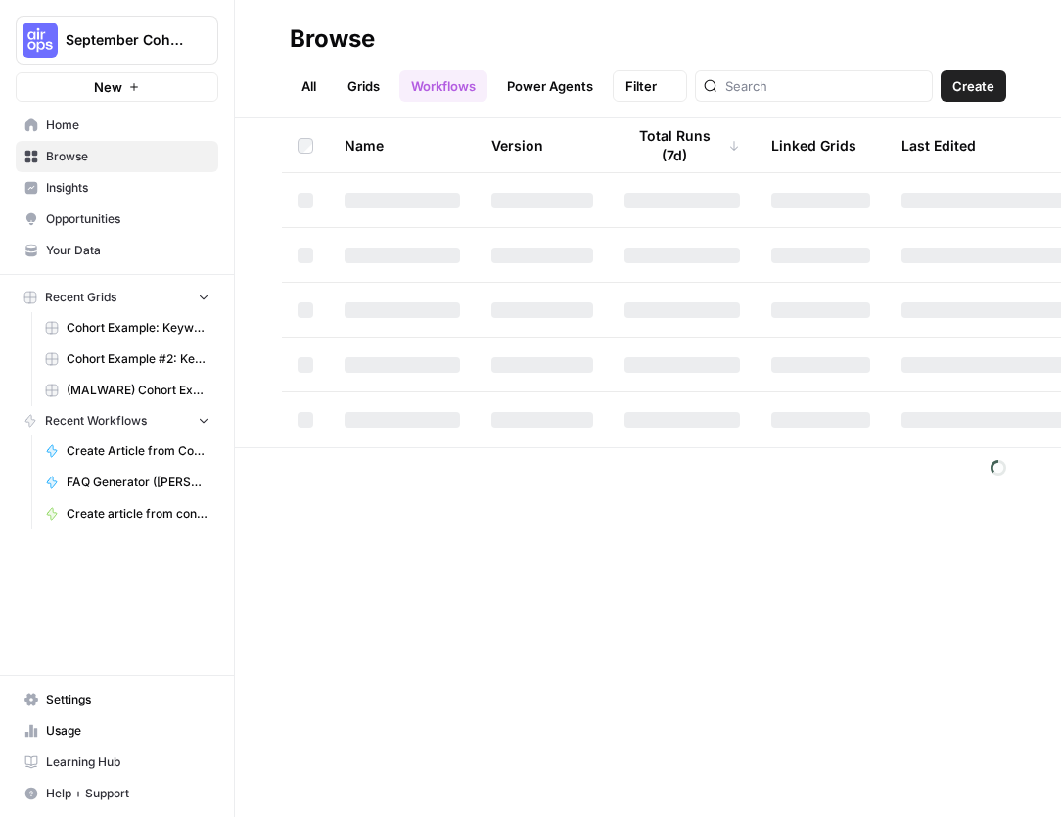
click at [17, 25] on div "September Cohort New Home Browse Insights Opportunities Your Data Recent Grids …" at bounding box center [530, 408] width 1061 height 817
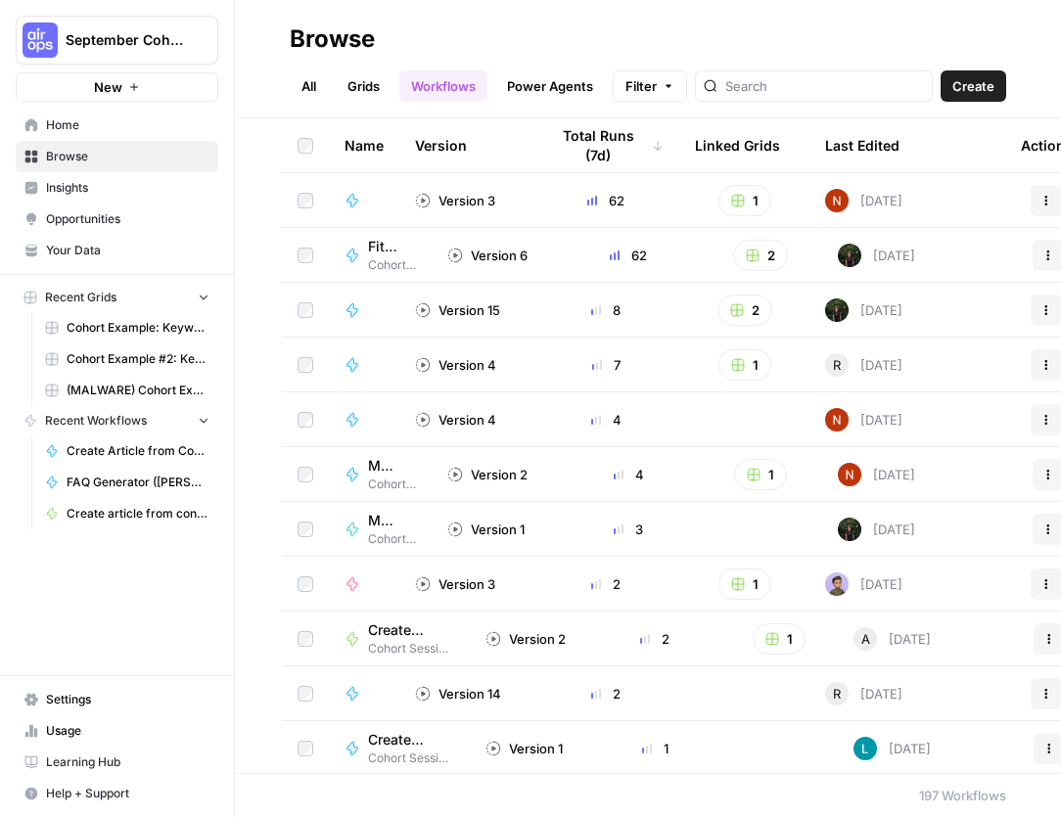
click at [476, 3] on header "Browse All Grids Workflows Power Agents Filter Create" at bounding box center [648, 59] width 826 height 118
click at [111, 119] on span "Home" at bounding box center [127, 125] width 163 height 18
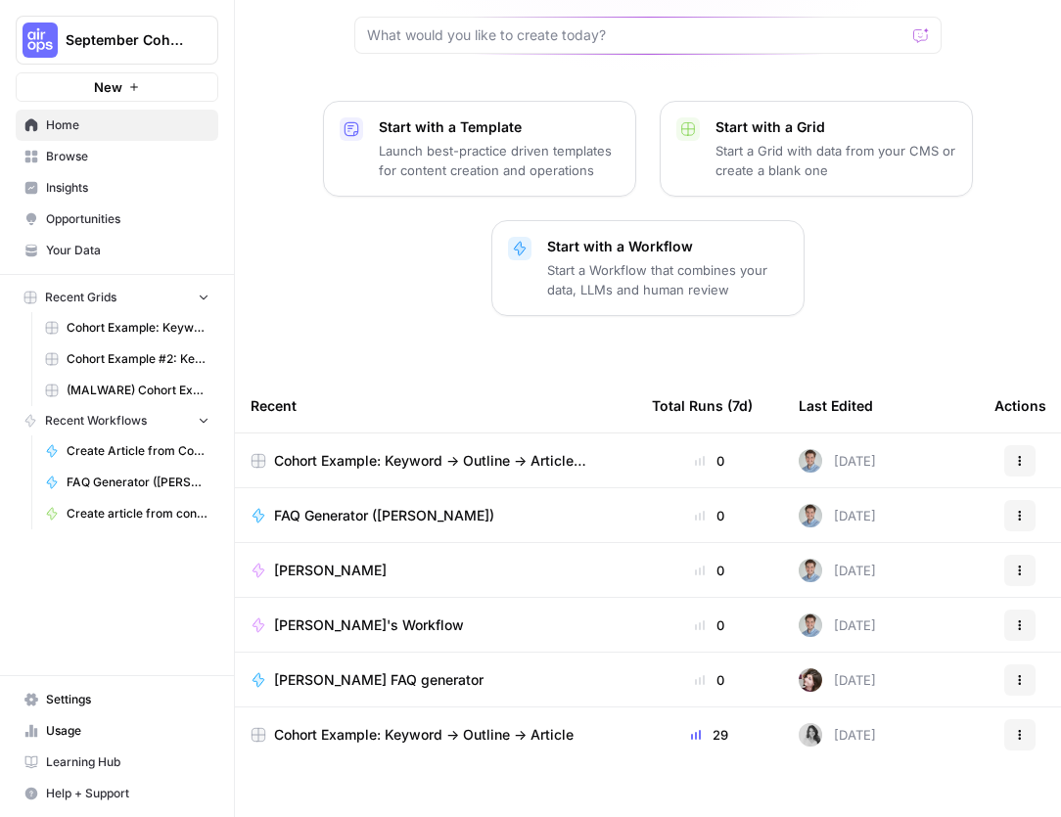
click at [492, 451] on span "Cohort Example: Keyword -> Outline -> Article (Copy)" at bounding box center [447, 461] width 346 height 20
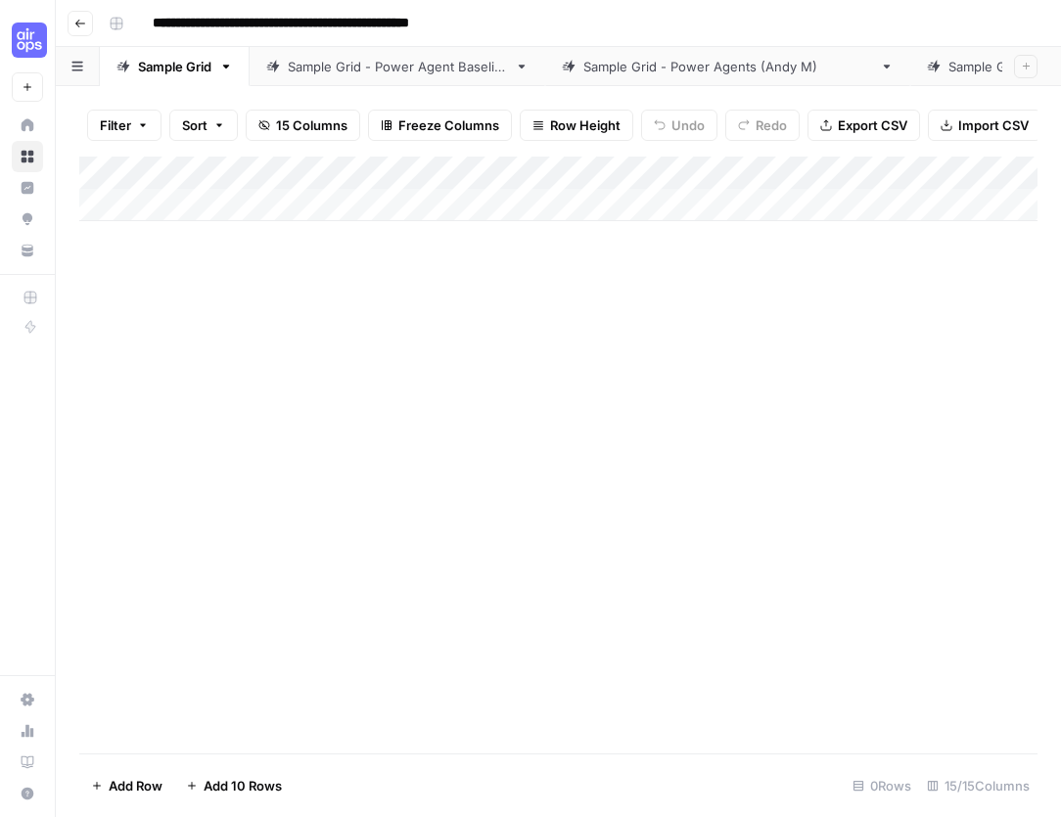
click at [216, 203] on div "Add Column" at bounding box center [558, 189] width 958 height 65
type textarea "*"
type textarea "**********"
click at [361, 296] on div "Add Column" at bounding box center [558, 455] width 958 height 597
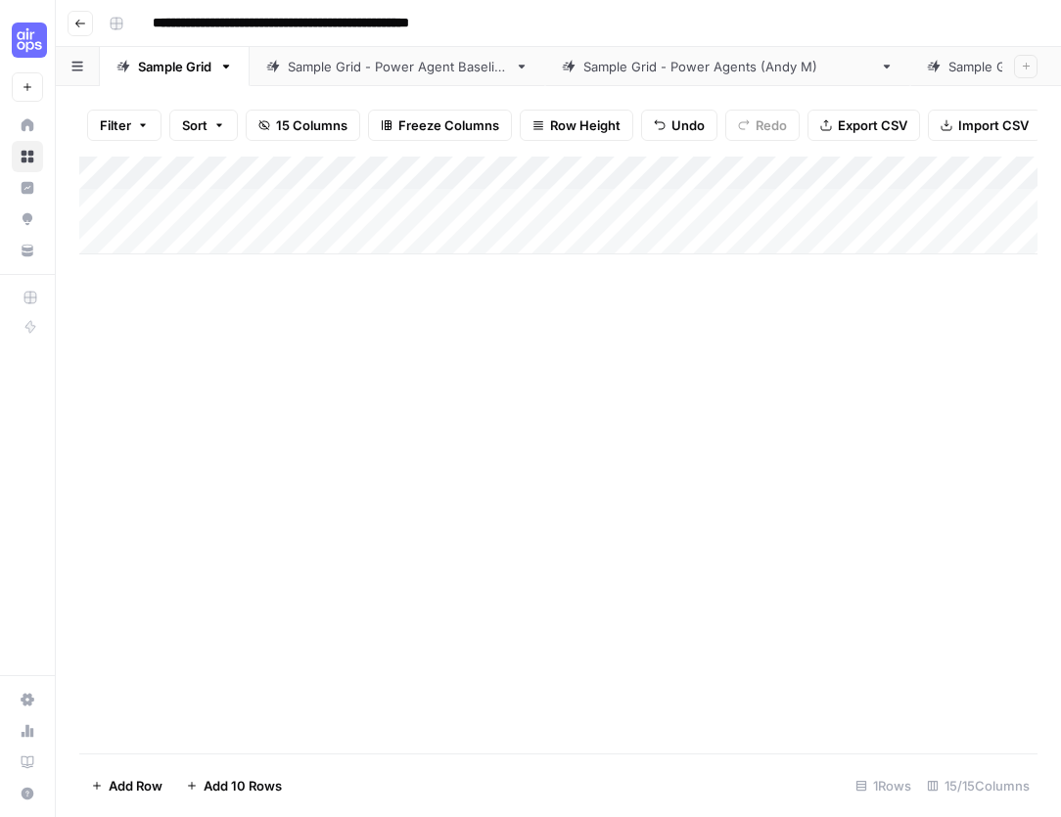
click at [255, 209] on div "Add Column" at bounding box center [558, 206] width 958 height 98
click at [502, 441] on div "Add Column" at bounding box center [558, 455] width 958 height 597
click at [610, 196] on div "Add Column" at bounding box center [558, 206] width 958 height 98
click at [772, 202] on div "Add Column" at bounding box center [558, 206] width 958 height 98
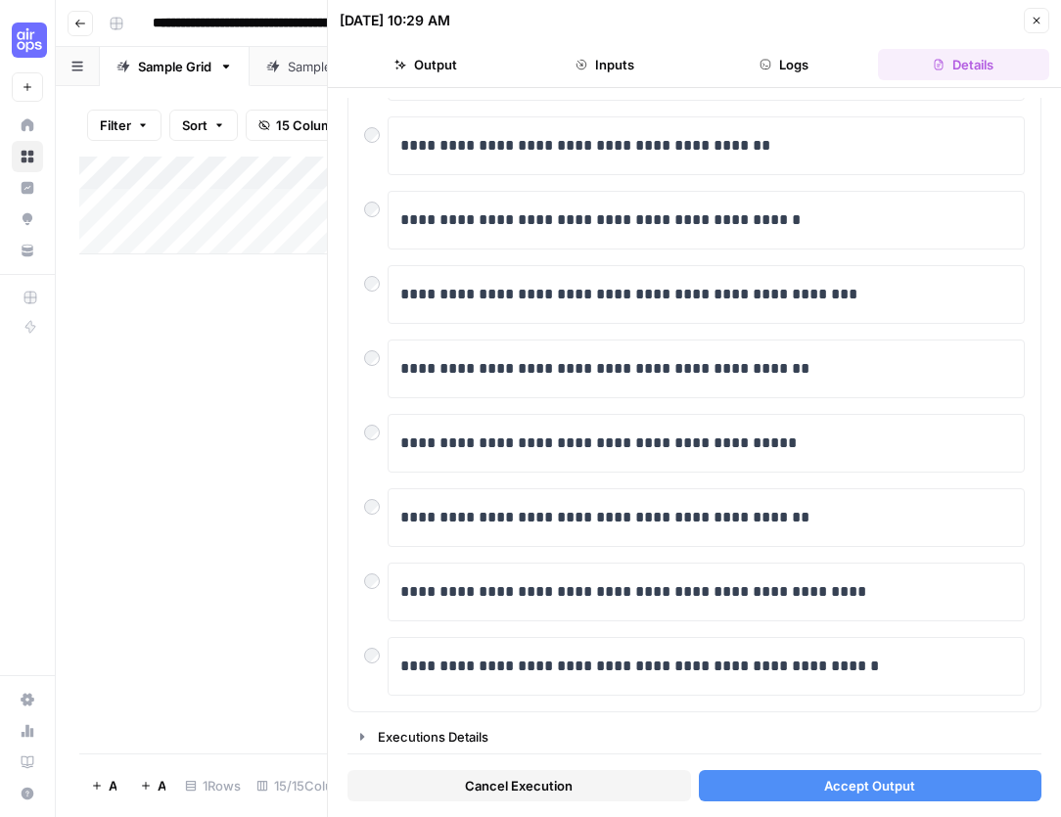
click at [863, 787] on span "Accept Output" at bounding box center [869, 786] width 91 height 20
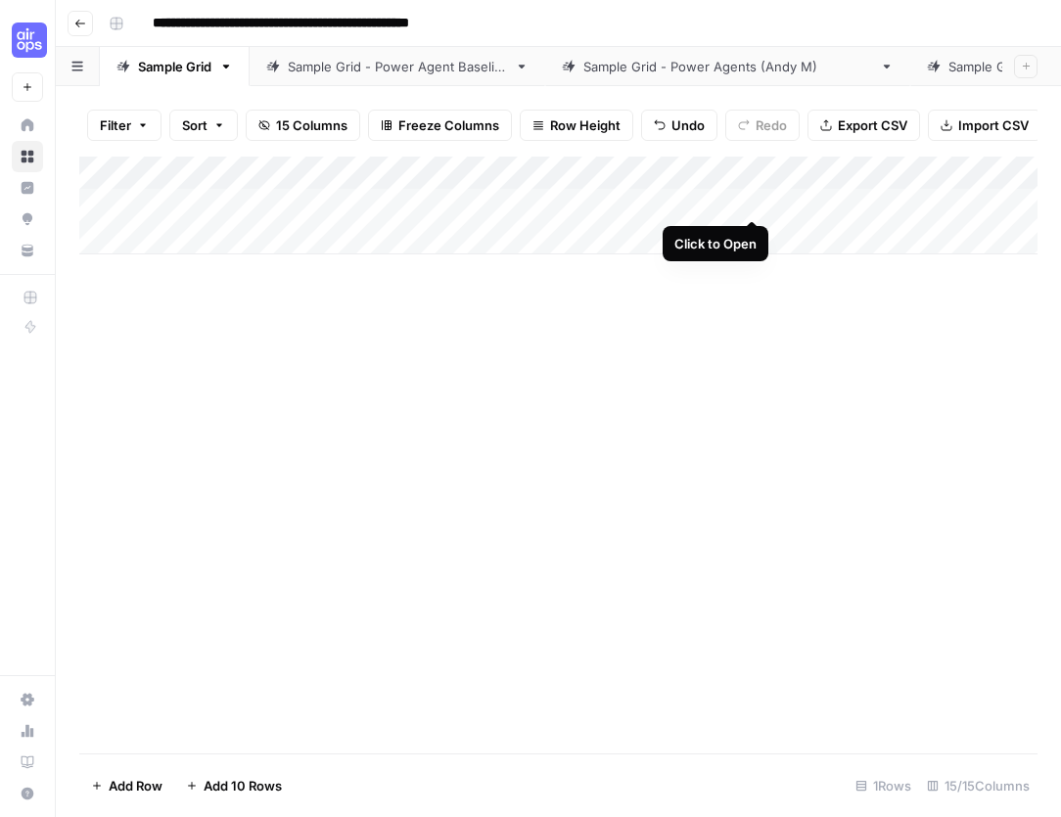
click at [746, 203] on div "Add Column" at bounding box center [558, 206] width 958 height 98
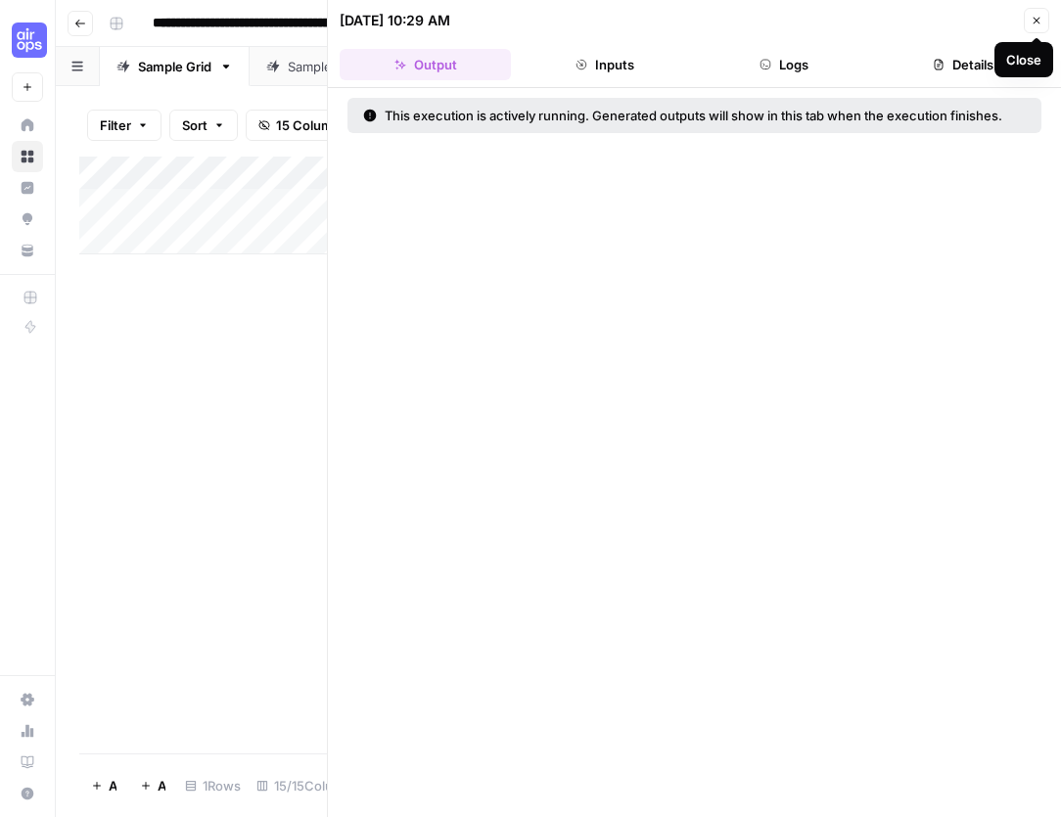
click at [1043, 15] on button "Close" at bounding box center [1036, 20] width 25 height 25
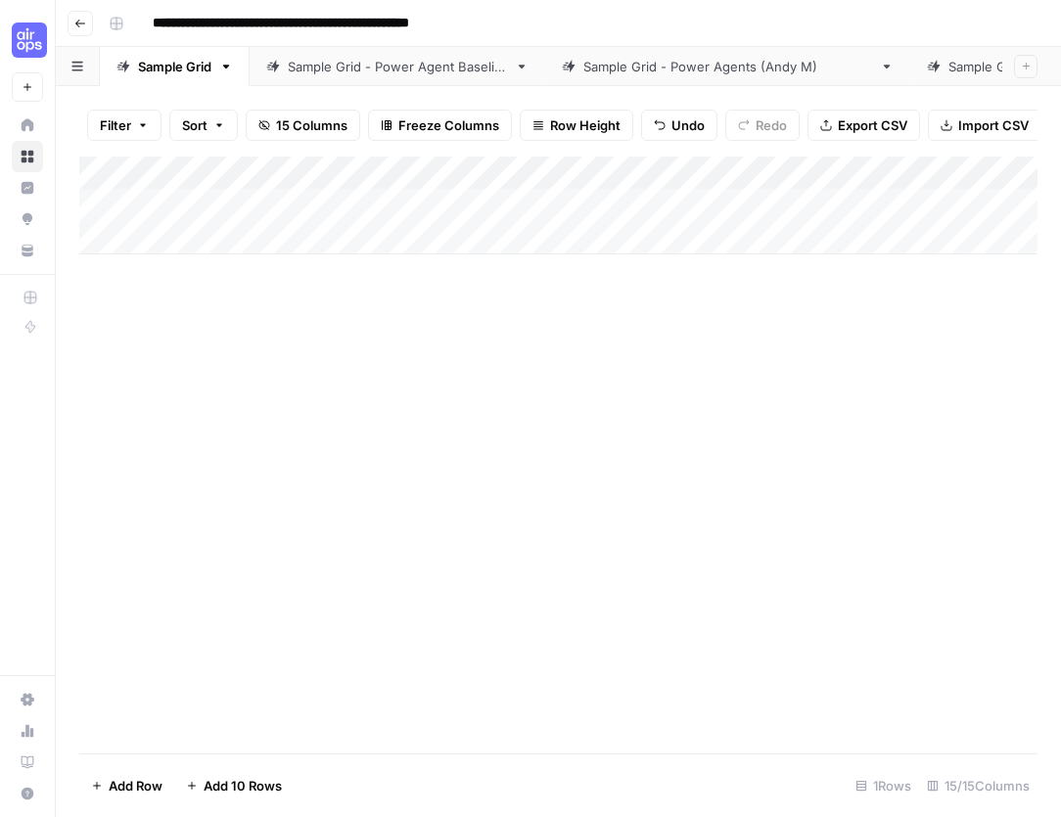
scroll to position [0, -4]
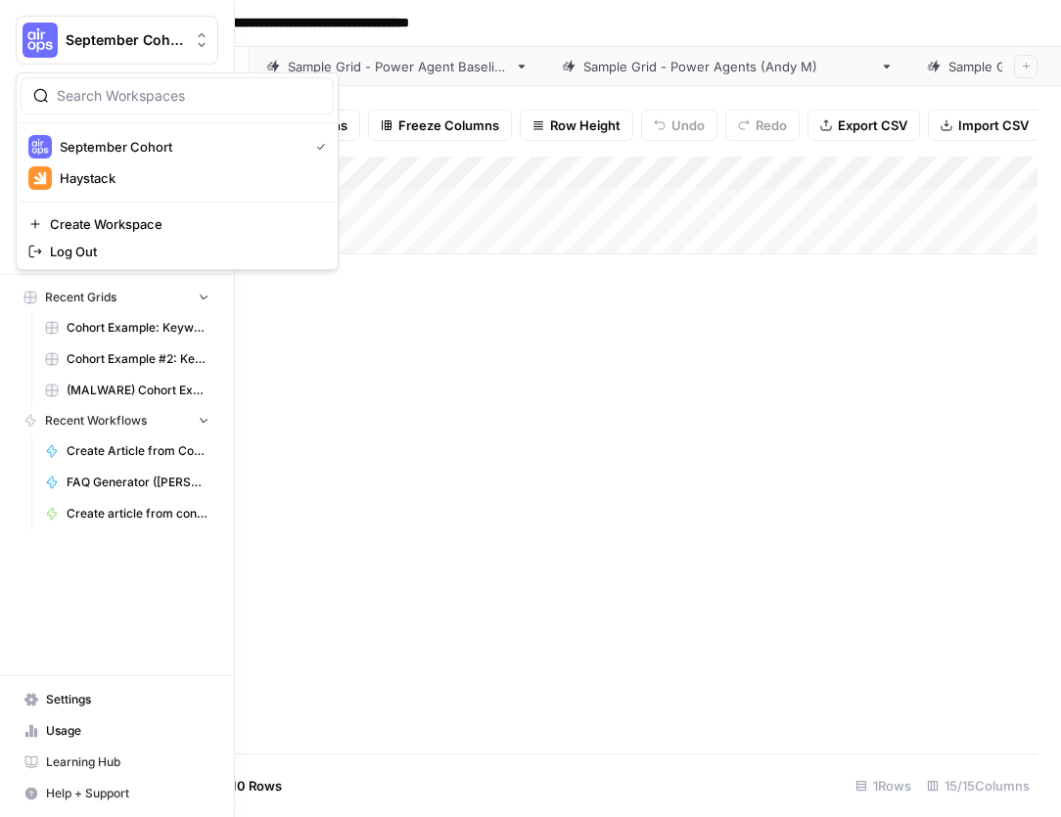
click at [38, 41] on img "Workspace: September Cohort" at bounding box center [40, 40] width 35 height 35
click at [103, 190] on div "September Cohort Haystack Create Workspace Log Out" at bounding box center [177, 171] width 323 height 198
click at [111, 178] on span "Haystack" at bounding box center [189, 178] width 258 height 20
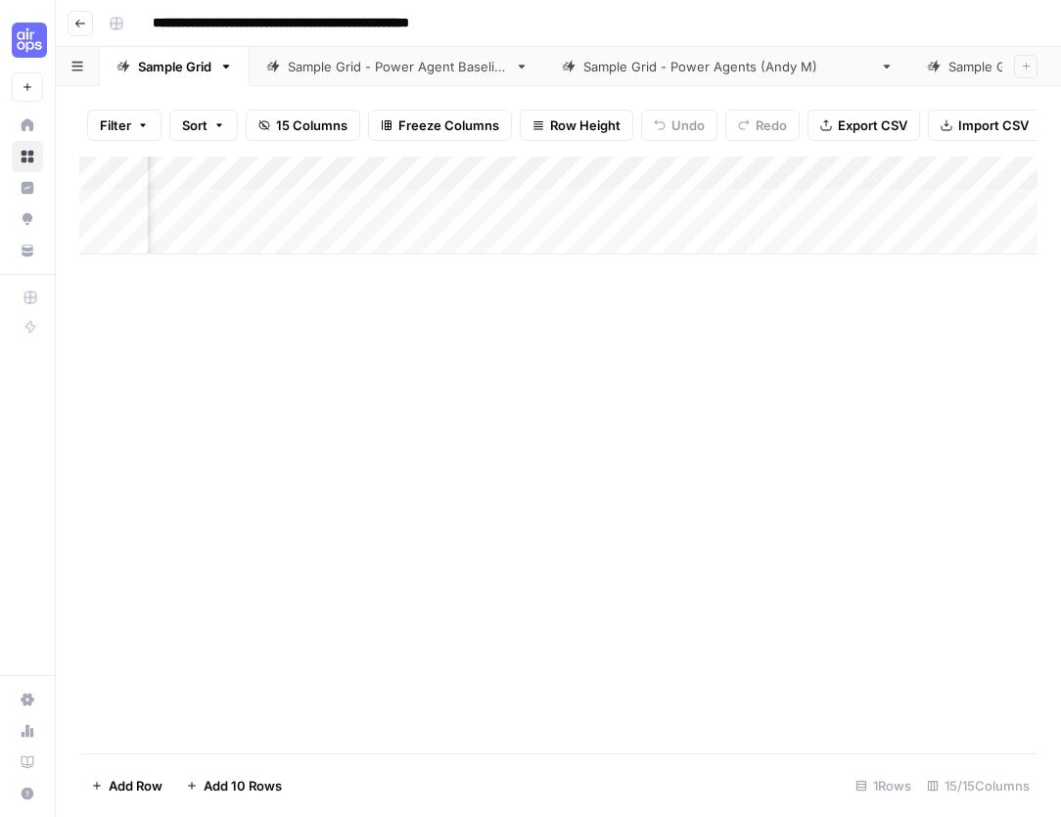
scroll to position [0, 254]
click at [499, 202] on div "Add Column" at bounding box center [558, 206] width 958 height 98
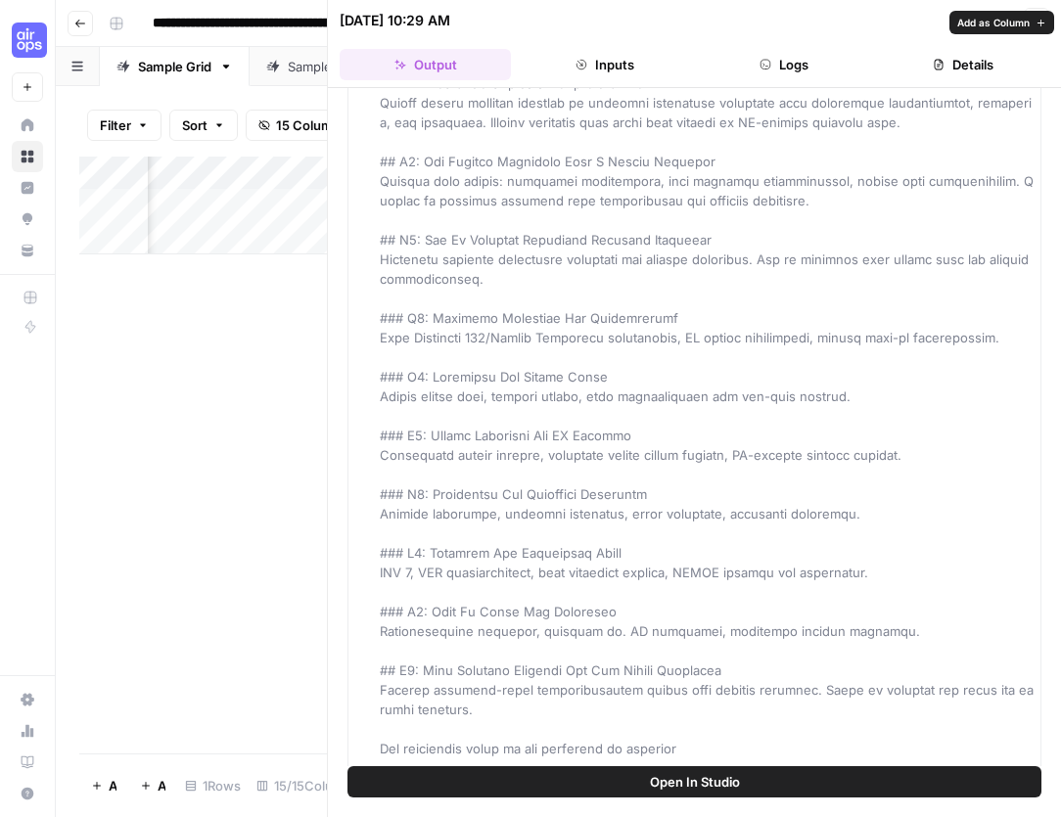
scroll to position [262, 0]
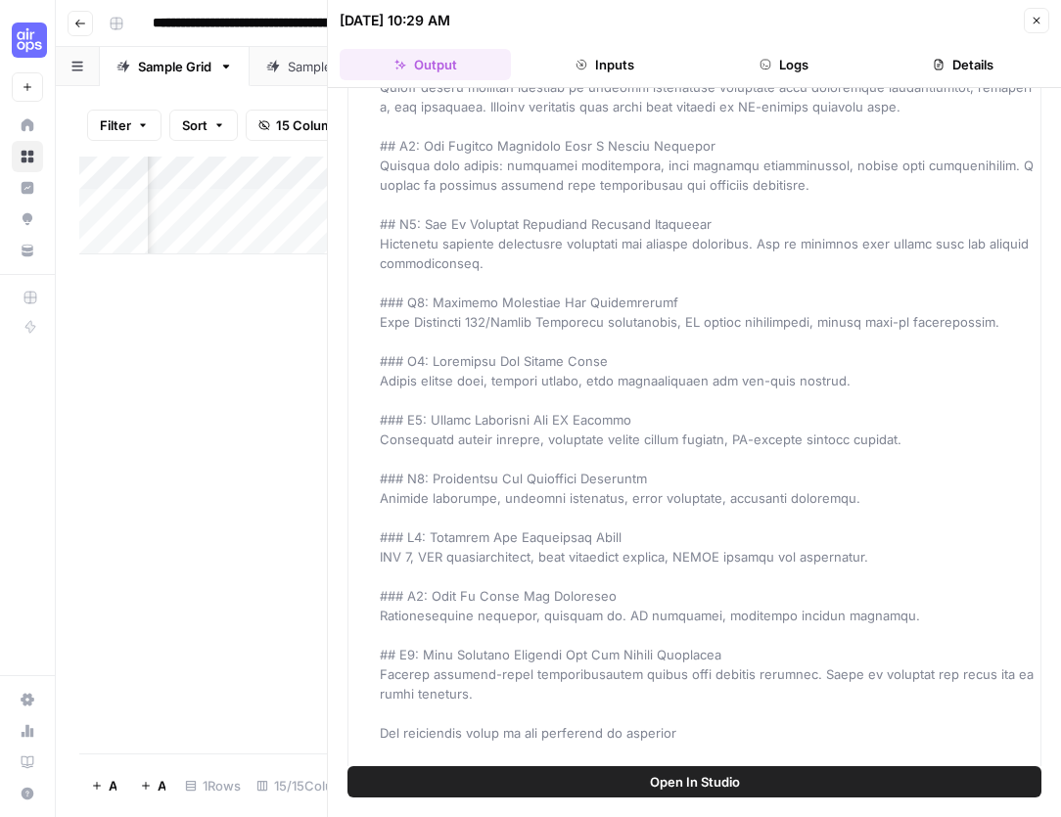
click at [719, 778] on span "Open In Studio" at bounding box center [695, 782] width 90 height 20
click at [717, 780] on span "Open In Studio" at bounding box center [695, 782] width 90 height 20
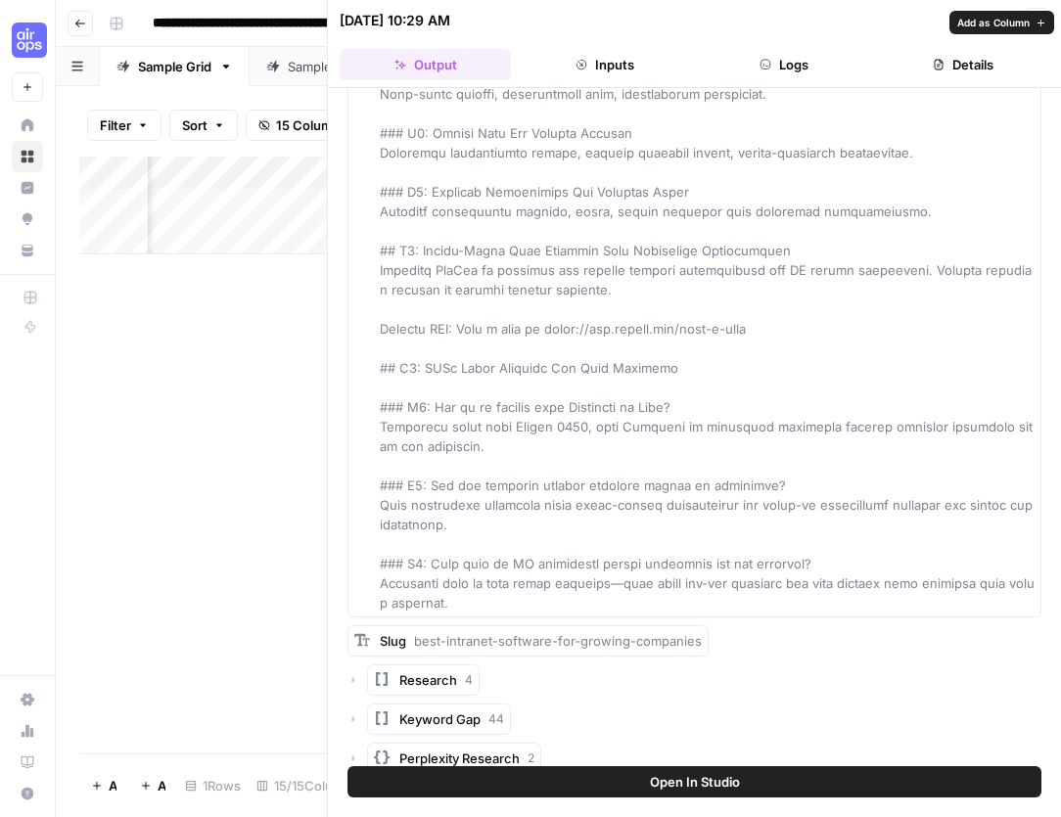
scroll to position [11545, 0]
click at [153, 404] on div "Add Column" at bounding box center [203, 455] width 248 height 597
click at [1034, 16] on icon "button" at bounding box center [1037, 21] width 12 height 12
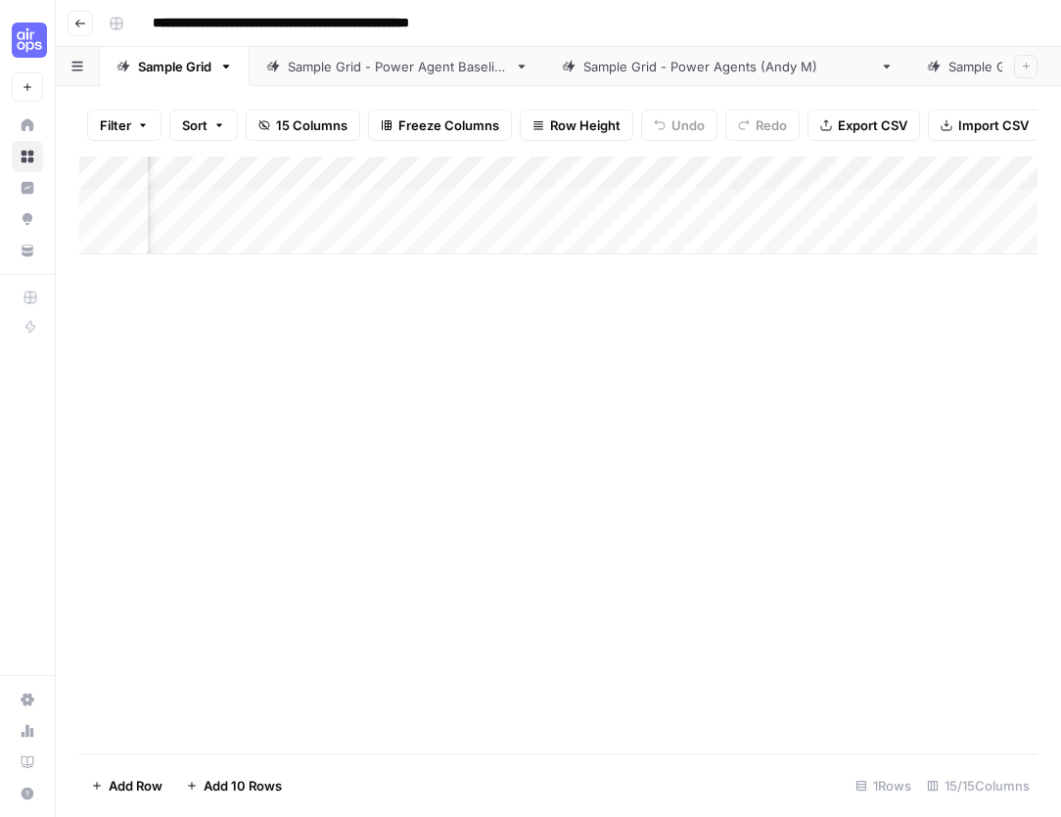
scroll to position [0, 1890]
click at [480, 197] on div "Add Column" at bounding box center [558, 206] width 958 height 98
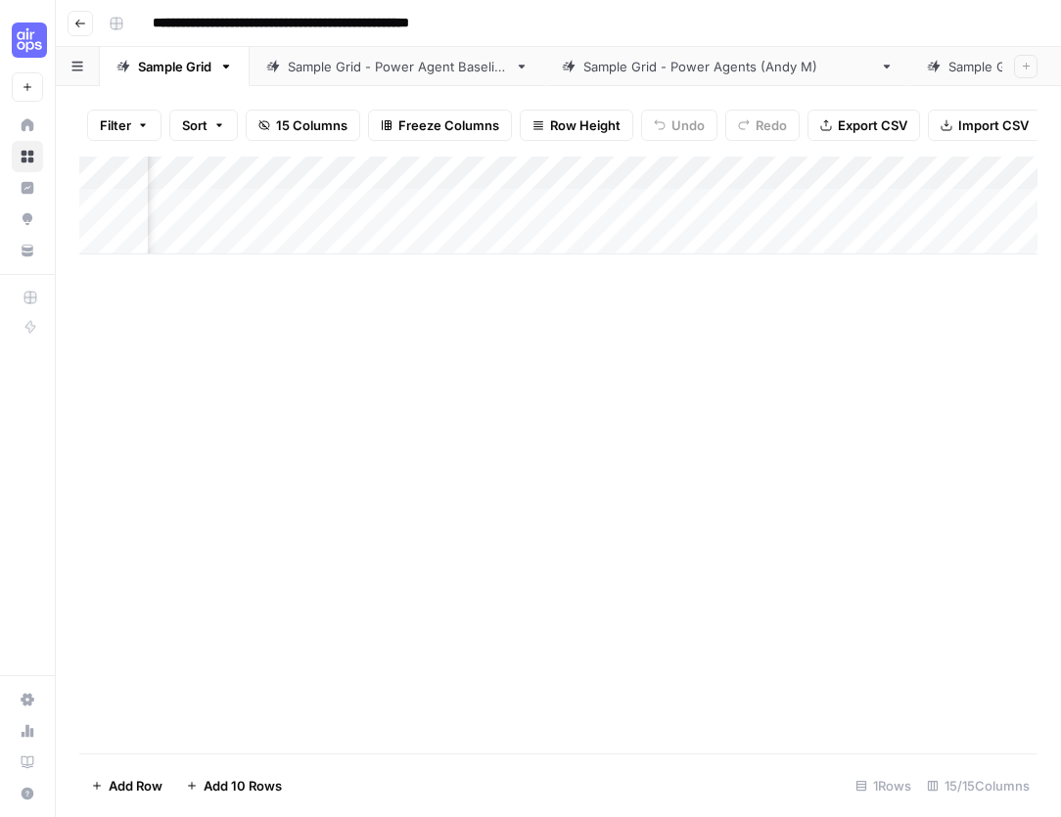
click at [691, 440] on div "Add Column" at bounding box center [558, 455] width 958 height 597
click at [674, 196] on div "Add Column" at bounding box center [558, 206] width 958 height 98
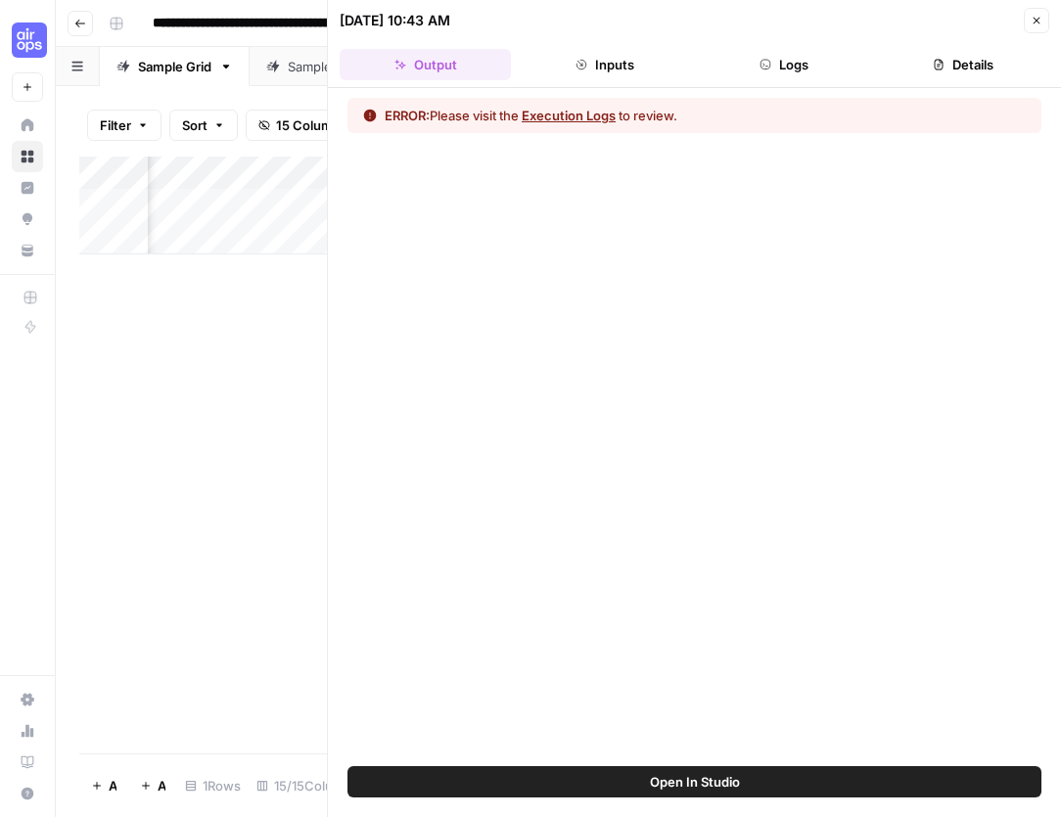
click at [825, 85] on header "09/29/25 at 10:43 AM Close Output Inputs Logs Details" at bounding box center [694, 44] width 733 height 88
click at [795, 77] on button "Logs" at bounding box center [784, 64] width 171 height 31
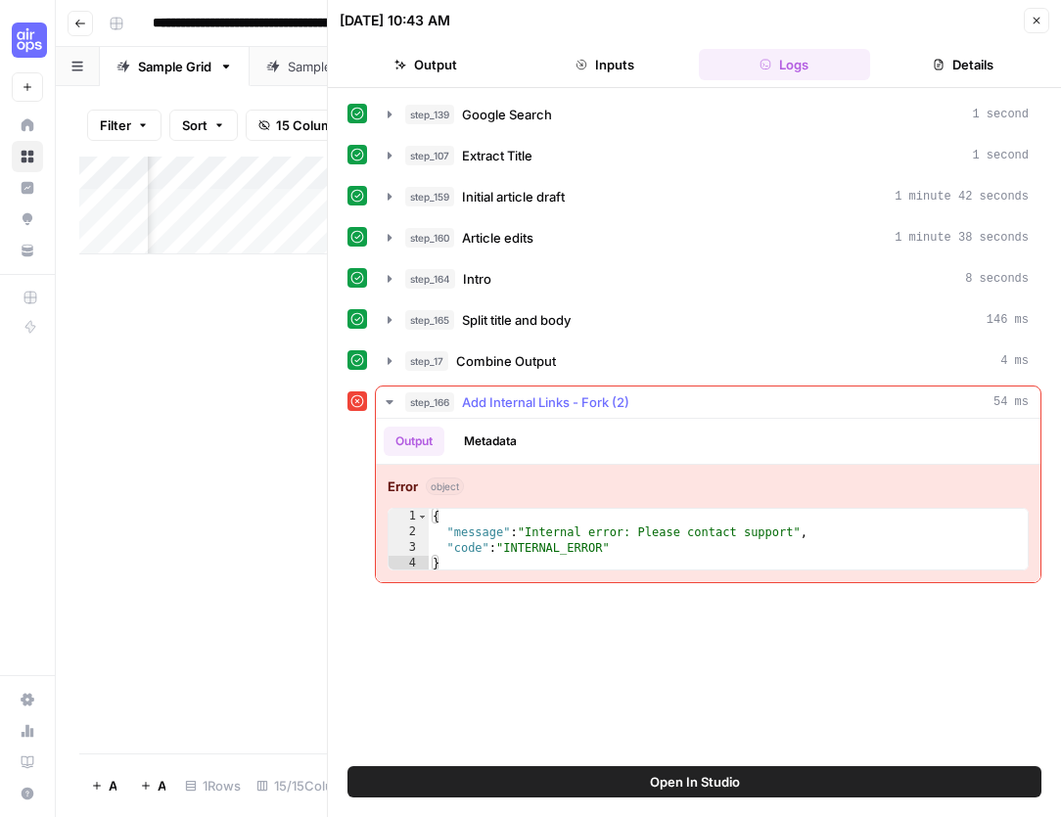
click at [679, 396] on div "step_166 Add Internal Links - Fork (2) 54 ms" at bounding box center [716, 402] width 623 height 20
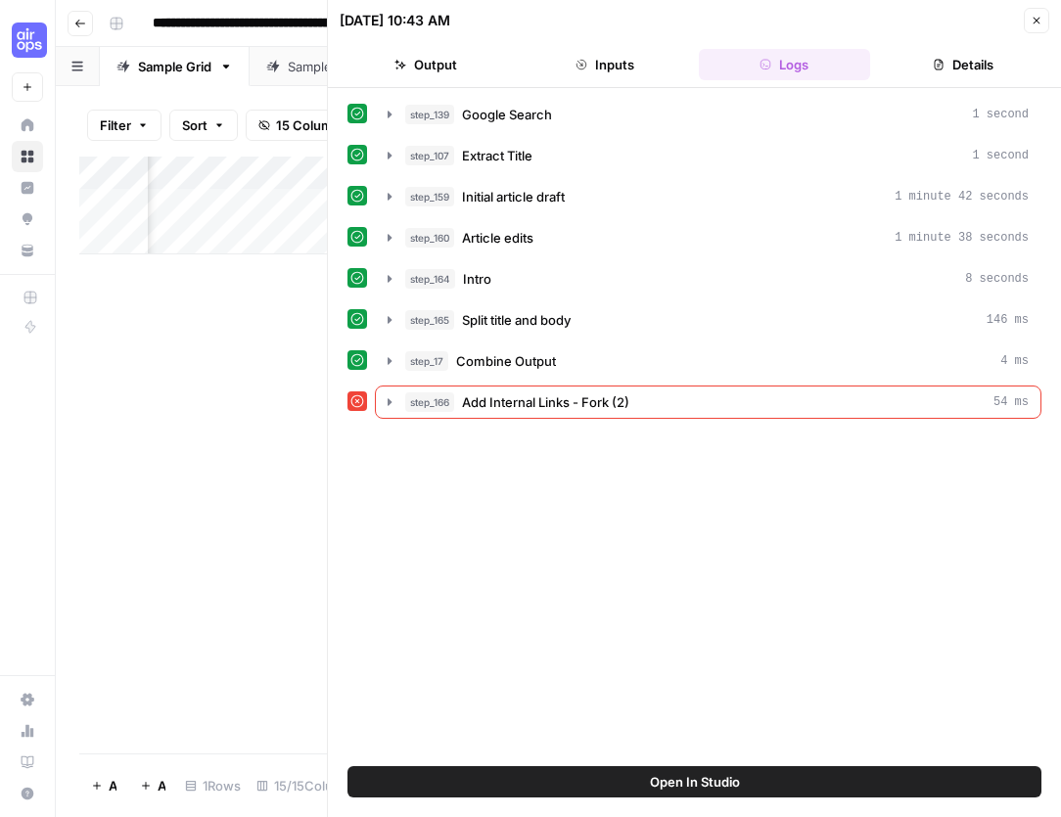
click at [761, 531] on div "step_139 Google Search 1 second step_107 Extract Title 1 second step_159 Initia…" at bounding box center [694, 427] width 694 height 659
click at [1037, 10] on button "Close" at bounding box center [1036, 20] width 25 height 25
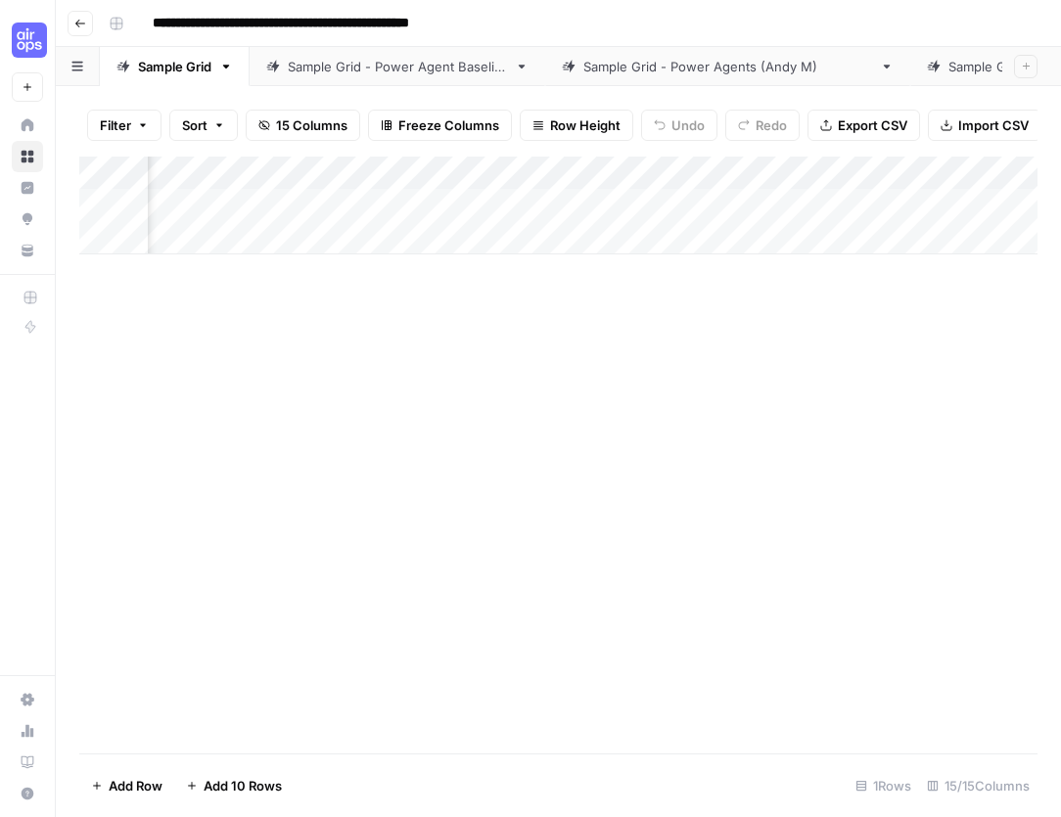
click at [801, 163] on div "Add Column" at bounding box center [558, 206] width 958 height 98
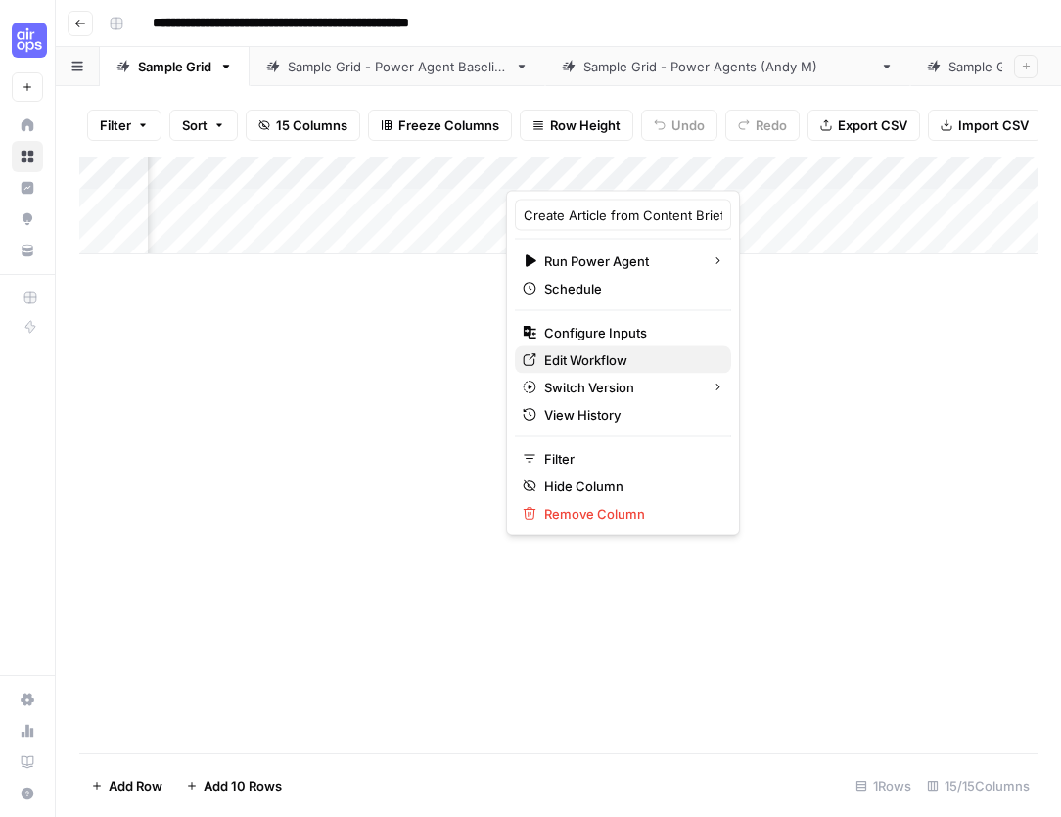
click at [609, 365] on span "Edit Workflow" at bounding box center [629, 360] width 171 height 20
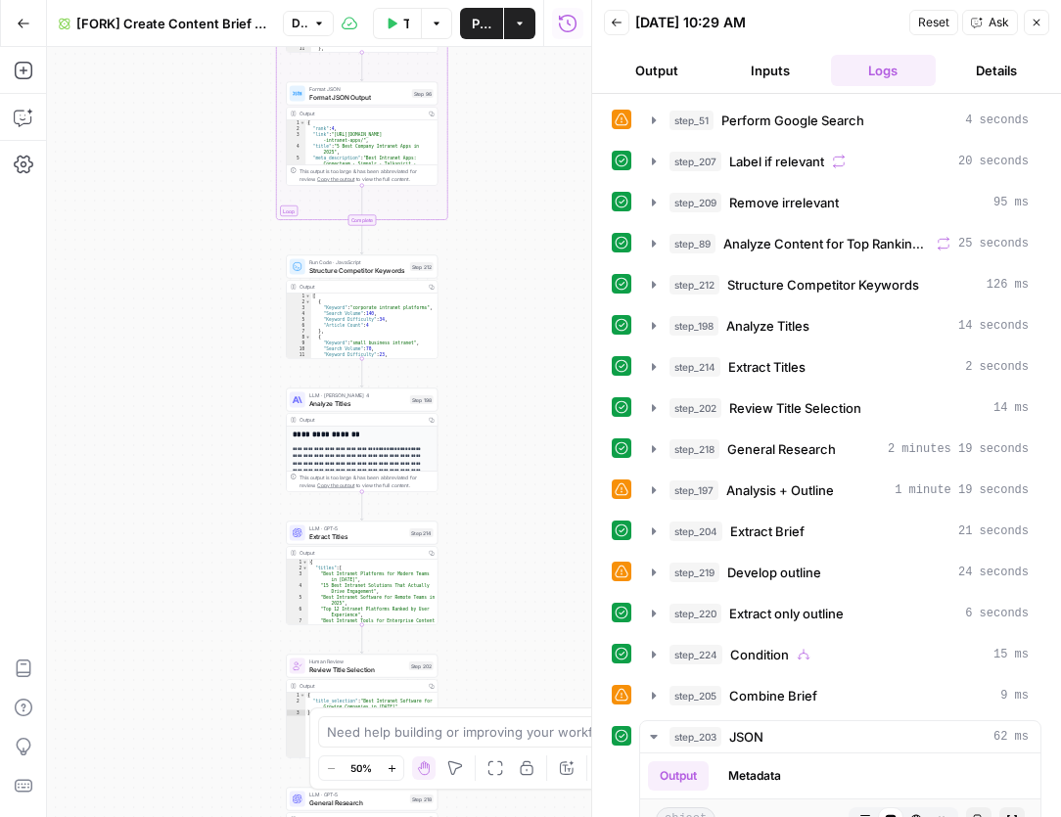
click at [1037, 20] on icon "button" at bounding box center [1037, 23] width 12 height 12
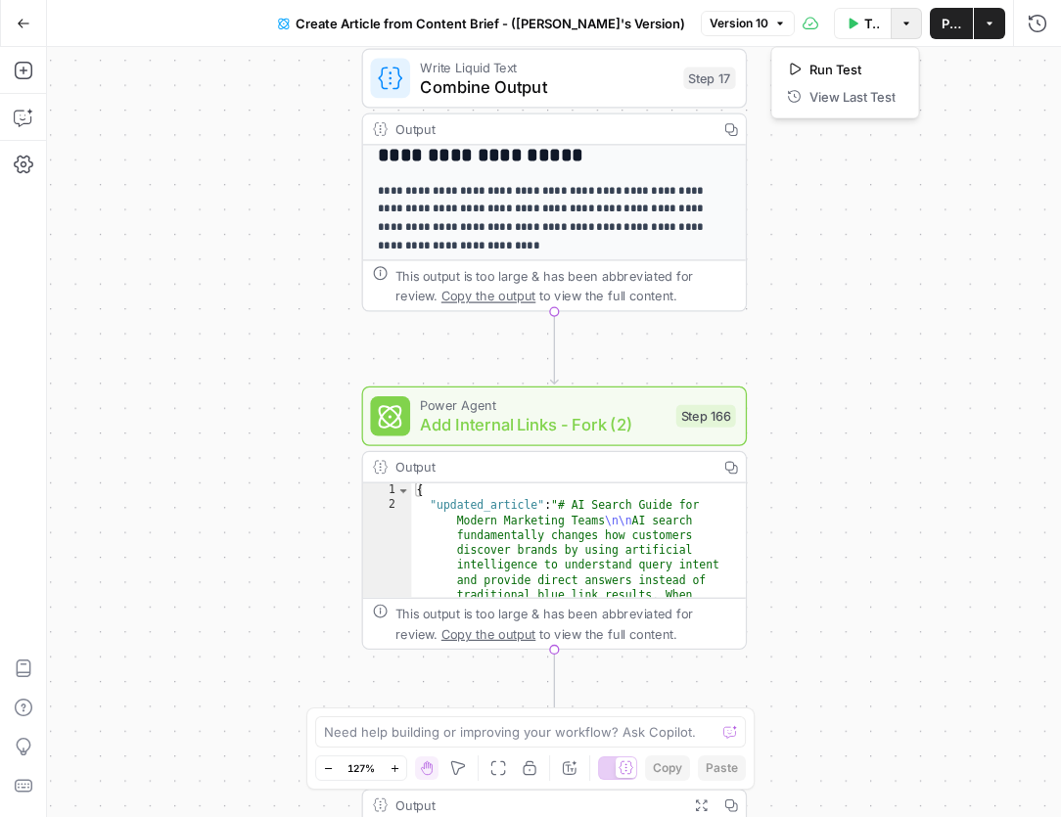
click at [910, 18] on icon "button" at bounding box center [906, 24] width 12 height 12
click at [903, 12] on button "Options" at bounding box center [906, 23] width 31 height 31
click at [899, 15] on button "Options" at bounding box center [906, 23] width 31 height 31
click at [800, 205] on div "**********" at bounding box center [554, 432] width 1014 height 770
